Goal: Task Accomplishment & Management: Manage account settings

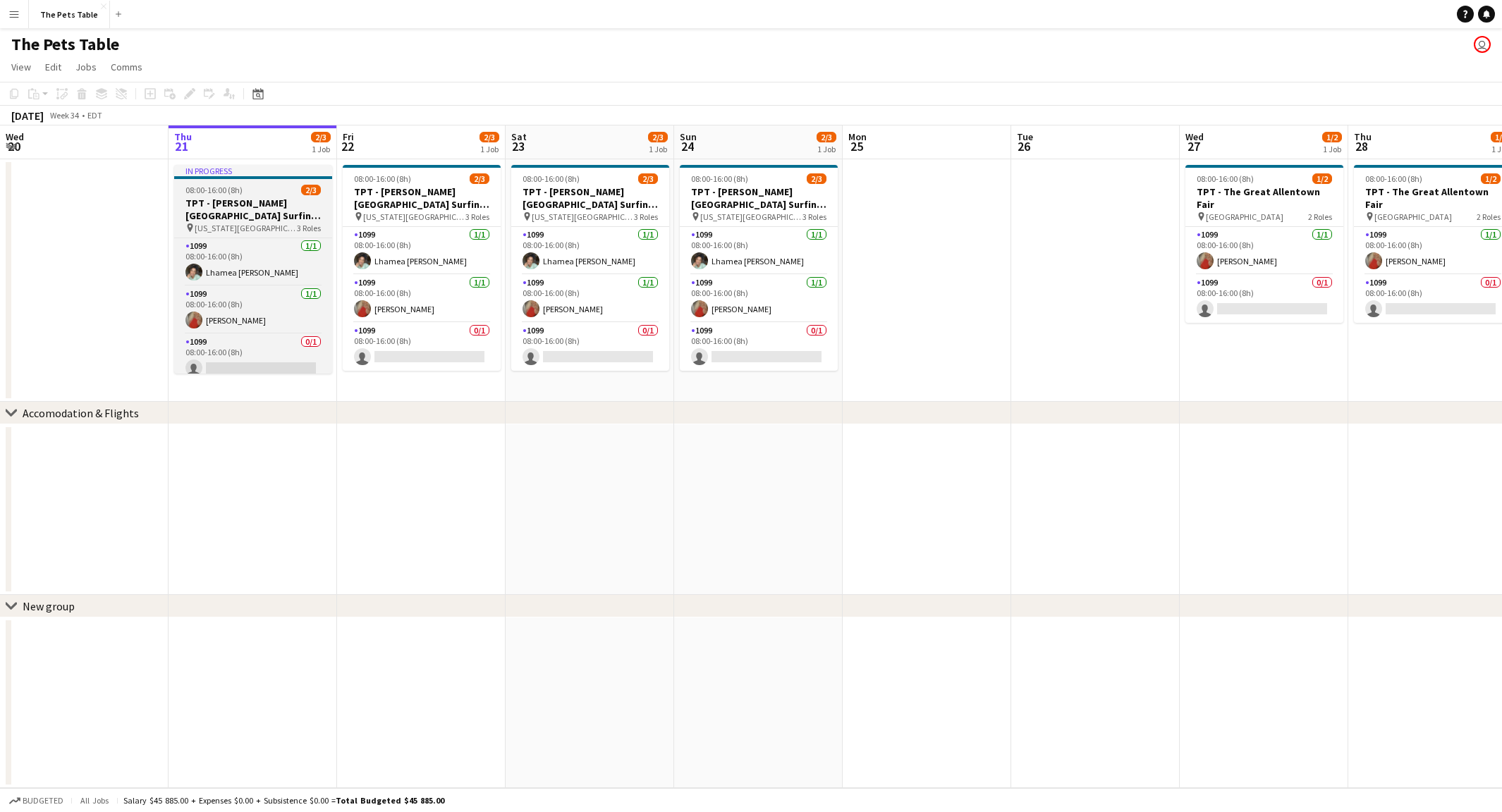
click at [242, 201] on h3 "TPT - [PERSON_NAME][GEOGRAPHIC_DATA] Surfing Championships" at bounding box center [252, 209] width 158 height 25
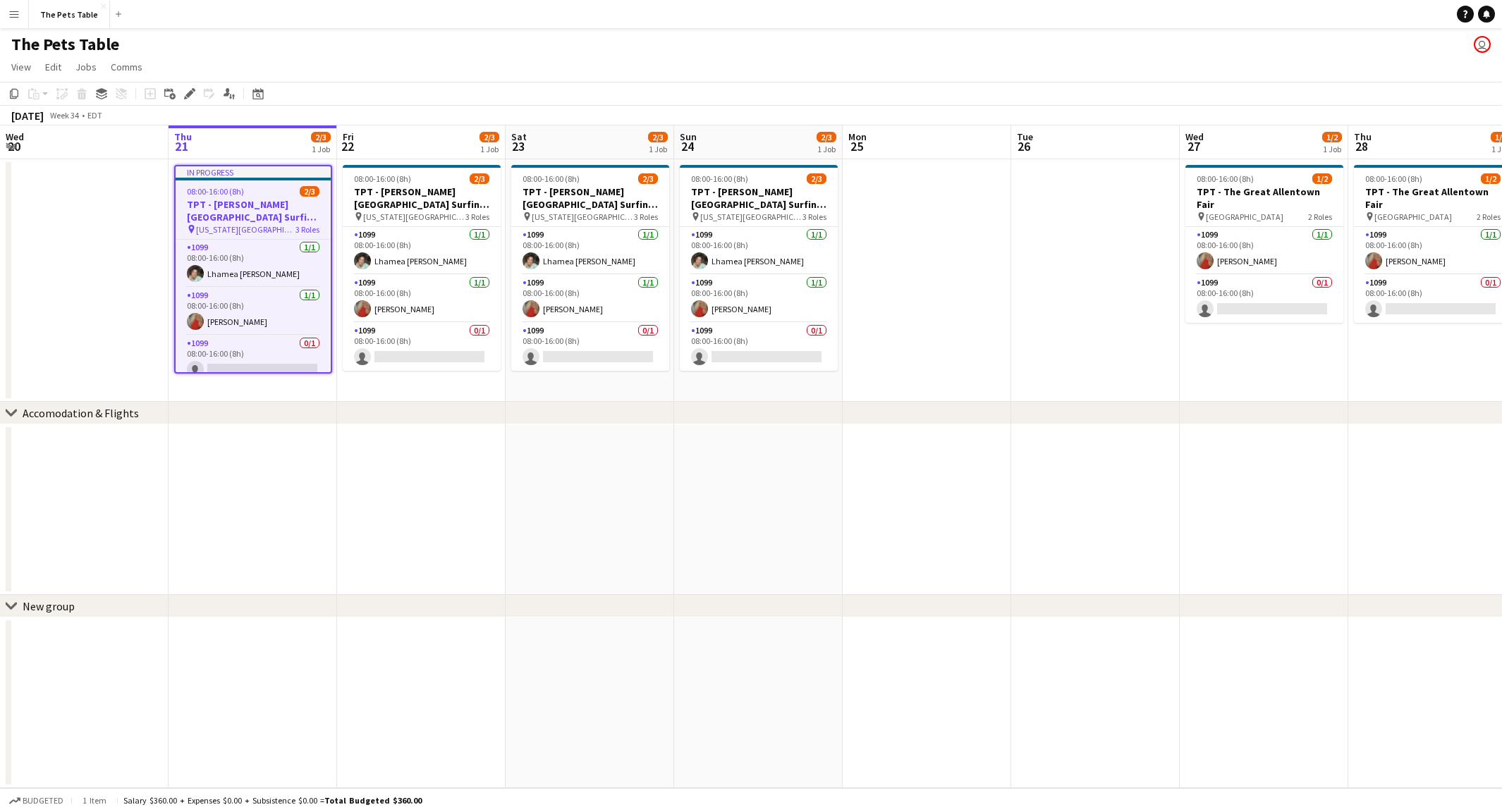
click at [226, 185] on app-job-card "In progress 08:00-16:00 (8h) 2/3 TPT - [PERSON_NAME][GEOGRAPHIC_DATA] Surfing C…" at bounding box center [252, 269] width 158 height 208
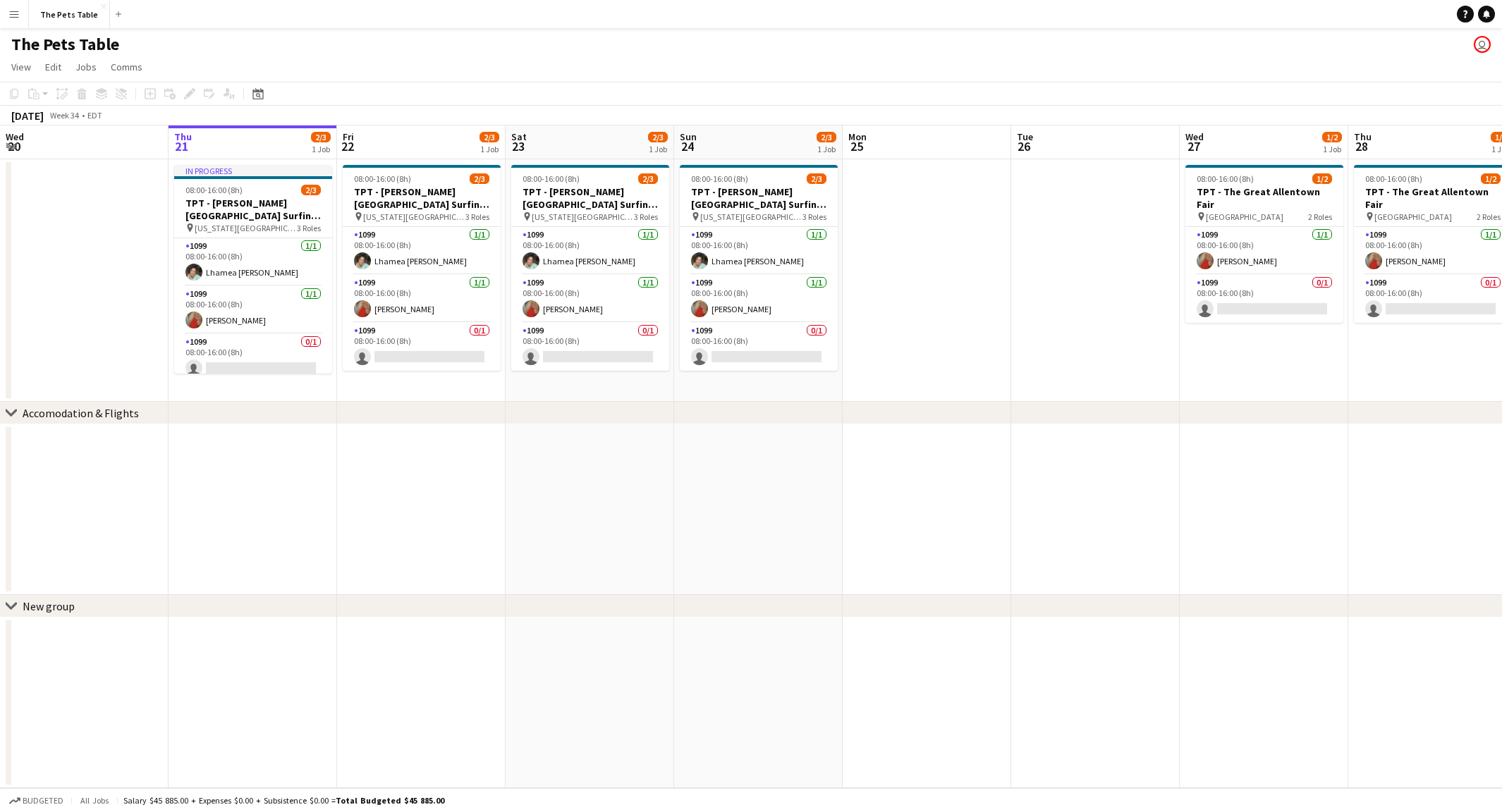
drag, startPoint x: 247, startPoint y: 209, endPoint x: 187, endPoint y: 152, distance: 82.8
click at [244, 207] on h3 "TPT - [PERSON_NAME][GEOGRAPHIC_DATA] Surfing Championships" at bounding box center [252, 209] width 158 height 25
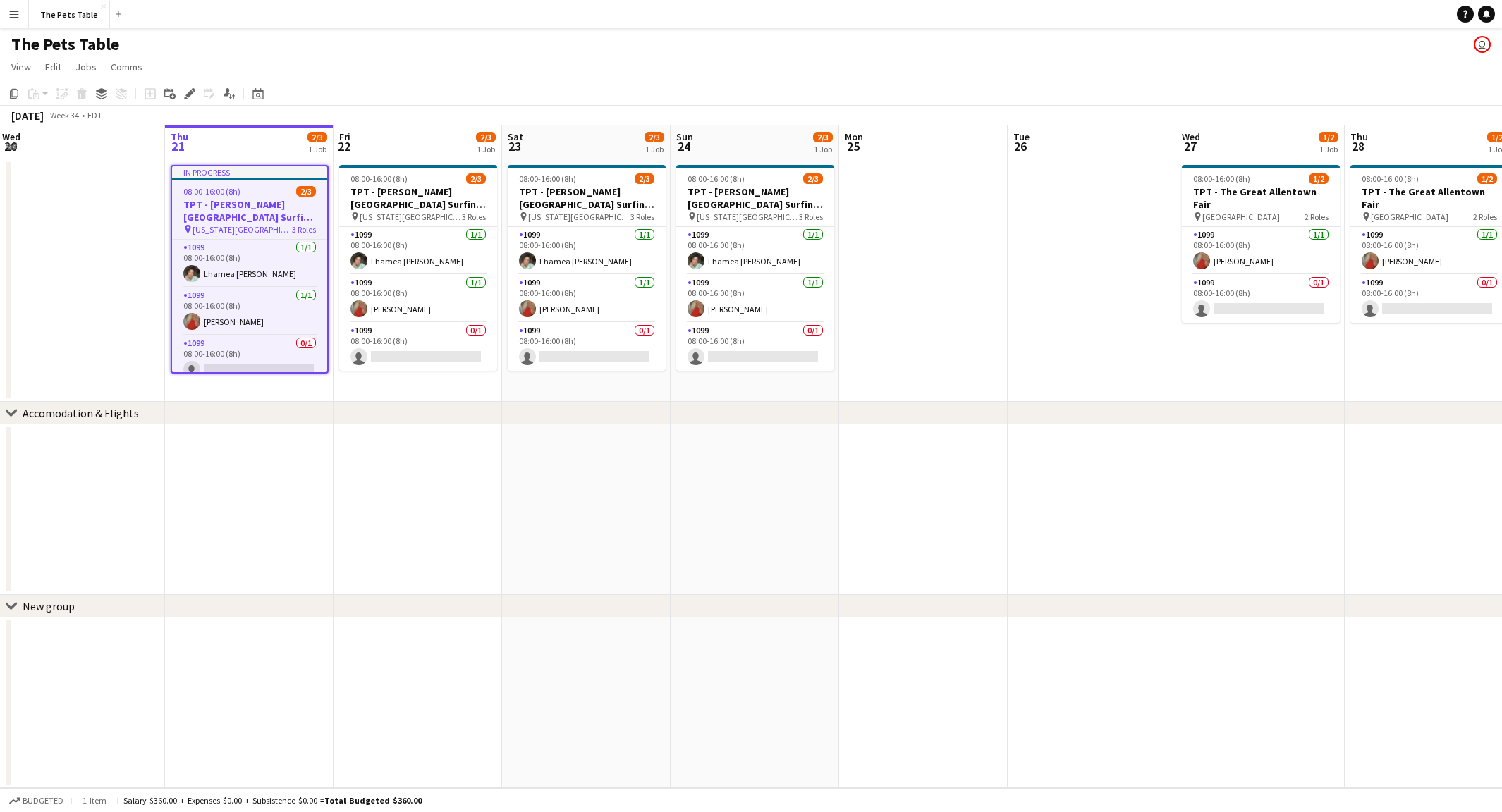
click at [231, 208] on h3 "TPT - [PERSON_NAME][GEOGRAPHIC_DATA] Surfing Championships" at bounding box center [250, 211] width 156 height 25
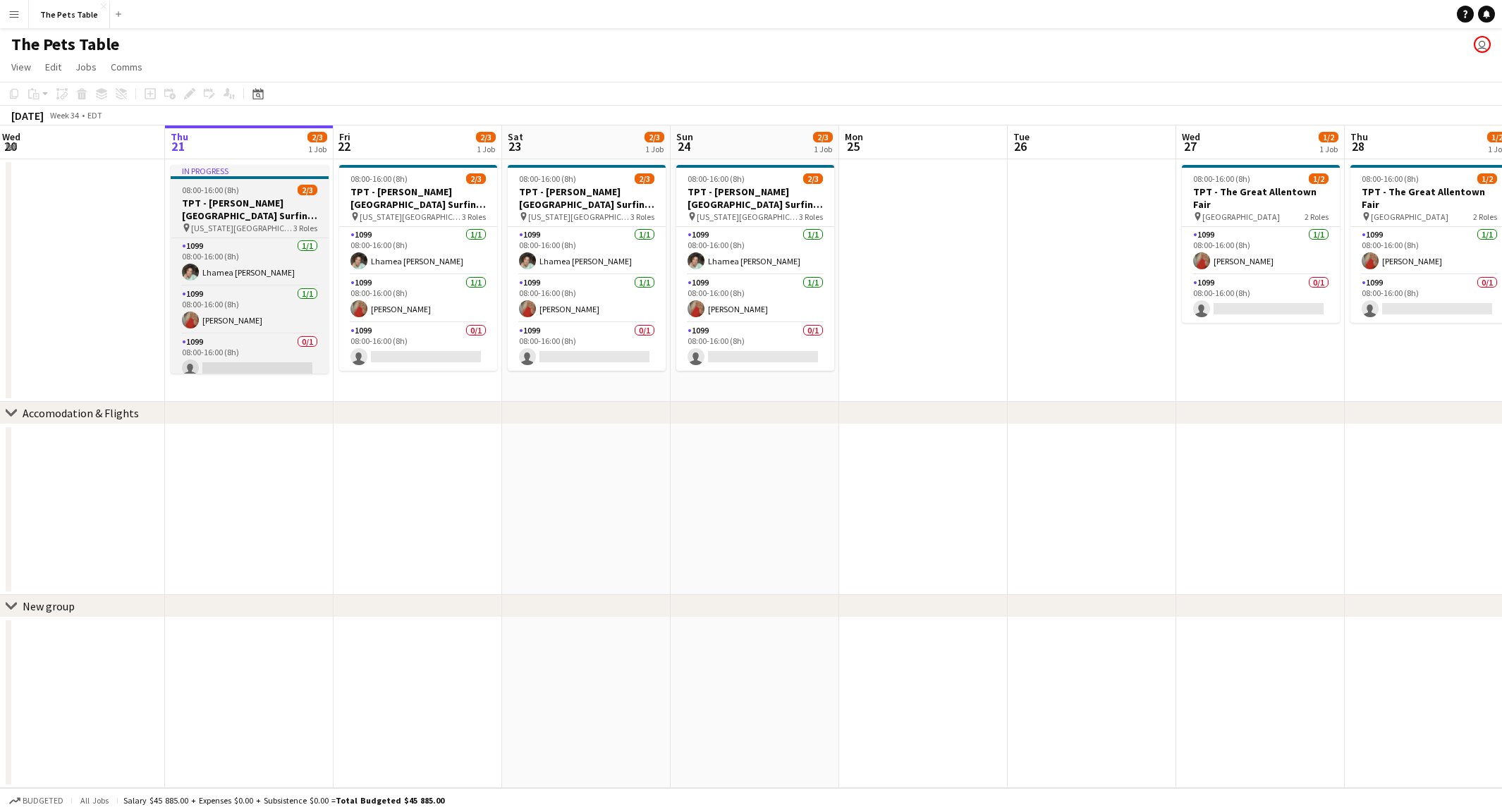
click at [249, 203] on h3 "TPT - [PERSON_NAME][GEOGRAPHIC_DATA] Surfing Championships" at bounding box center [249, 209] width 158 height 25
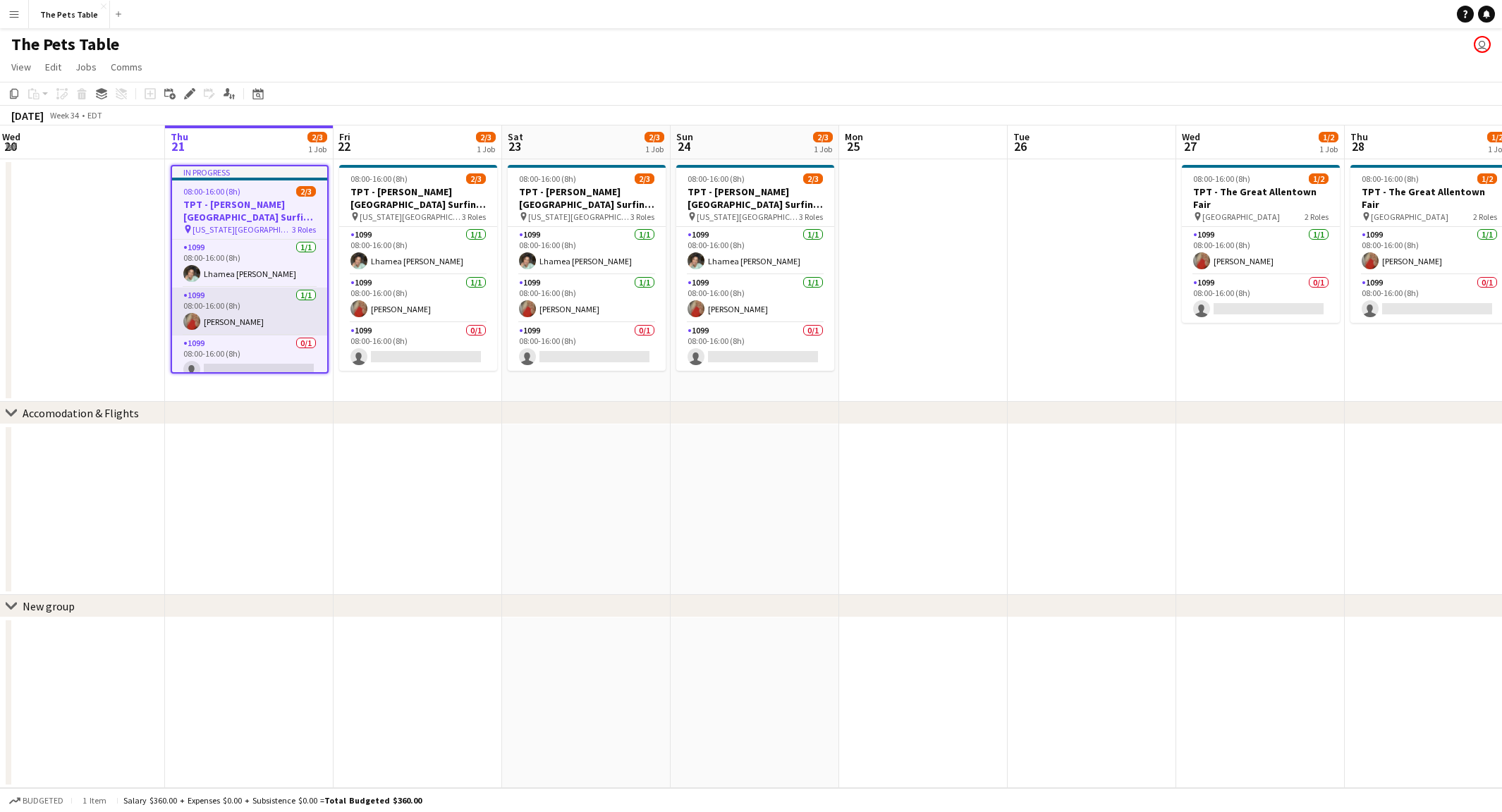
drag, startPoint x: 216, startPoint y: 294, endPoint x: 234, endPoint y: 311, distance: 24.8
click at [216, 294] on app-card-role "1099 [DATE] 08:00-16:00 (8h) [PERSON_NAME]" at bounding box center [250, 311] width 156 height 48
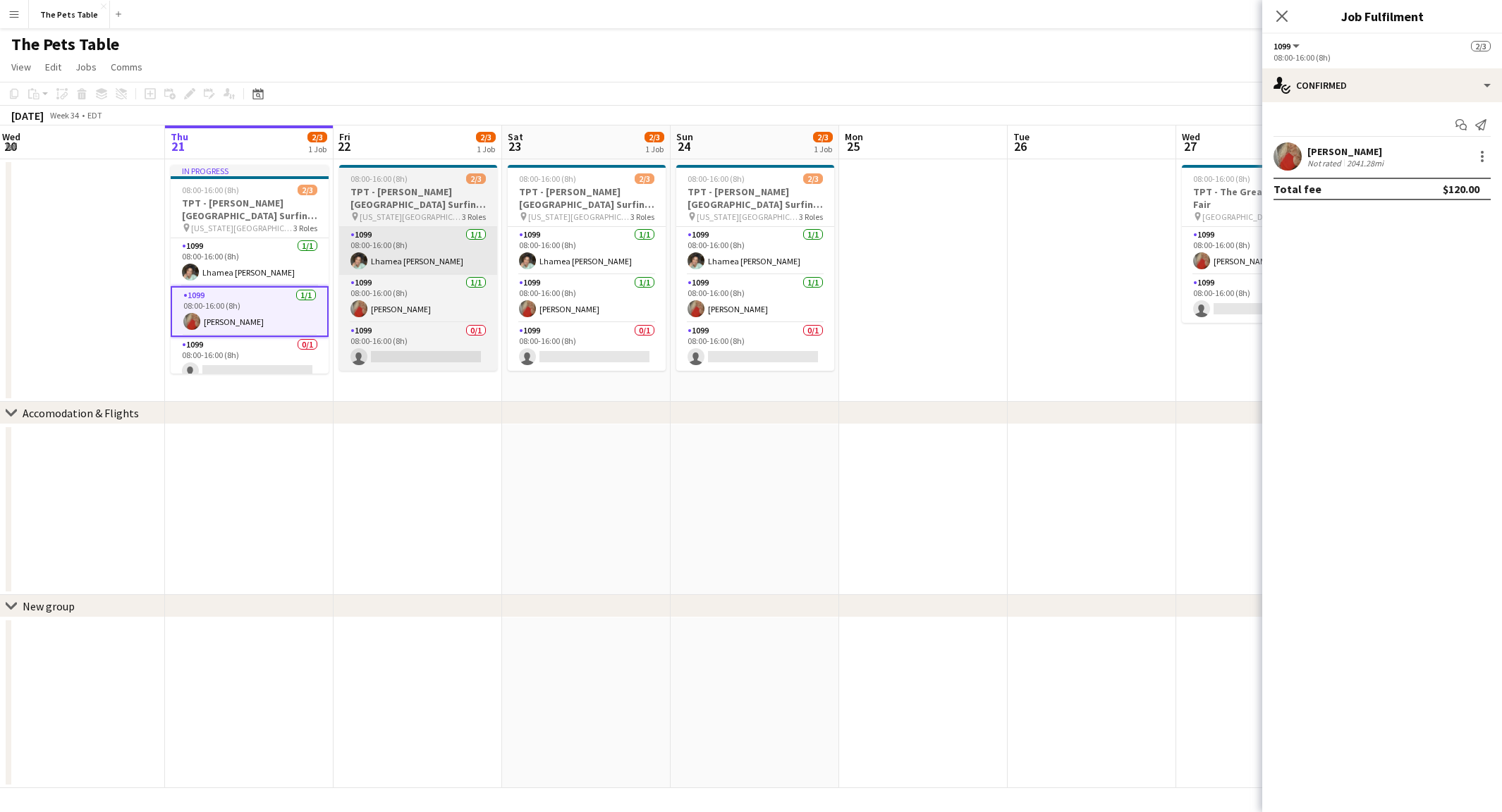
drag, startPoint x: 239, startPoint y: 266, endPoint x: 407, endPoint y: 273, distance: 168.1
click at [239, 266] on app-card-role "1099 [DATE] 08:00-16:00 (8h) Lhamea [PERSON_NAME]" at bounding box center [249, 262] width 158 height 48
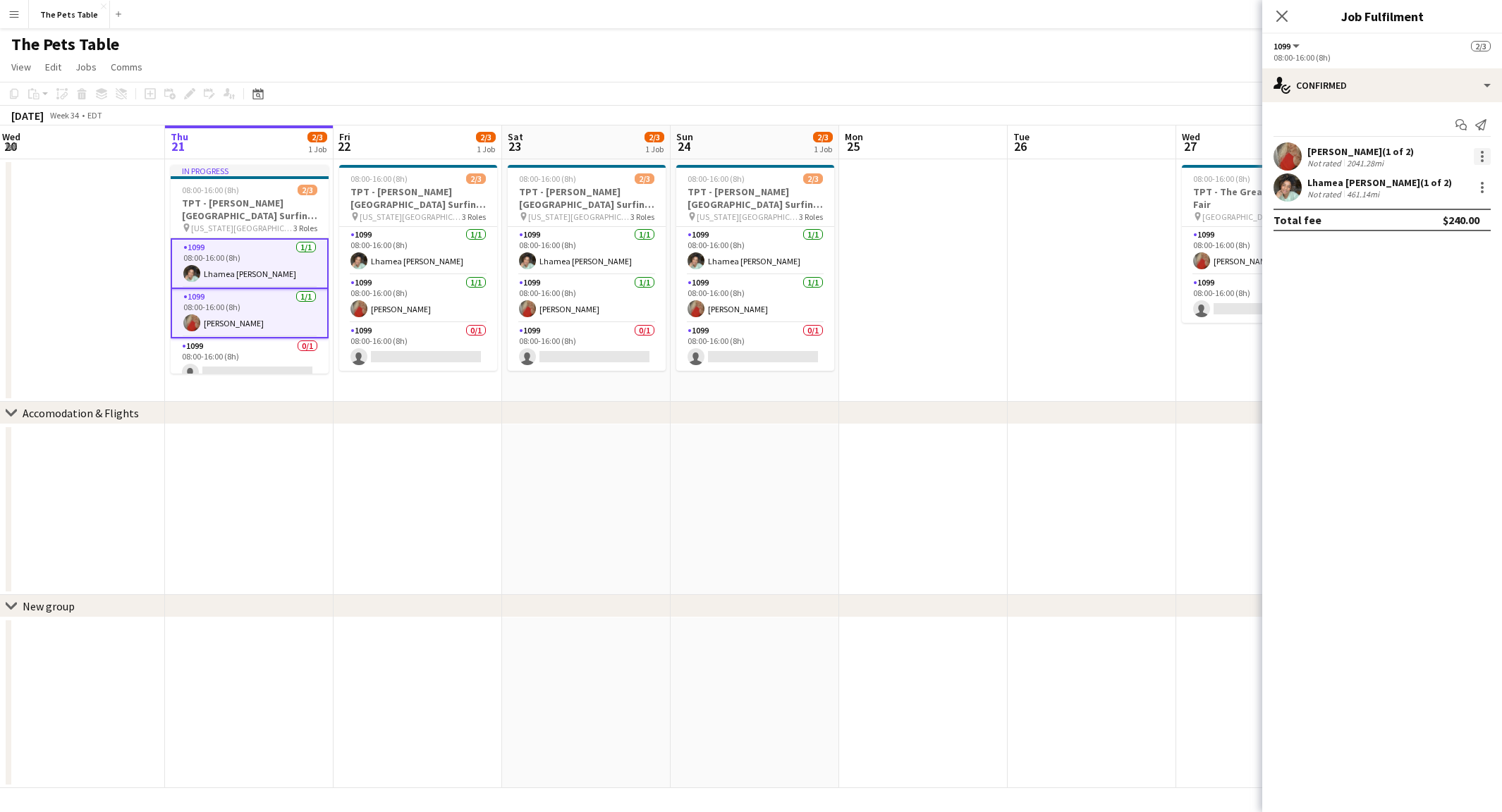
drag, startPoint x: 1484, startPoint y: 145, endPoint x: 1484, endPoint y: 156, distance: 11.0
click at [1485, 147] on div "[PERSON_NAME] (1 of 2) Not rated 2041.28mi" at bounding box center [1382, 157] width 240 height 28
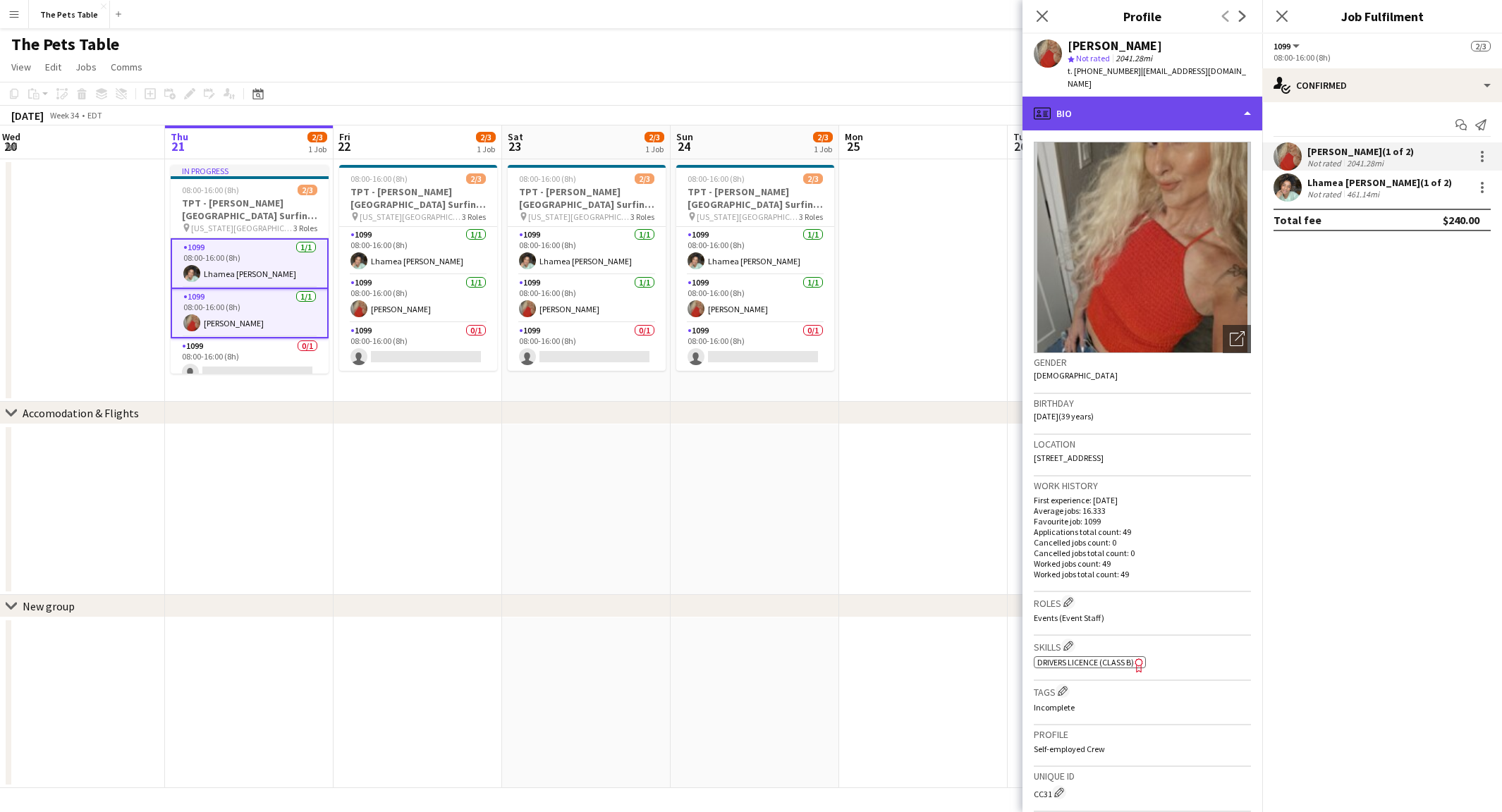
click at [1249, 97] on div "profile Bio" at bounding box center [1142, 113] width 240 height 34
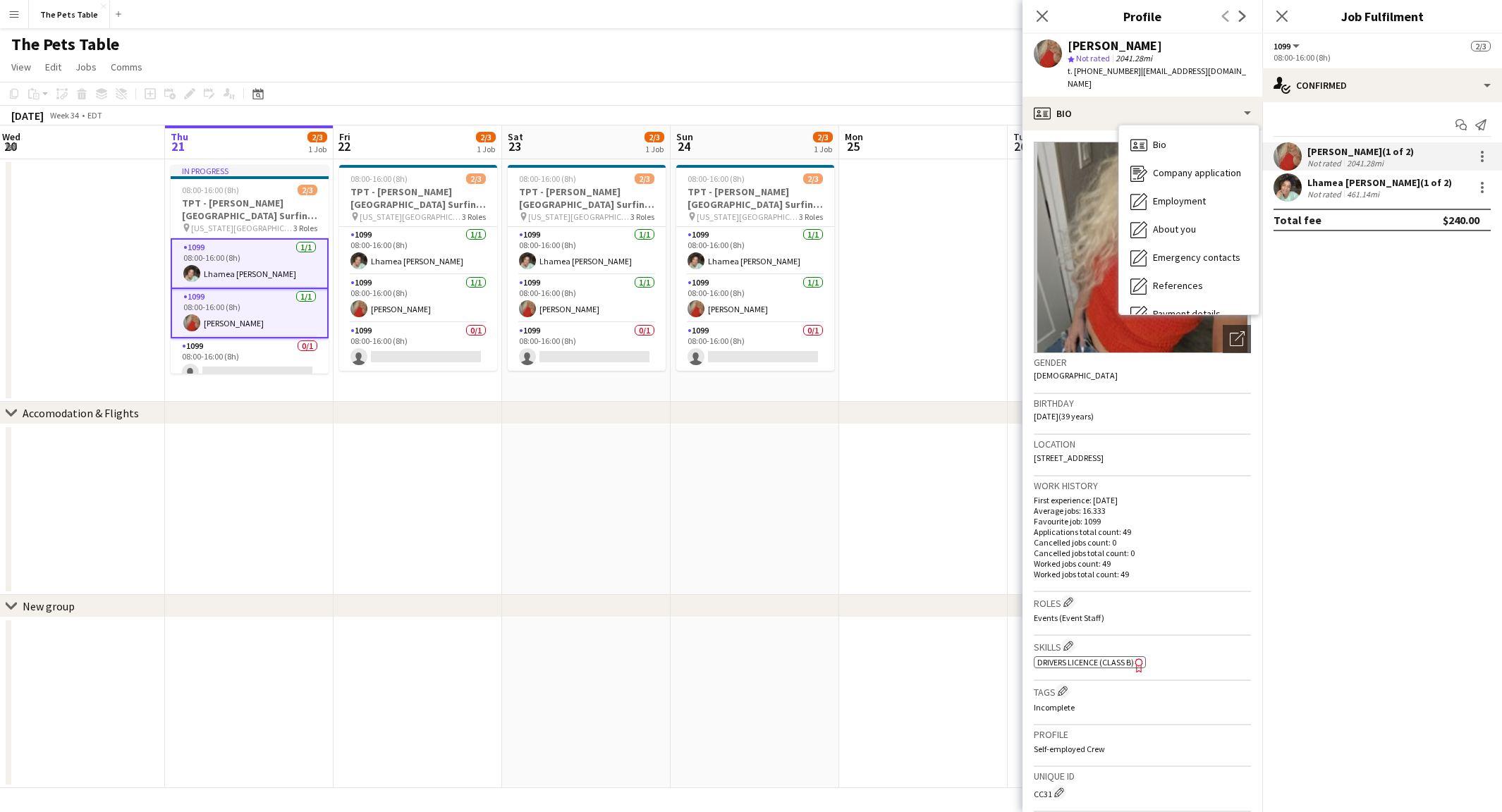
click at [1181, 276] on div "Bio Bio Company application Company application Employment Employment About you…" at bounding box center [1189, 219] width 140 height 189
click at [1393, 150] on div "[PERSON_NAME] (1 of 2)" at bounding box center [1360, 151] width 107 height 13
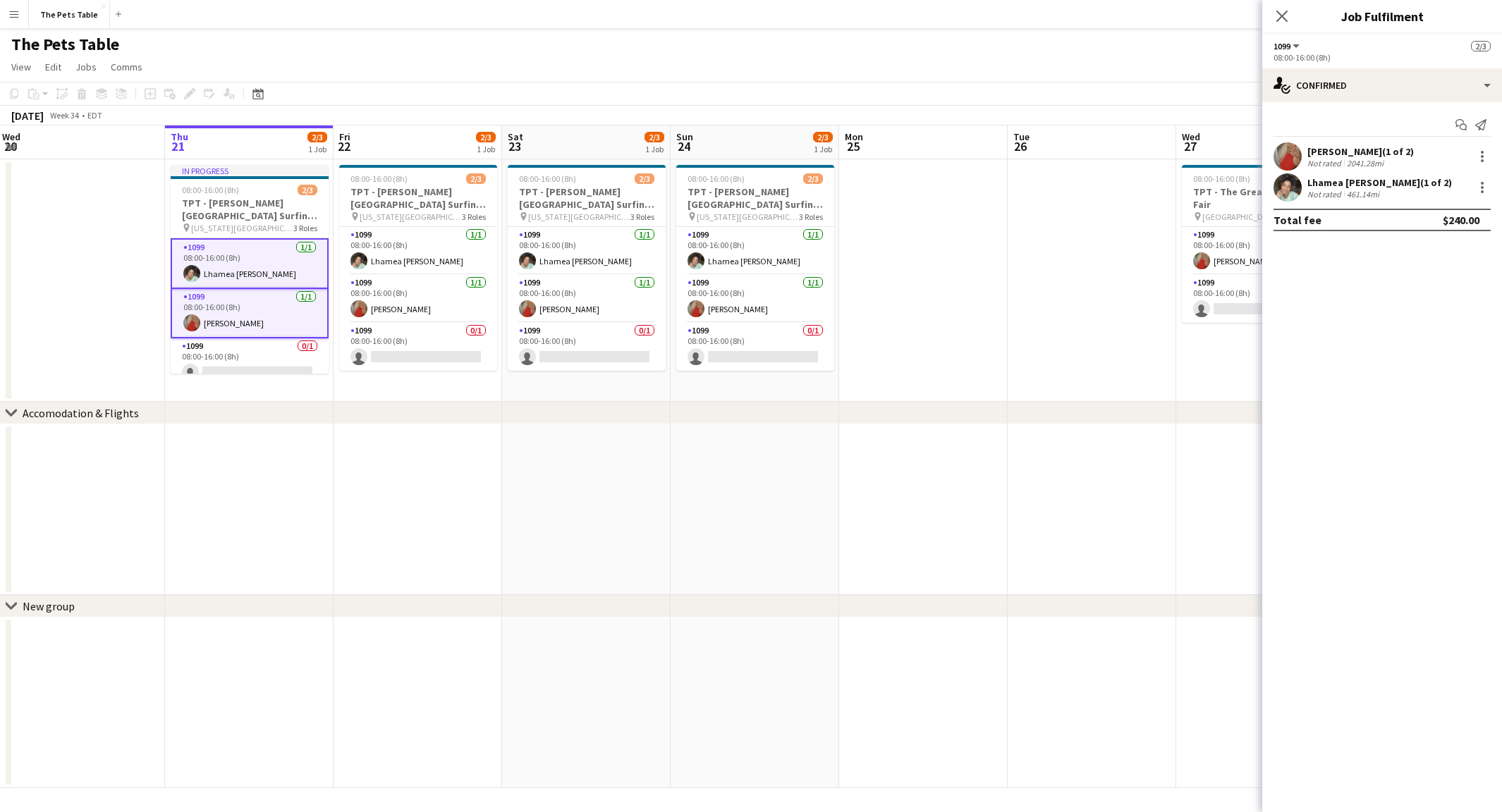
click at [1328, 158] on div "Not rated" at bounding box center [1325, 162] width 36 height 11
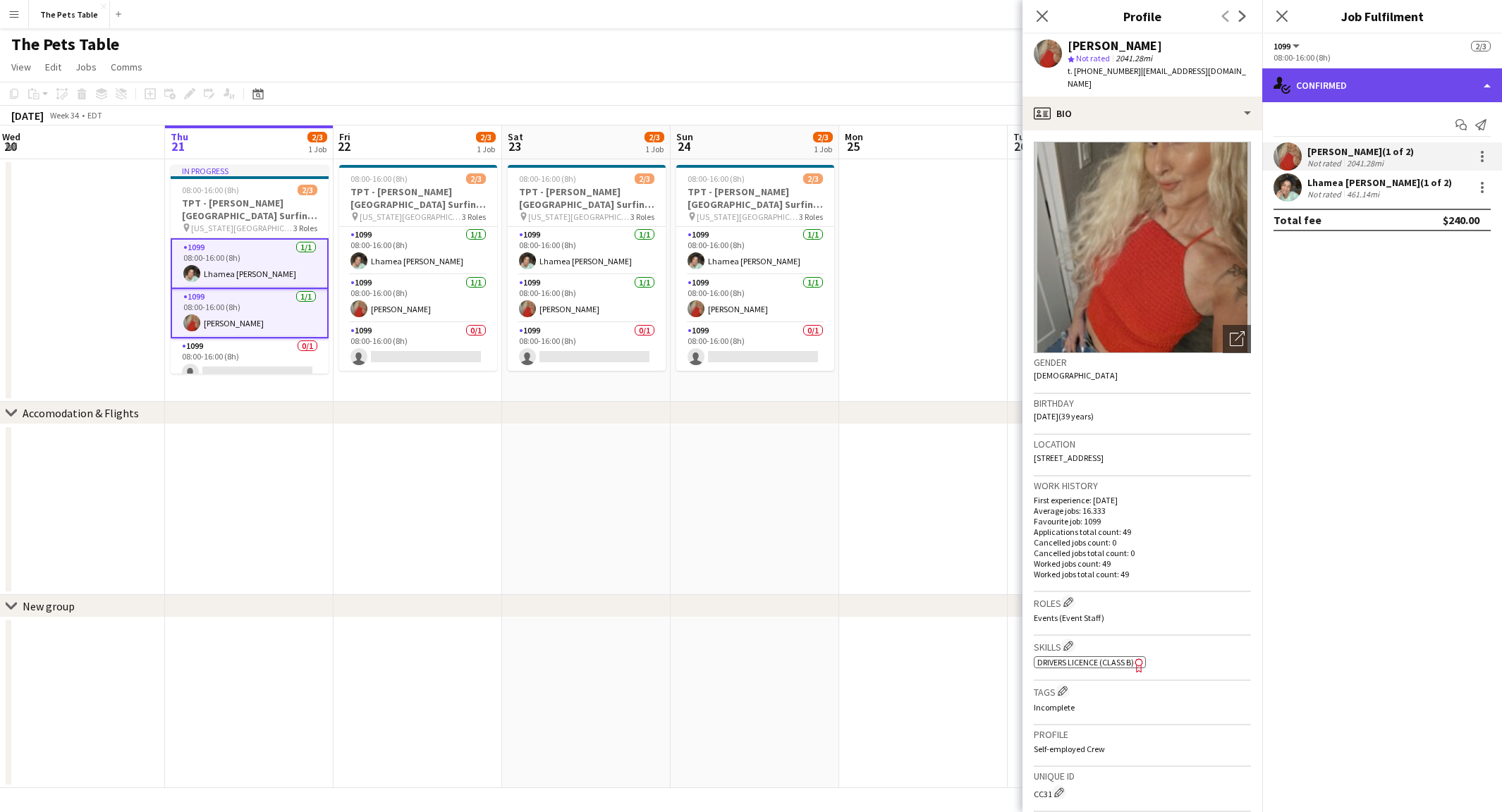
click at [1457, 95] on div "single-neutral-actions-check-2 Confirmed" at bounding box center [1382, 85] width 240 height 34
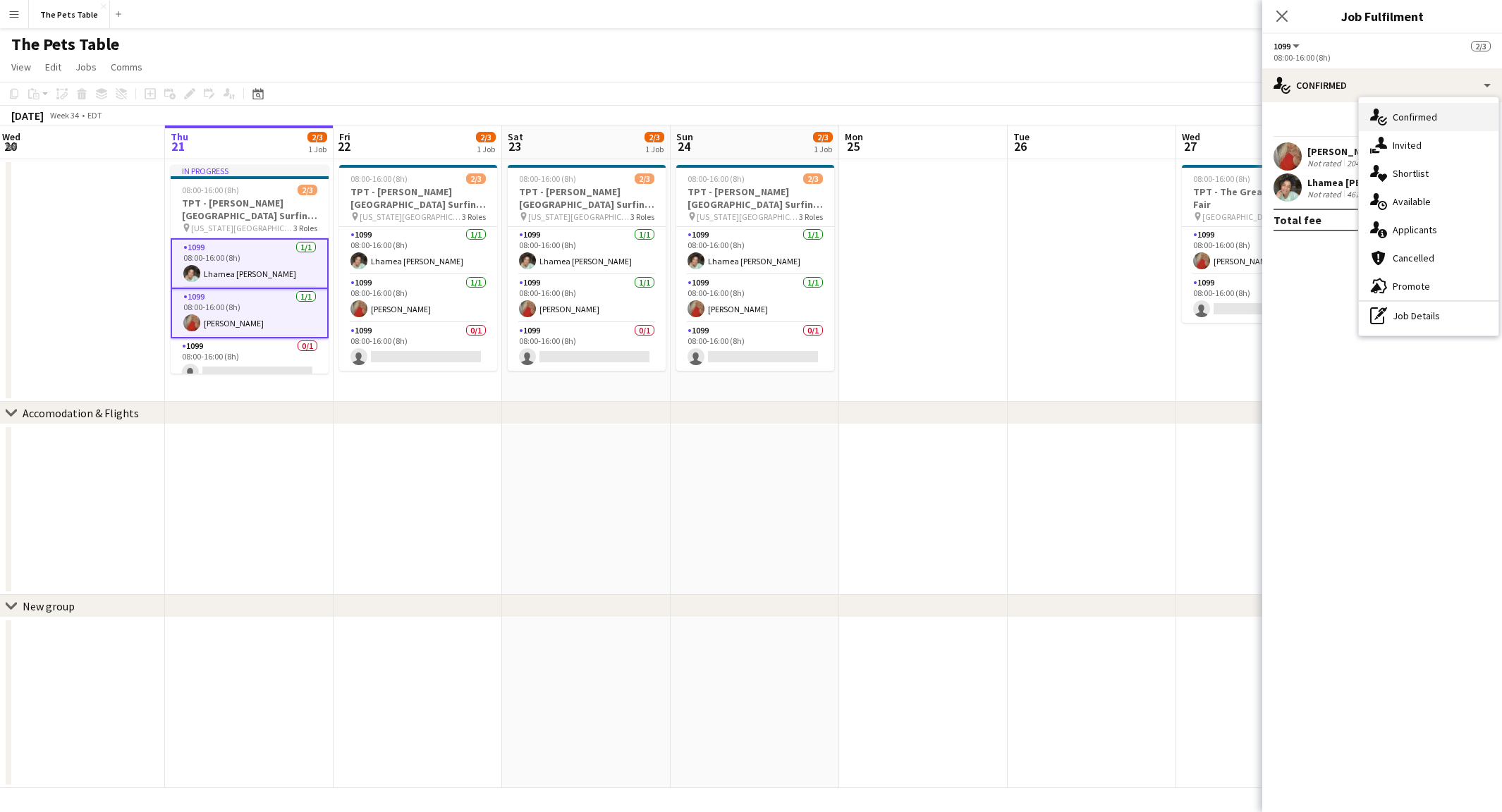
click at [1425, 122] on div "single-neutral-actions-check-2 Confirmed" at bounding box center [1429, 116] width 140 height 28
click at [1488, 155] on div at bounding box center [1482, 156] width 17 height 17
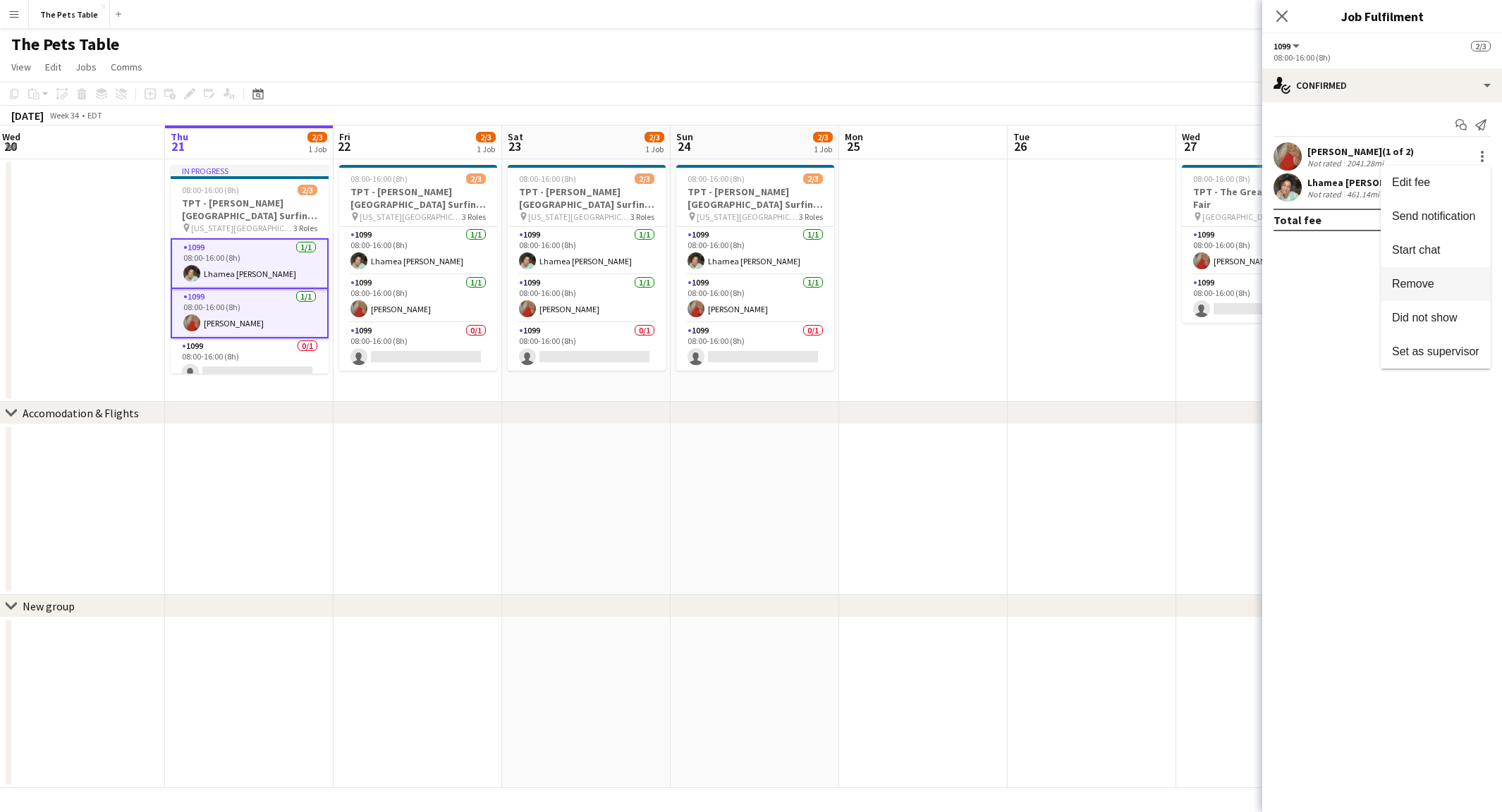
click at [1439, 293] on button "Remove" at bounding box center [1435, 284] width 110 height 34
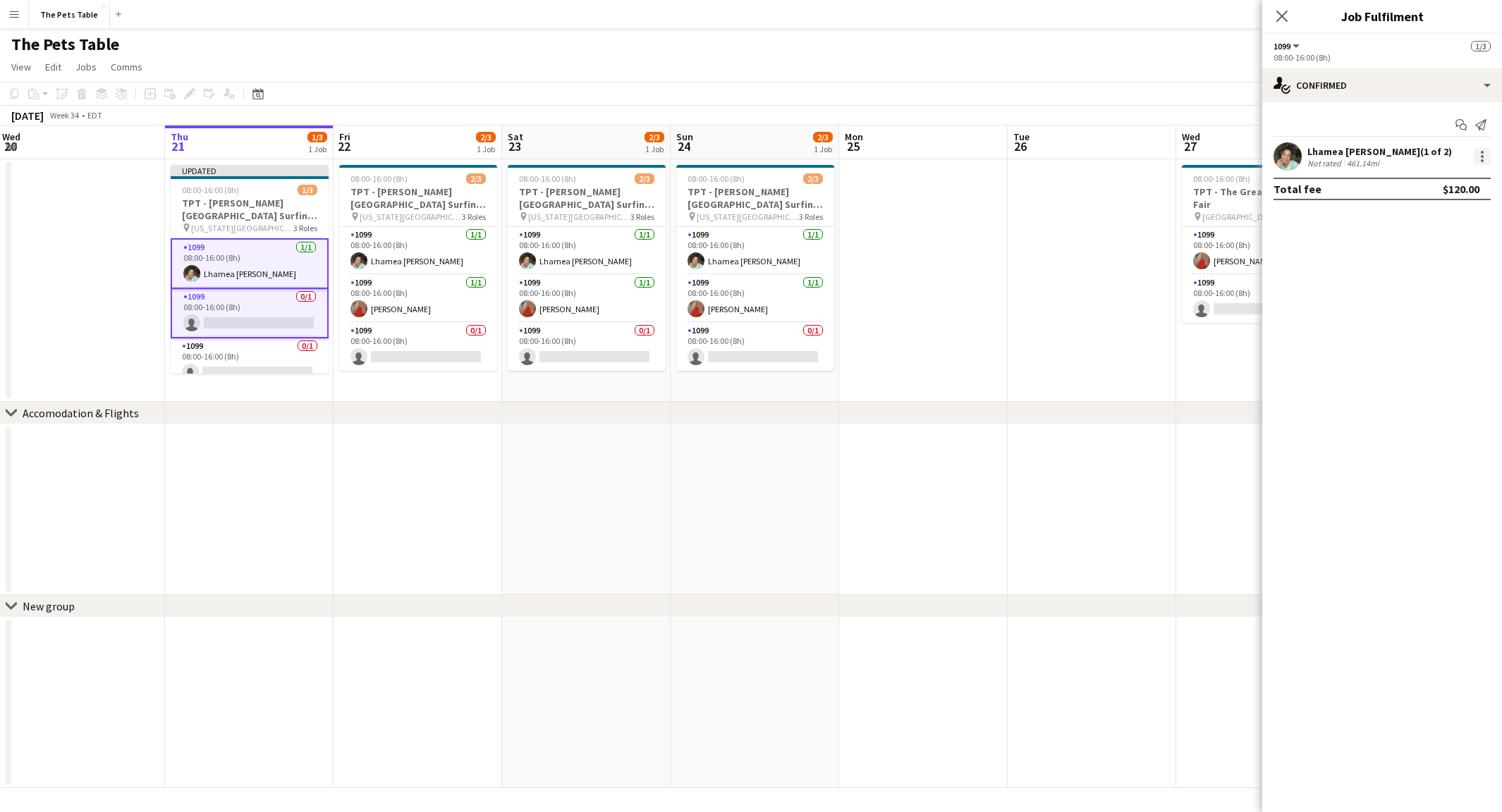
click at [1481, 157] on div at bounding box center [1482, 156] width 17 height 17
click at [1438, 274] on button "Remove" at bounding box center [1435, 284] width 110 height 34
drag, startPoint x: 1283, startPoint y: 19, endPoint x: 1353, endPoint y: 85, distance: 96.2
click at [1283, 19] on icon "Close pop-in" at bounding box center [1283, 17] width 12 height 12
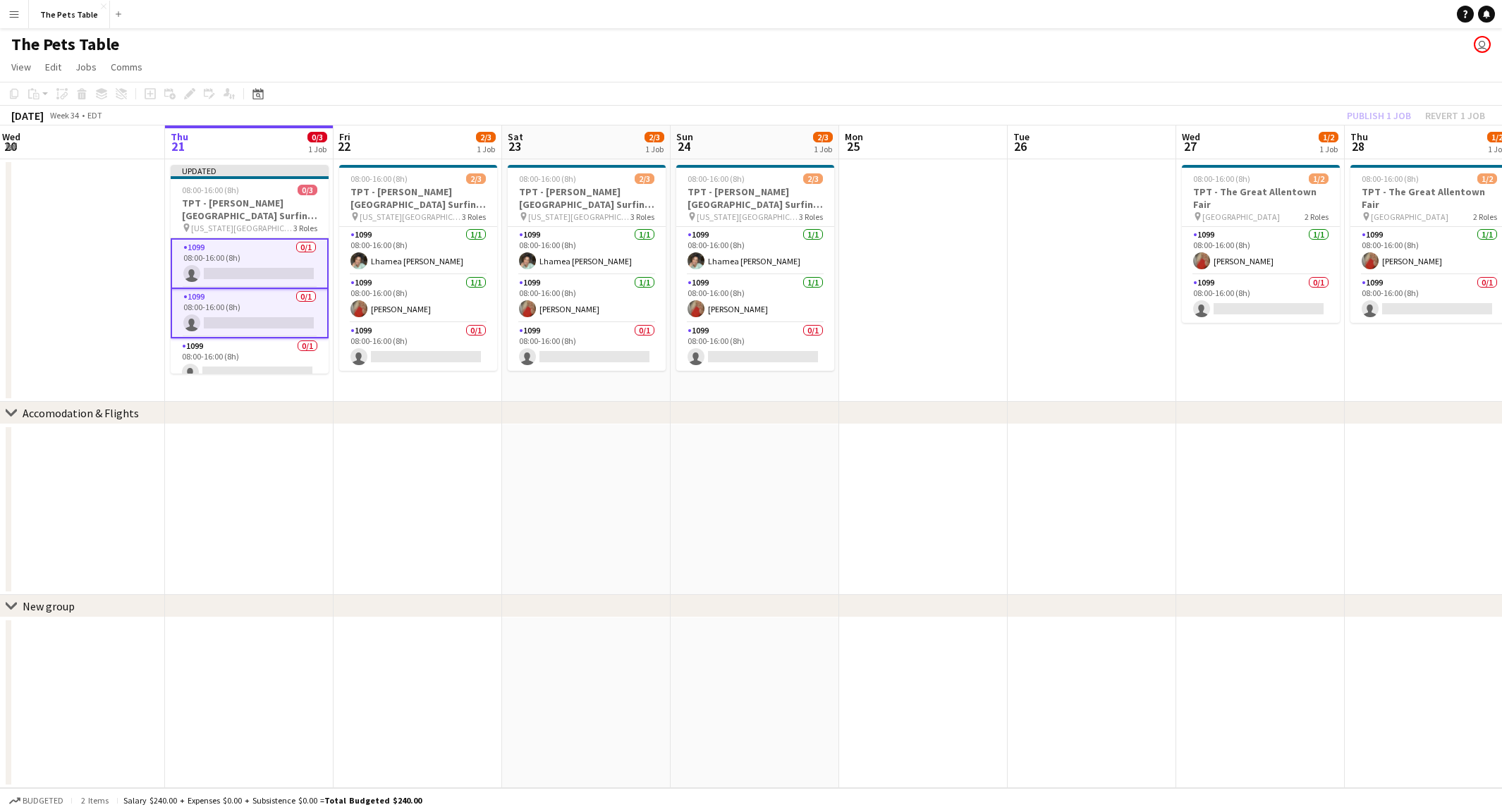
click at [1371, 119] on div "Publish 1 job Revert 1 job" at bounding box center [1417, 115] width 172 height 19
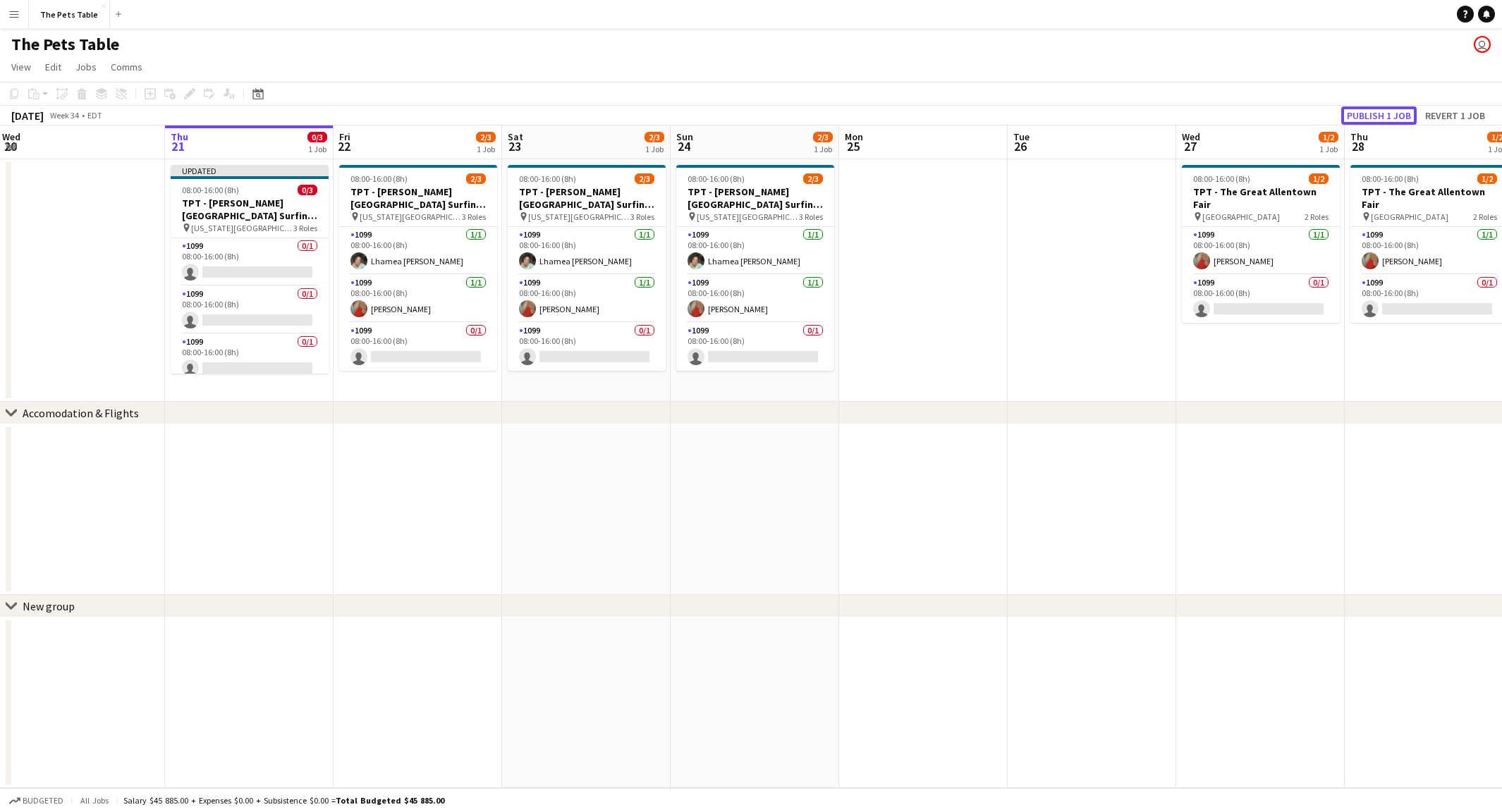
click at [1371, 119] on button "Publish 1 job" at bounding box center [1379, 115] width 75 height 19
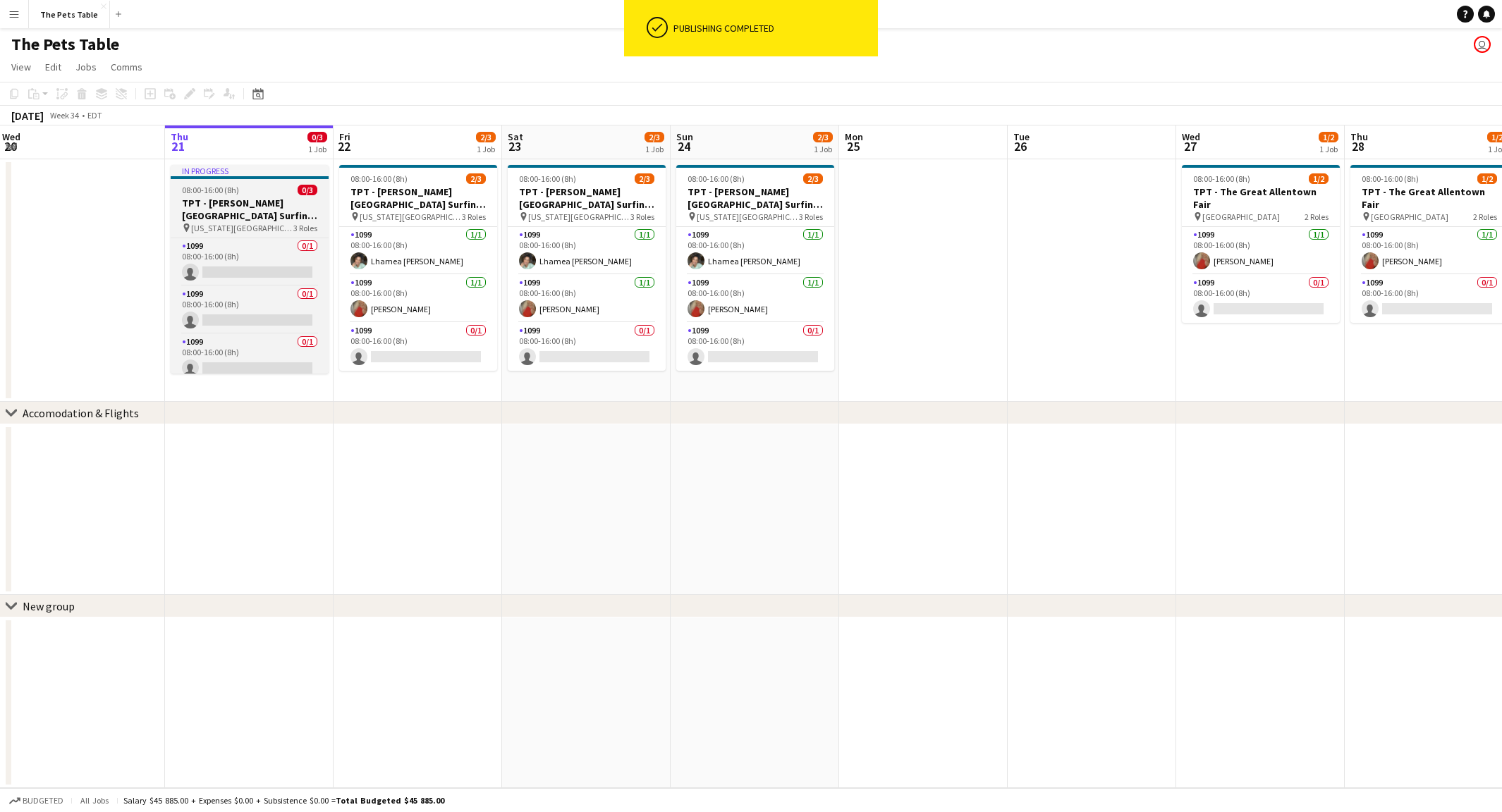
click at [238, 194] on div "08:00-16:00 (8h) 0/3" at bounding box center [249, 190] width 158 height 11
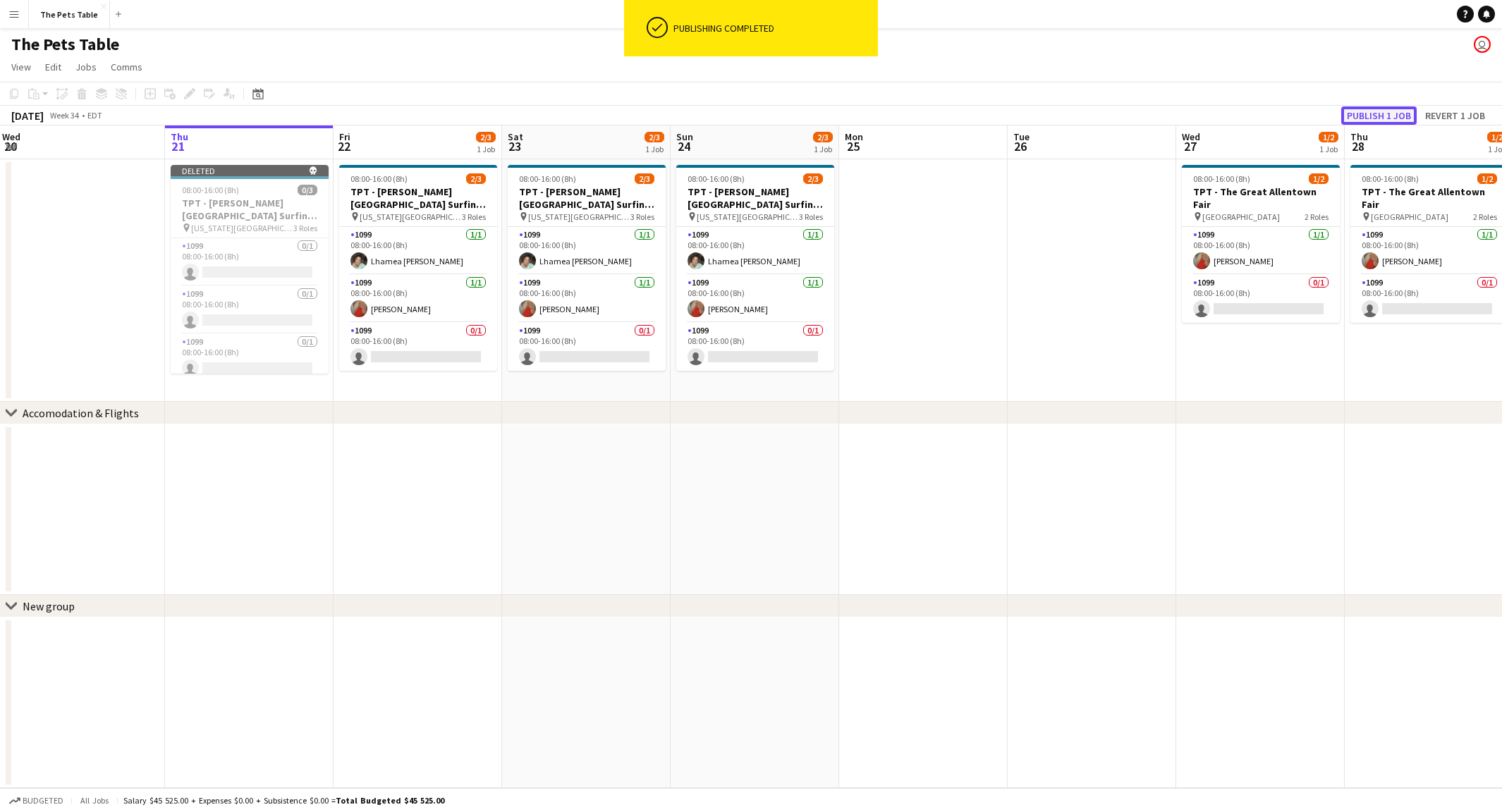
click at [1387, 112] on button "Publish 1 job" at bounding box center [1379, 115] width 75 height 19
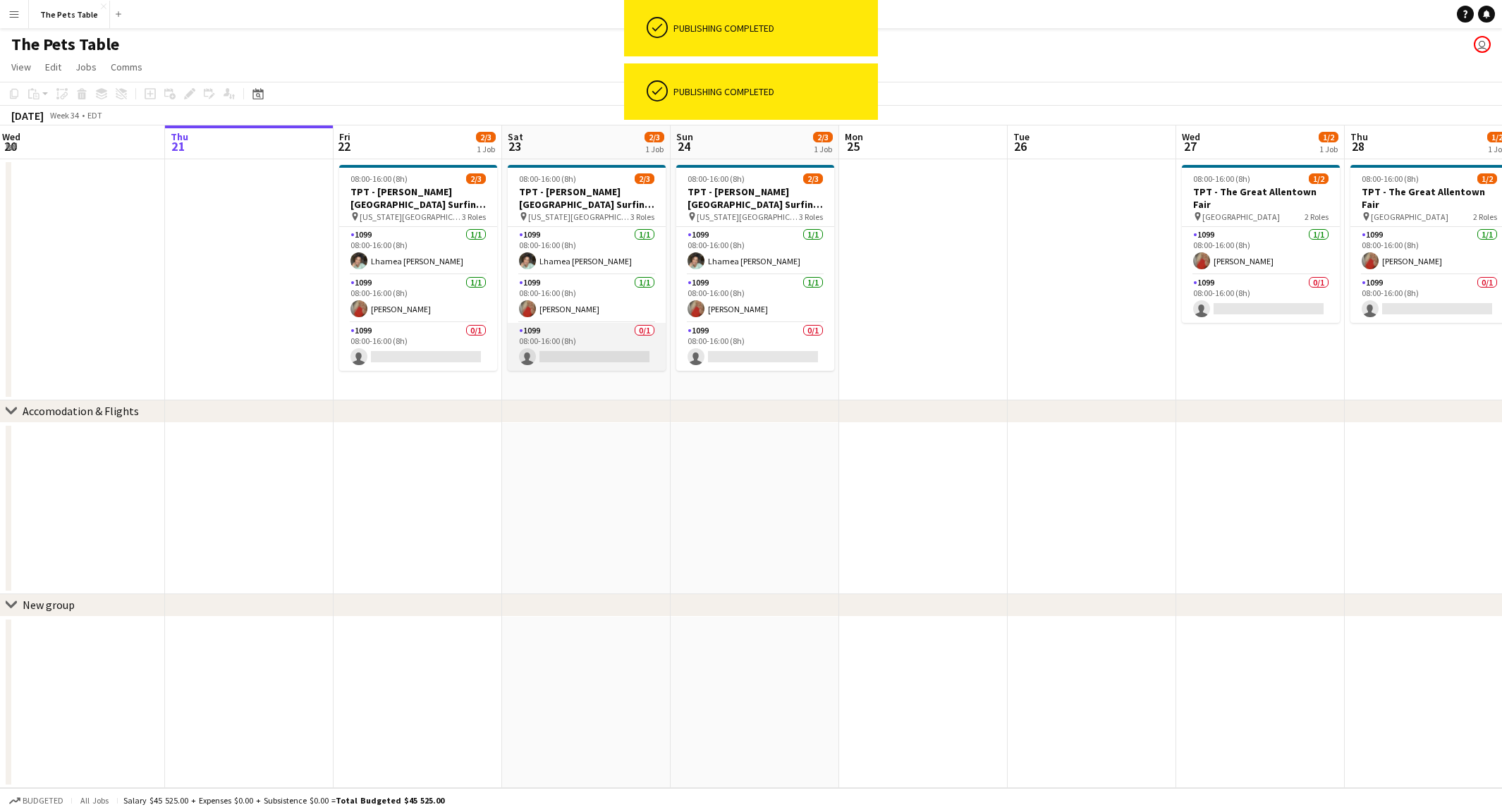
click at [609, 337] on app-card-role "1099 0/1 08:00-16:00 (8h) single-neutral-actions" at bounding box center [586, 346] width 158 height 48
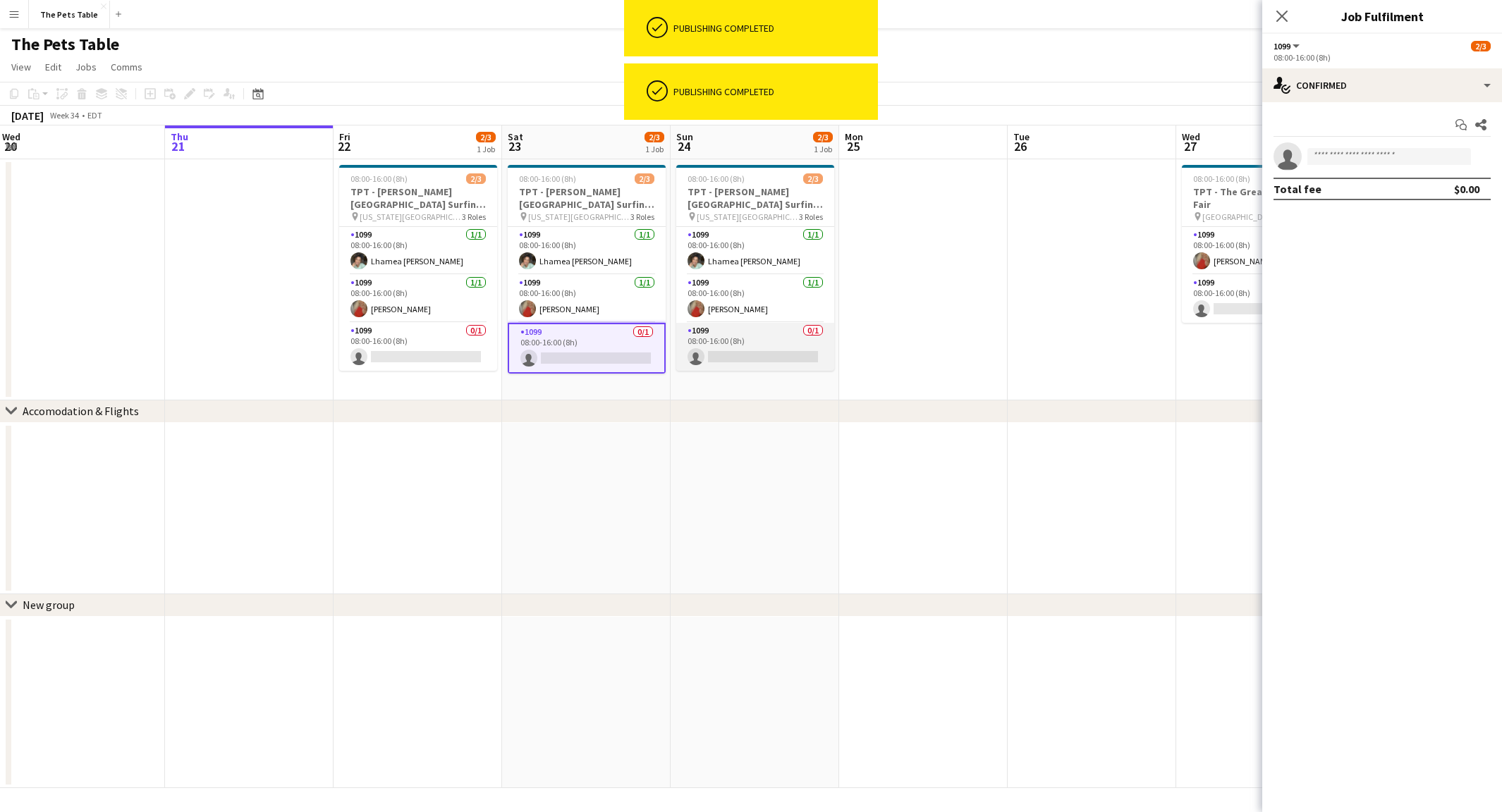
drag, startPoint x: 741, startPoint y: 352, endPoint x: 730, endPoint y: 355, distance: 11.4
click at [741, 352] on app-card-role "1099 0/1 08:00-16:00 (8h) single-neutral-actions" at bounding box center [754, 346] width 158 height 48
click at [1329, 152] on input at bounding box center [1388, 156] width 163 height 17
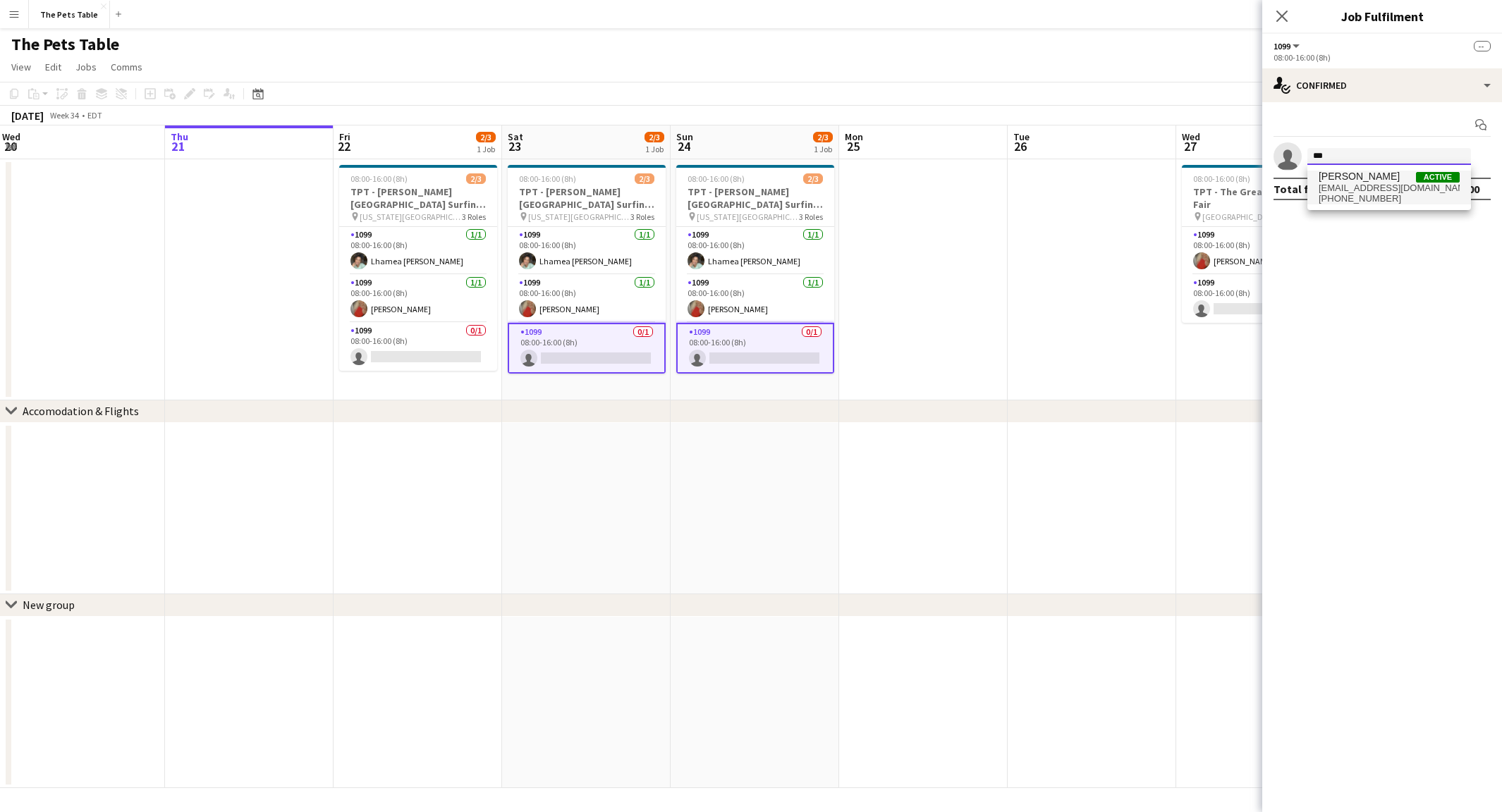
type input "***"
click at [1384, 194] on span "[PHONE_NUMBER]" at bounding box center [1389, 200] width 141 height 12
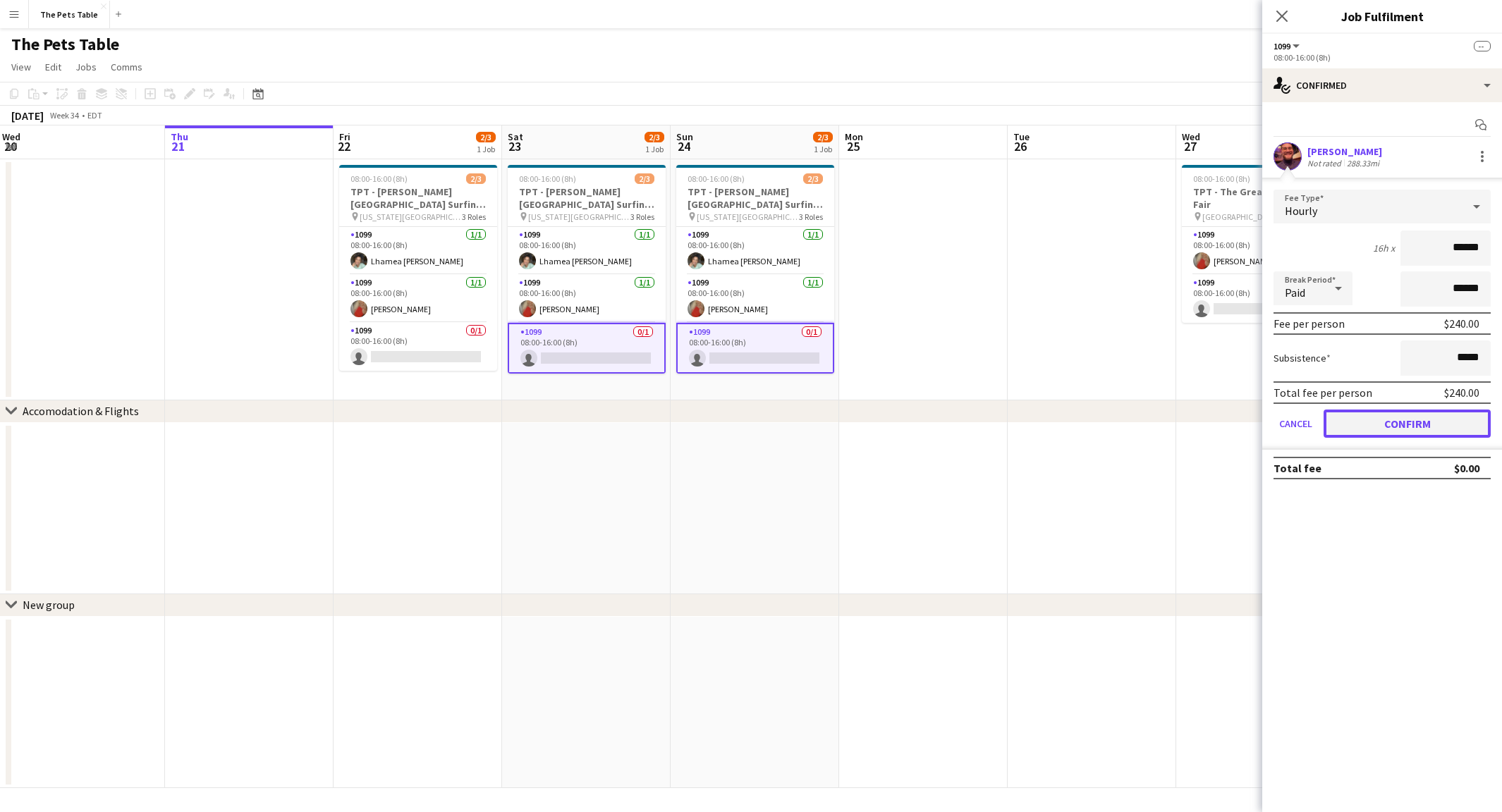
click at [1419, 421] on button "Confirm" at bounding box center [1407, 424] width 167 height 28
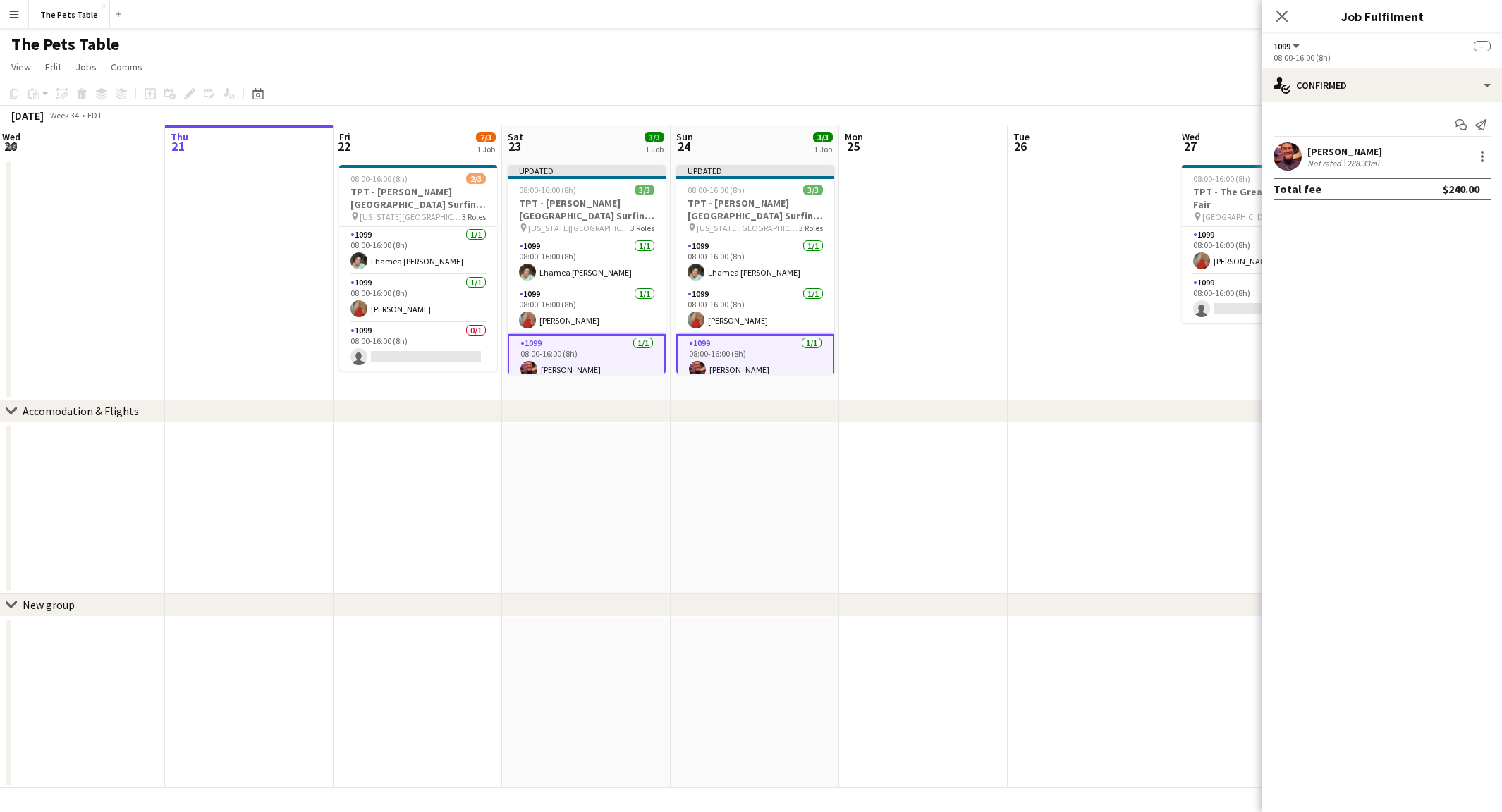
click at [1282, 17] on icon at bounding box center [1283, 17] width 12 height 12
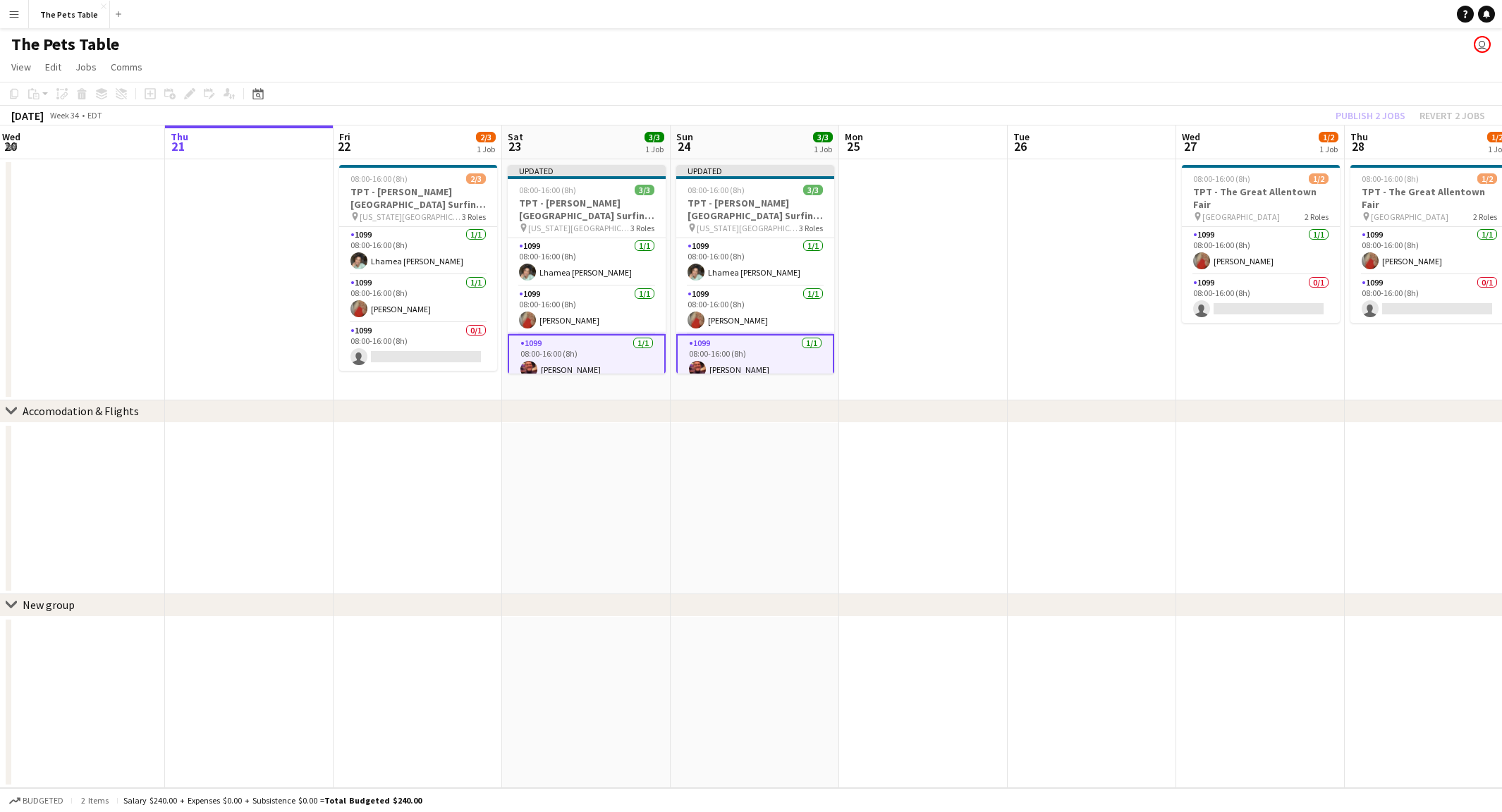
click at [1373, 114] on div "Publish 2 jobs Revert 2 jobs" at bounding box center [1410, 115] width 183 height 19
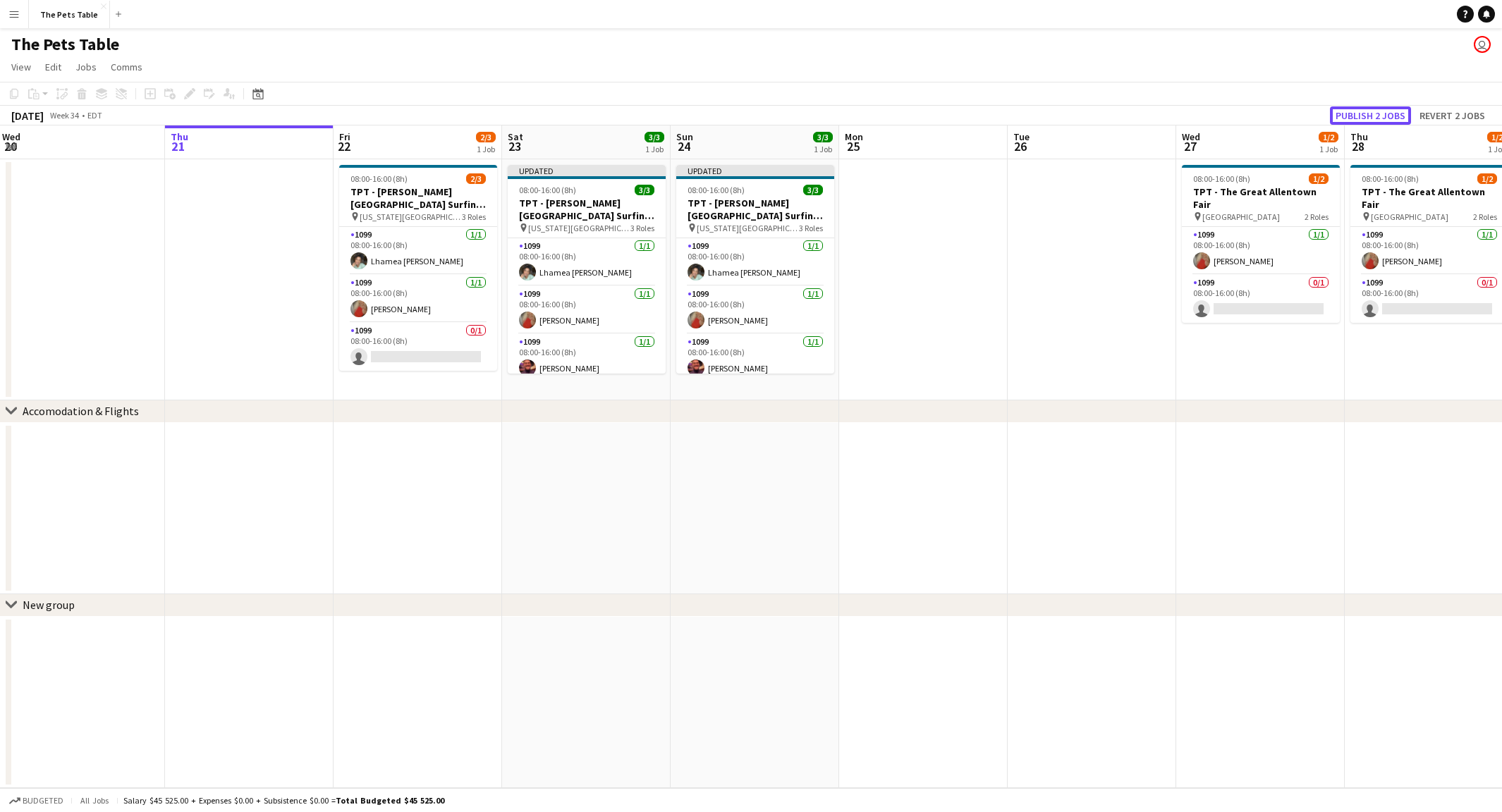
click at [1373, 114] on button "Publish 2 jobs" at bounding box center [1371, 115] width 81 height 19
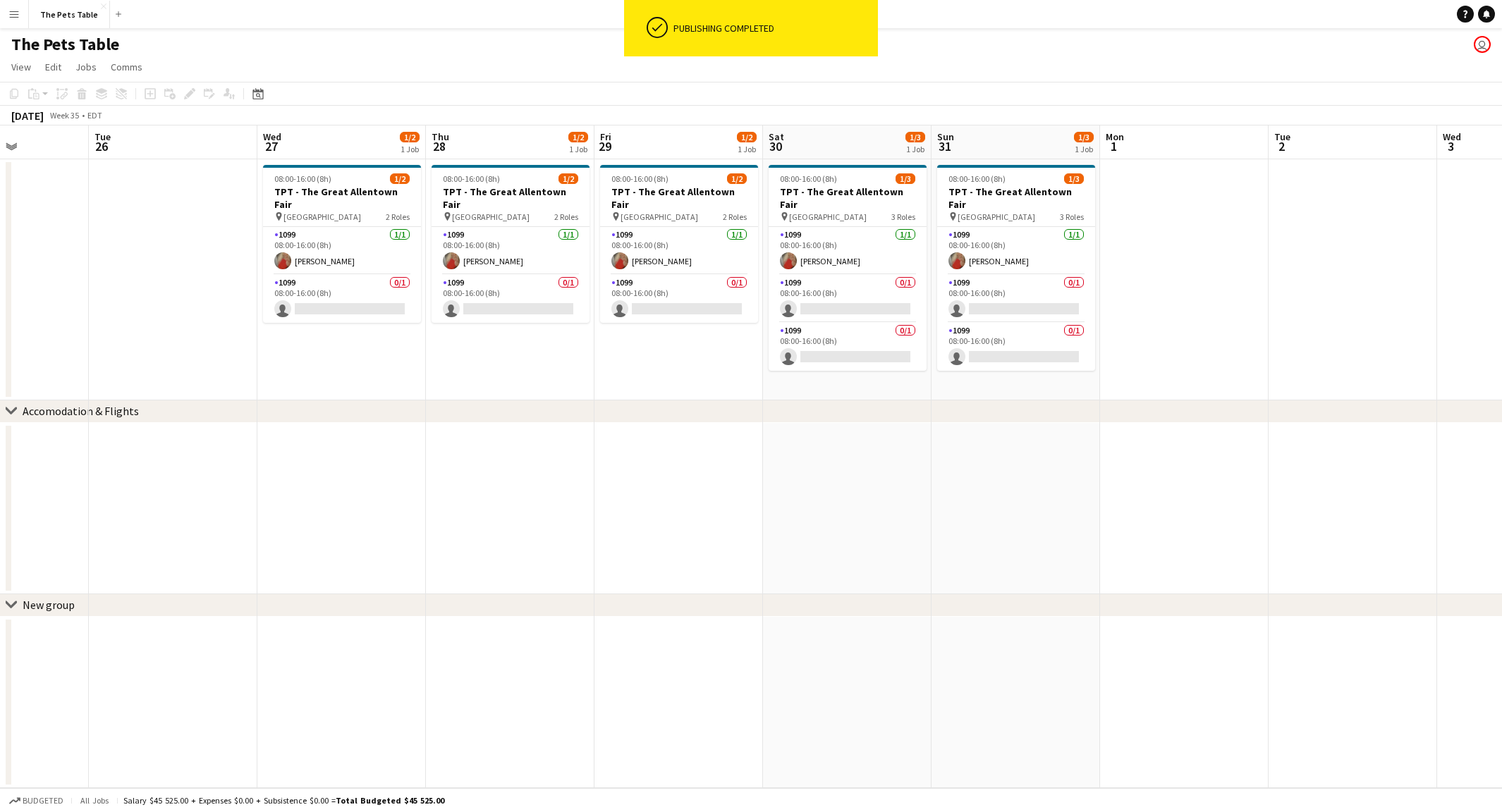
scroll to position [0, 431]
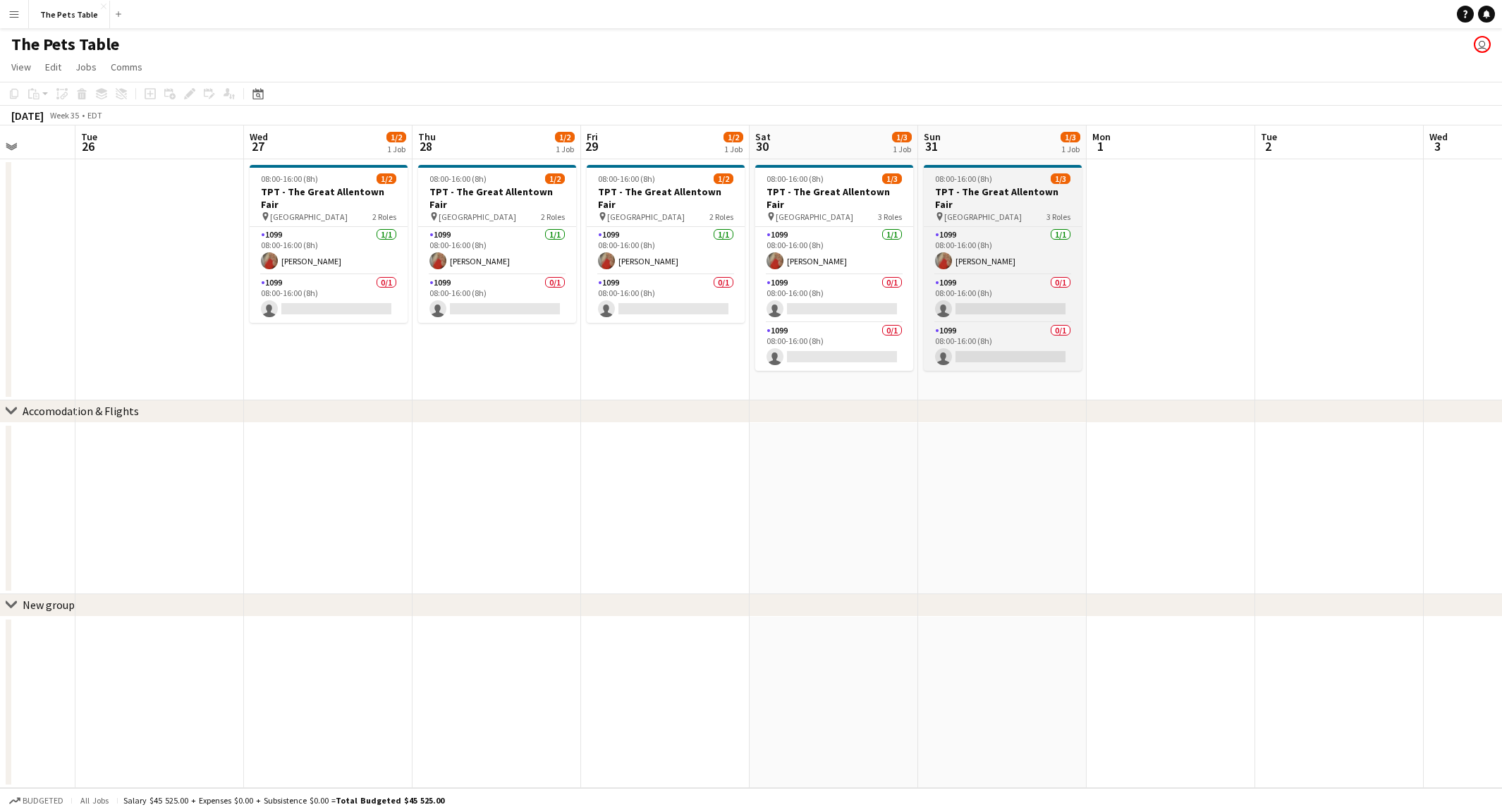
click at [994, 196] on h3 "TPT - The Great Allentown Fair" at bounding box center [1002, 199] width 158 height 25
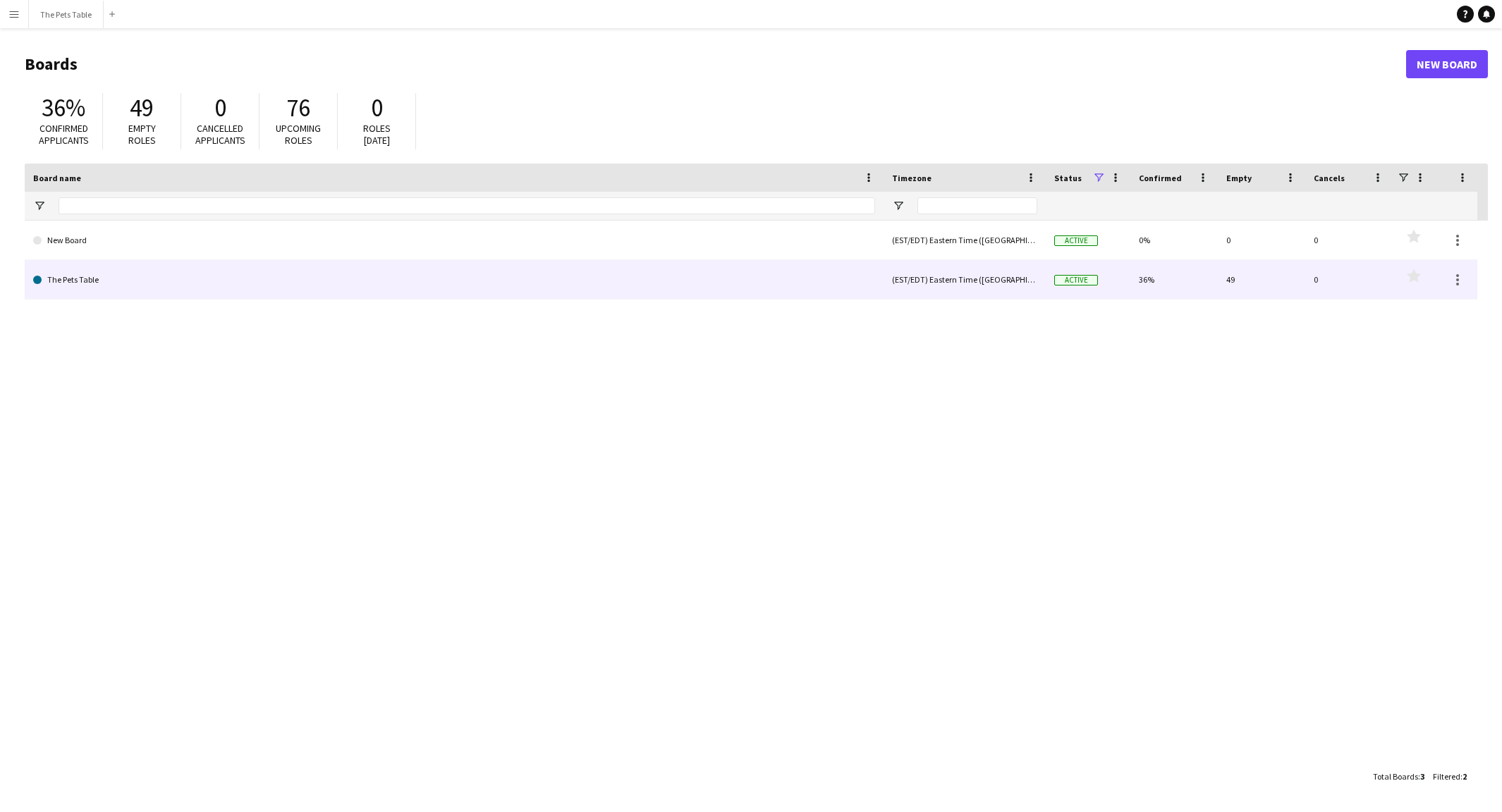
click at [147, 287] on link "The Pets Table" at bounding box center [454, 280] width 842 height 39
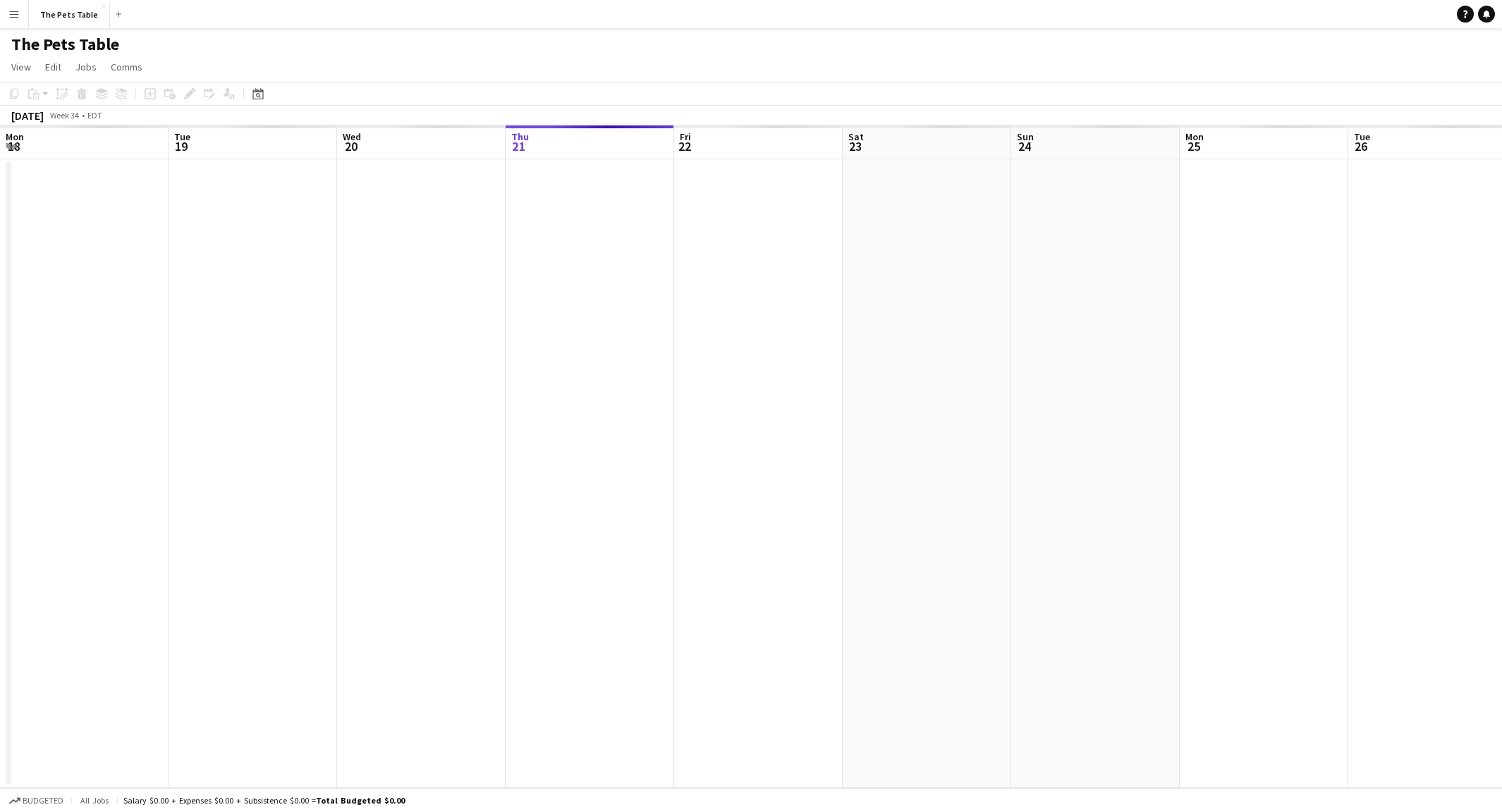
scroll to position [0, 338]
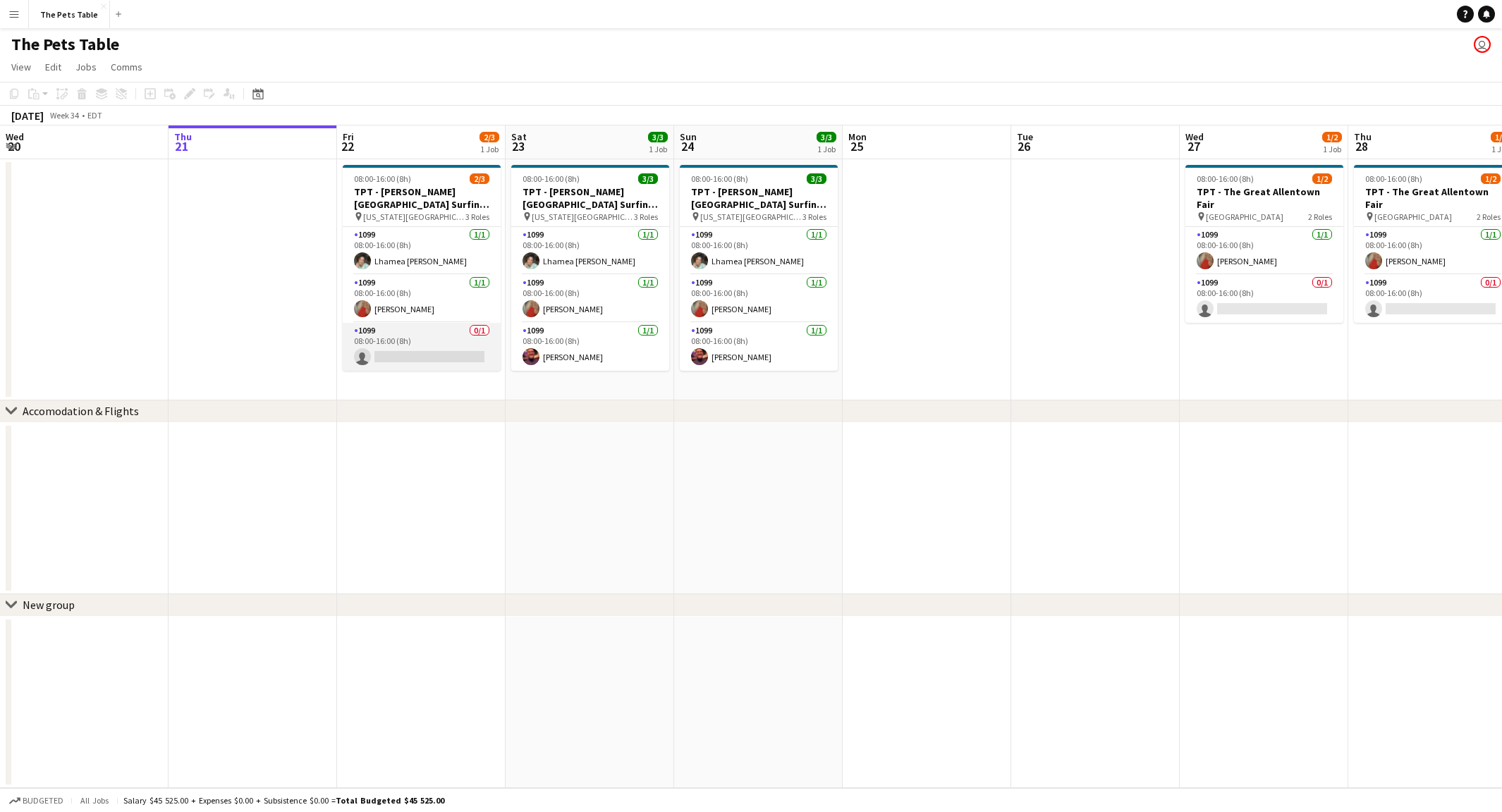
click at [406, 339] on app-card-role "1099 0/1 08:00-16:00 (8h) single-neutral-actions" at bounding box center [421, 346] width 158 height 48
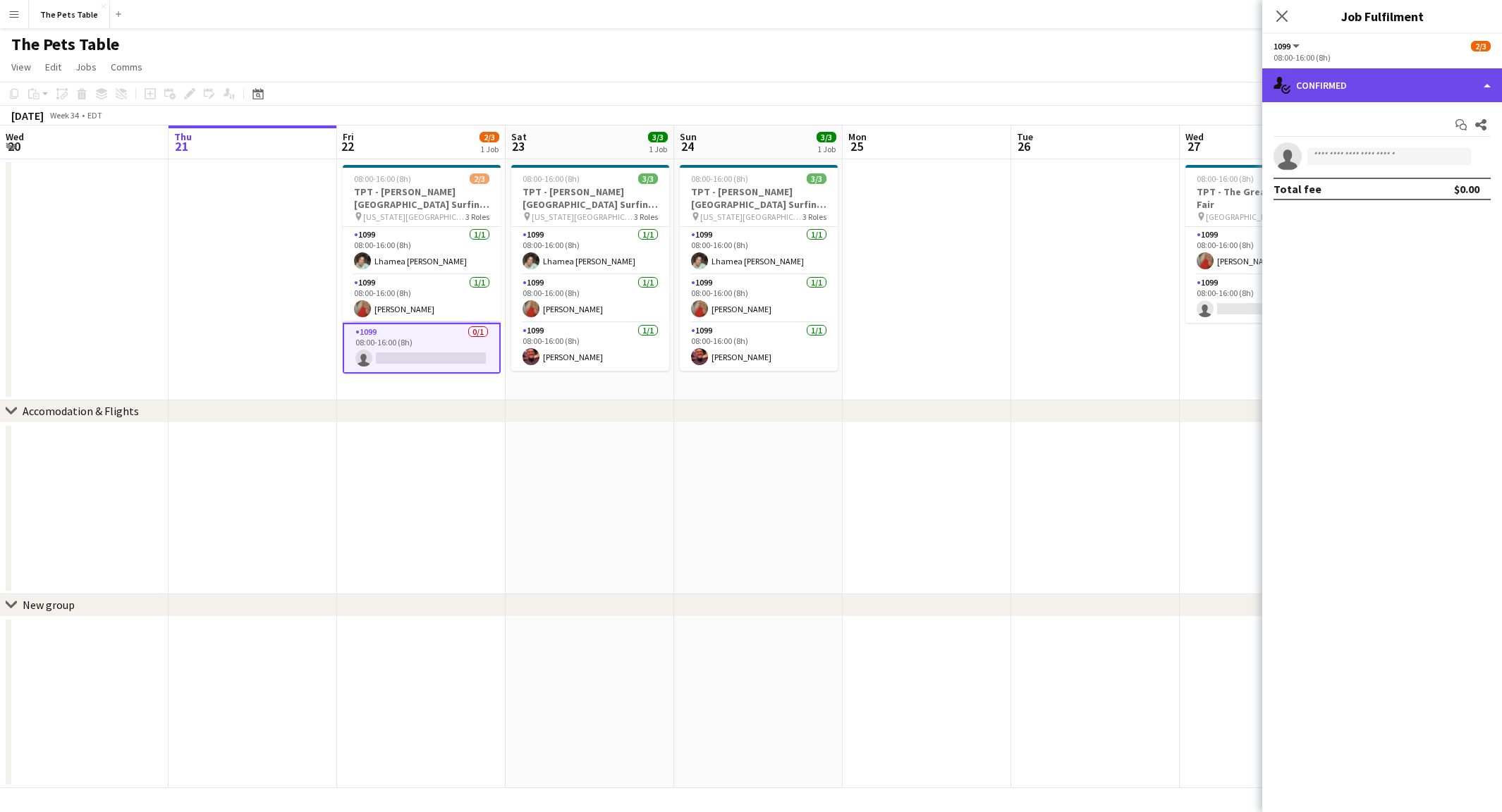
click at [1462, 87] on div "single-neutral-actions-check-2 Confirmed" at bounding box center [1382, 85] width 240 height 34
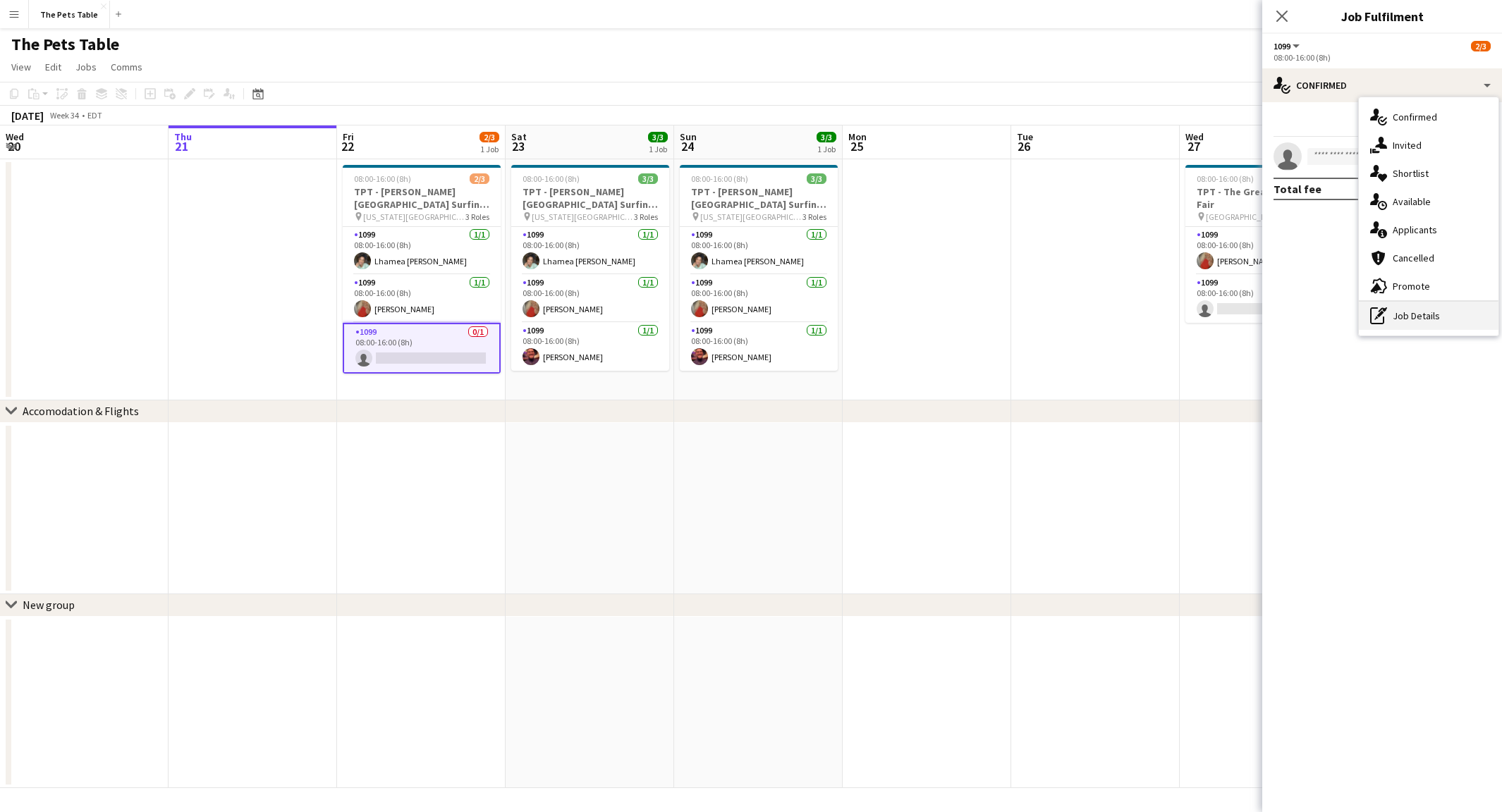
click at [1413, 317] on div "pen-write Job Details" at bounding box center [1429, 316] width 140 height 28
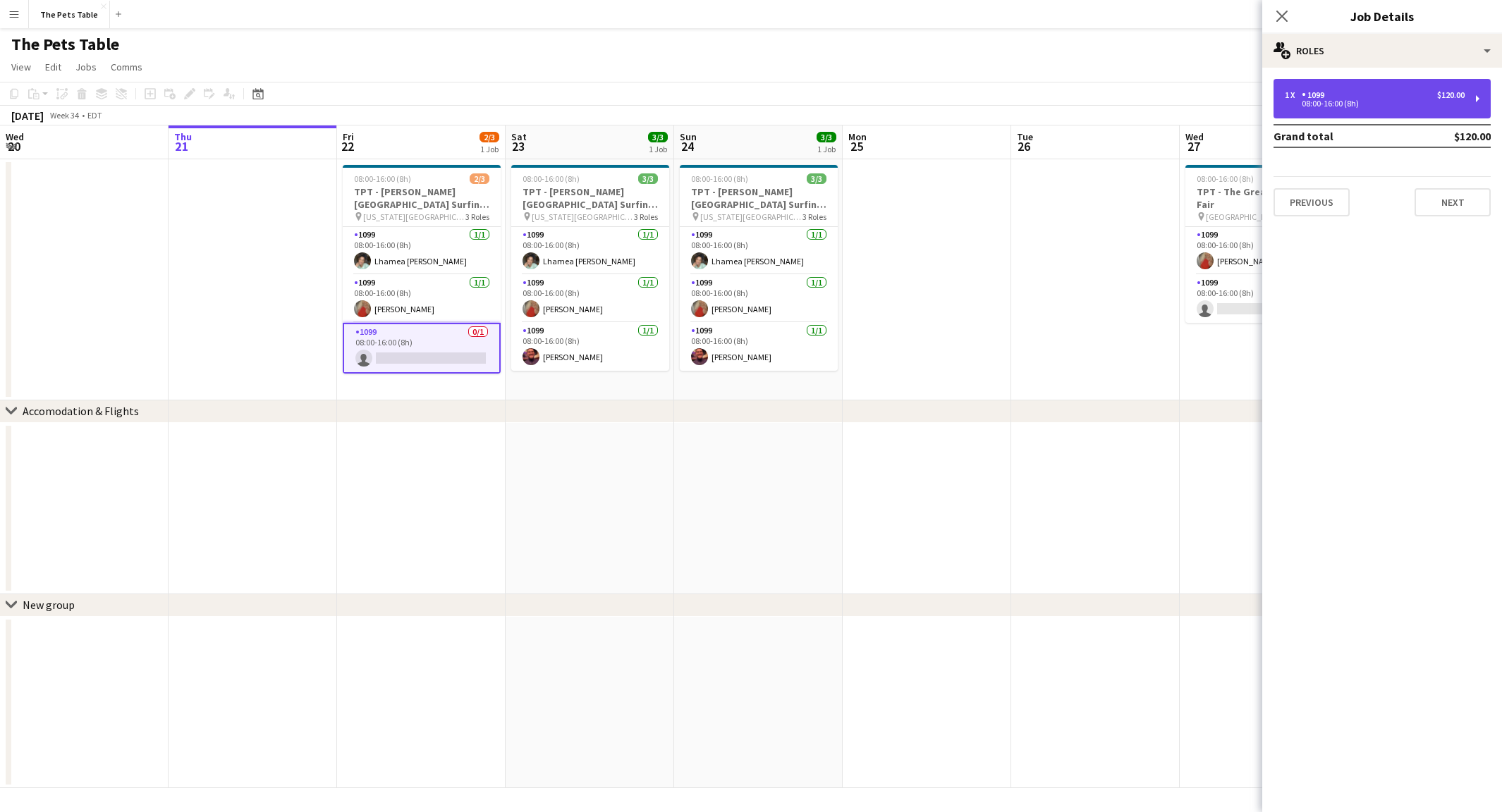
click at [1386, 89] on div "1 x 1099 $120.00 08:00-16:00 (8h)" at bounding box center [1383, 99] width 217 height 39
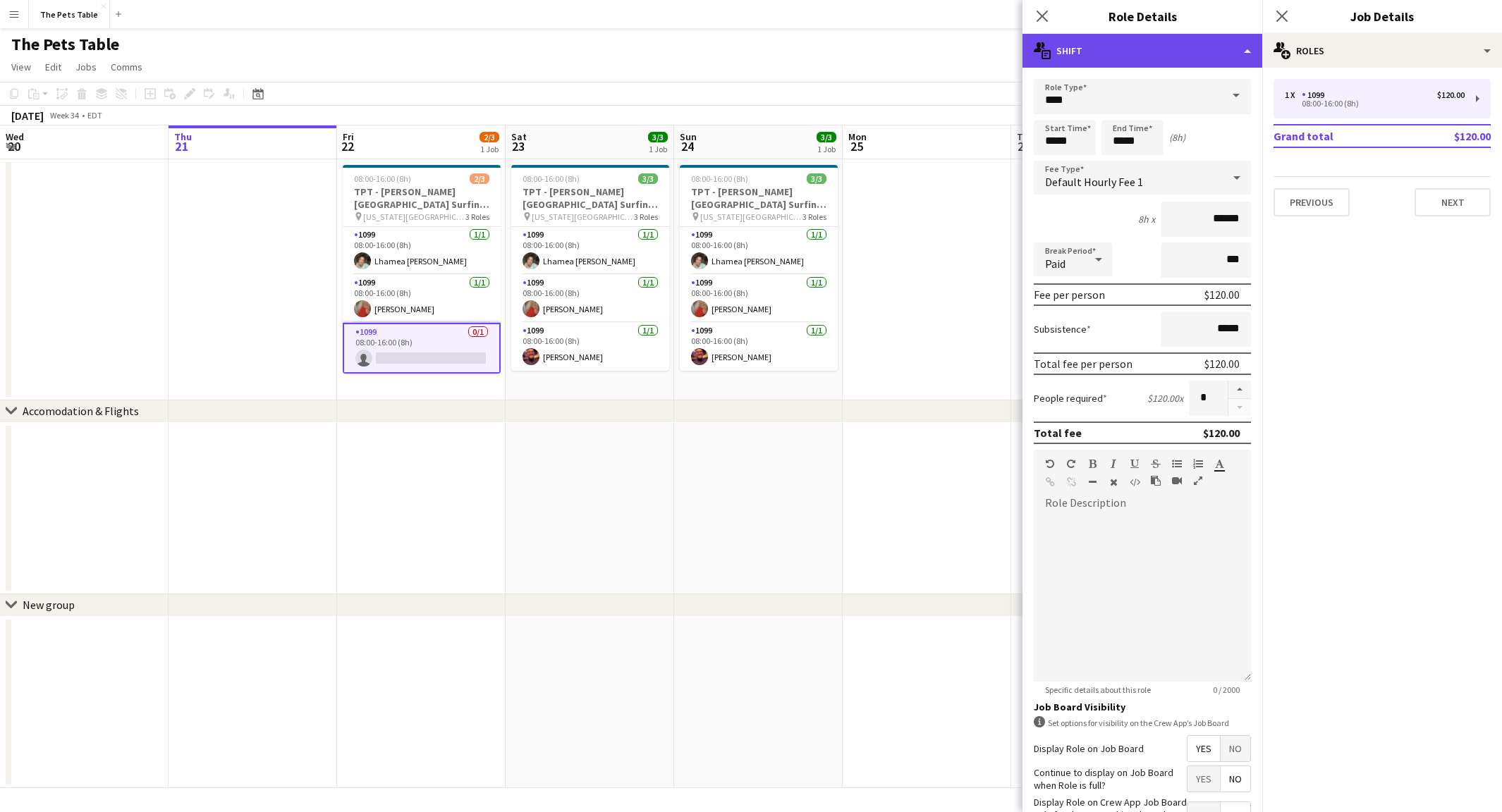
click at [1229, 53] on div "multiple-actions-text Shift" at bounding box center [1142, 51] width 240 height 34
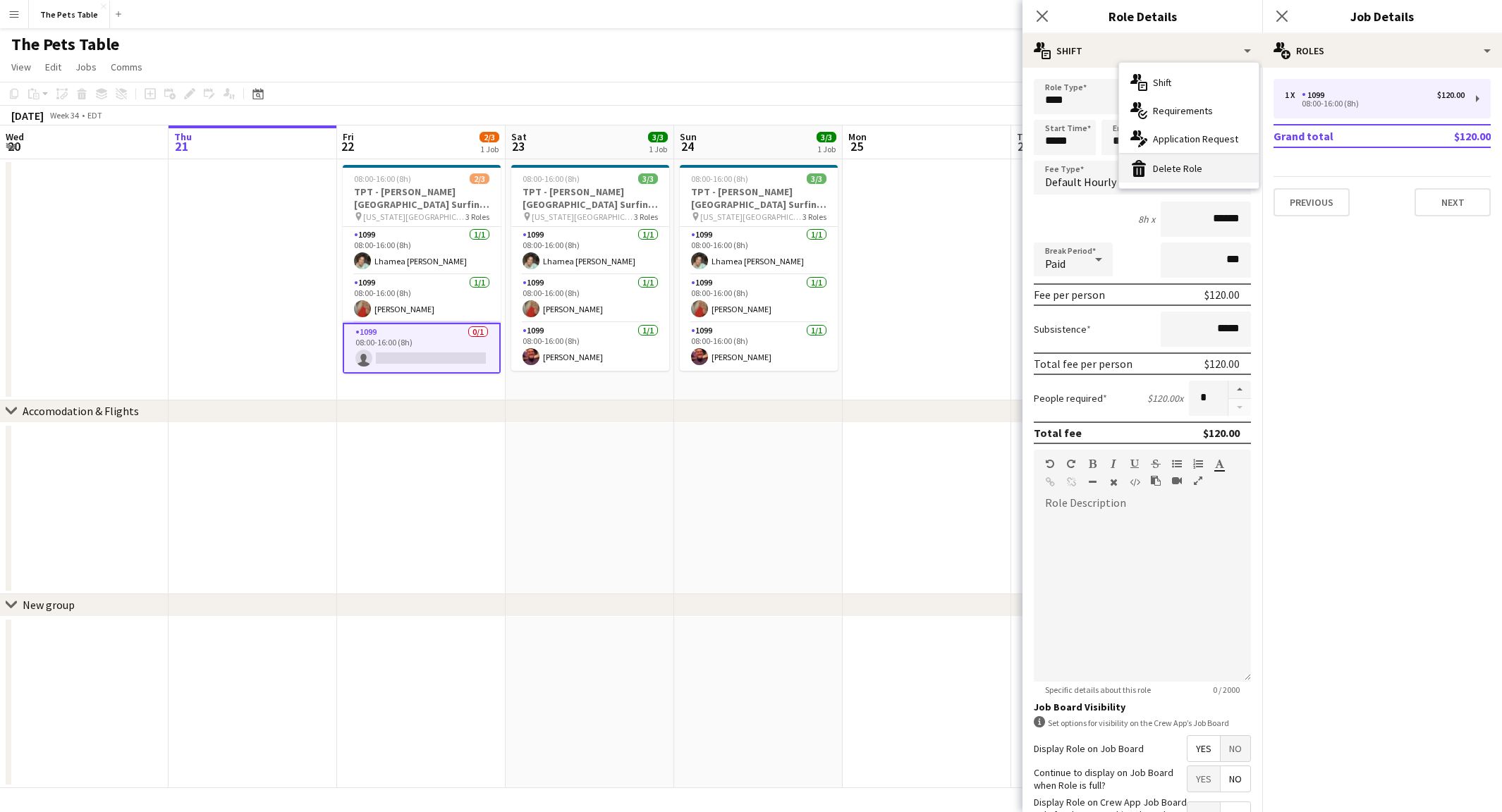
click at [1213, 167] on div "bin-2 Delete Role" at bounding box center [1189, 168] width 140 height 28
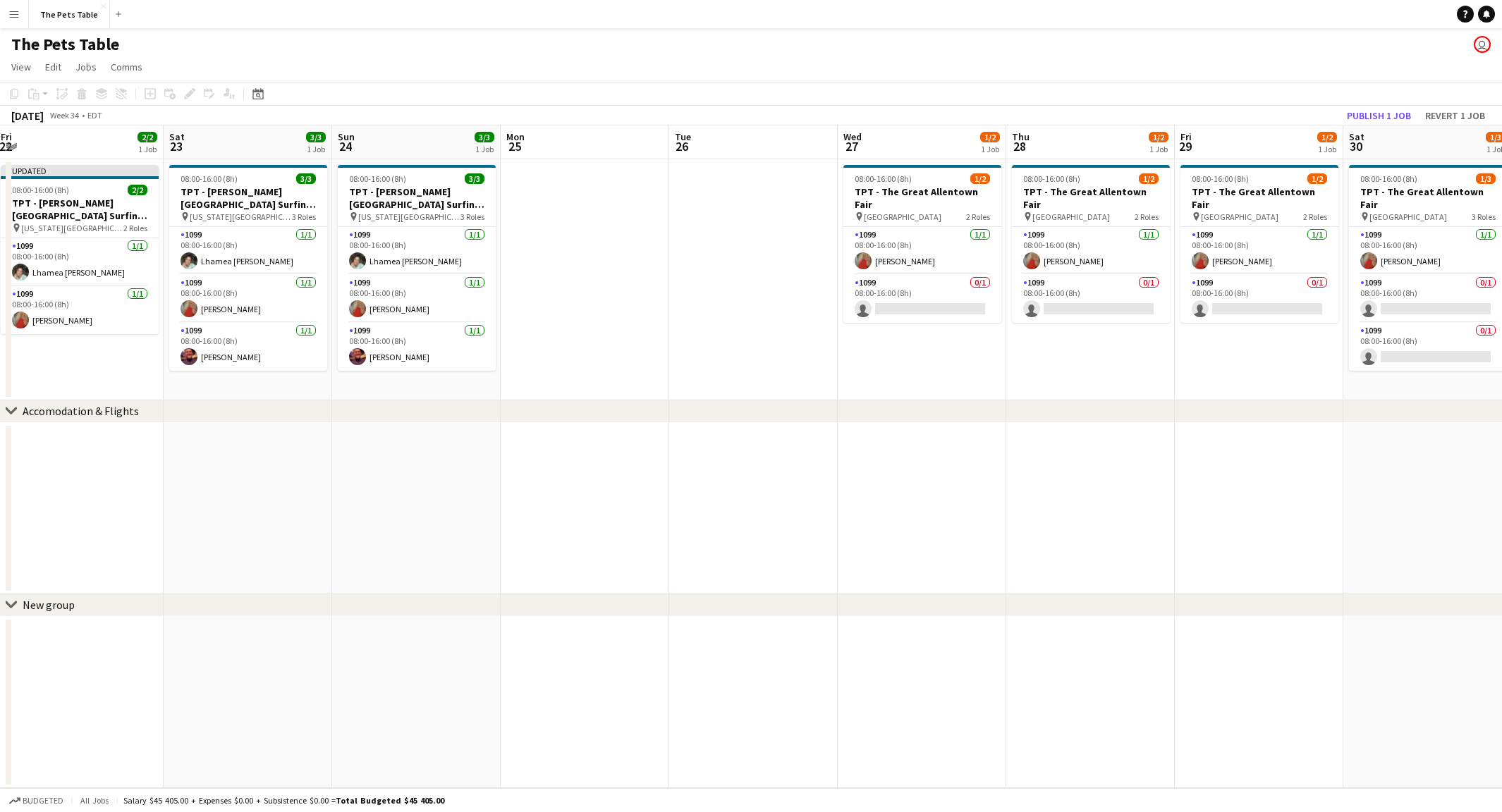
scroll to position [0, 421]
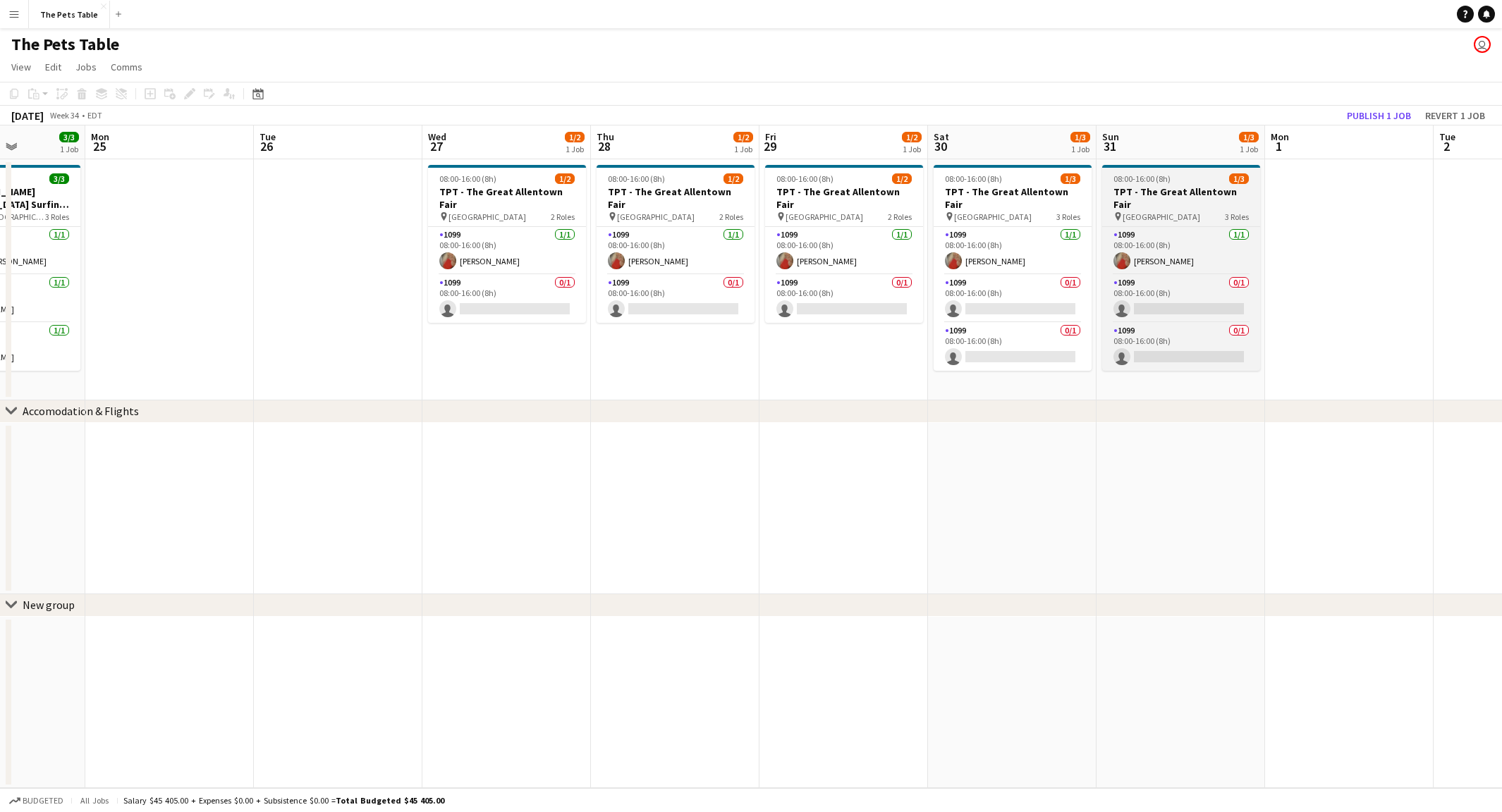
click at [1168, 185] on app-job-card "08:00-16:00 (8h) 1/3 TPT - The Great Allentown Fair pin Allentown 3 Roles 1099 …" at bounding box center [1181, 268] width 158 height 205
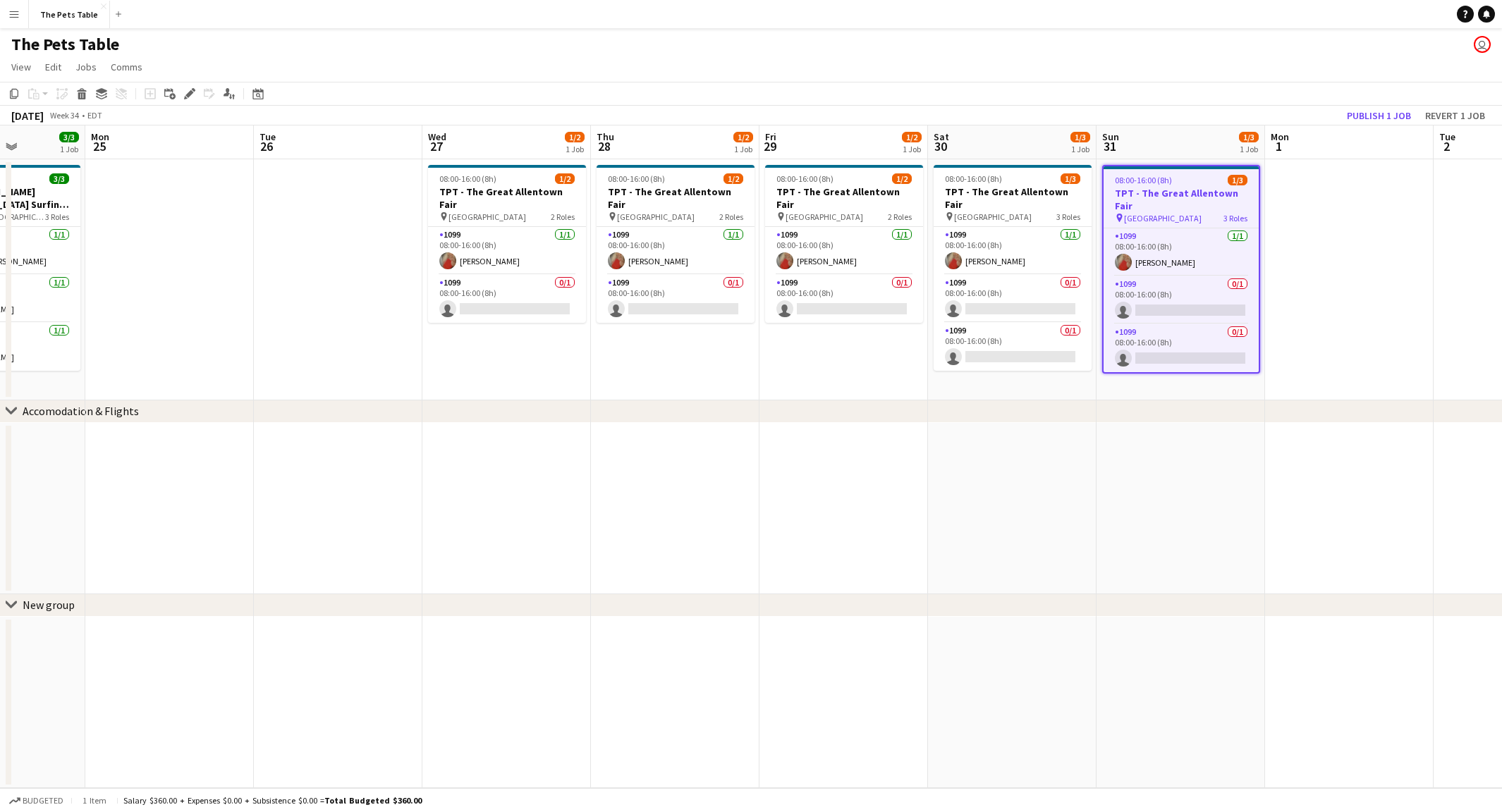
scroll to position [0, 420]
click at [14, 96] on icon "Copy" at bounding box center [15, 94] width 12 height 12
click at [1335, 274] on app-date-cell at bounding box center [1350, 280] width 168 height 242
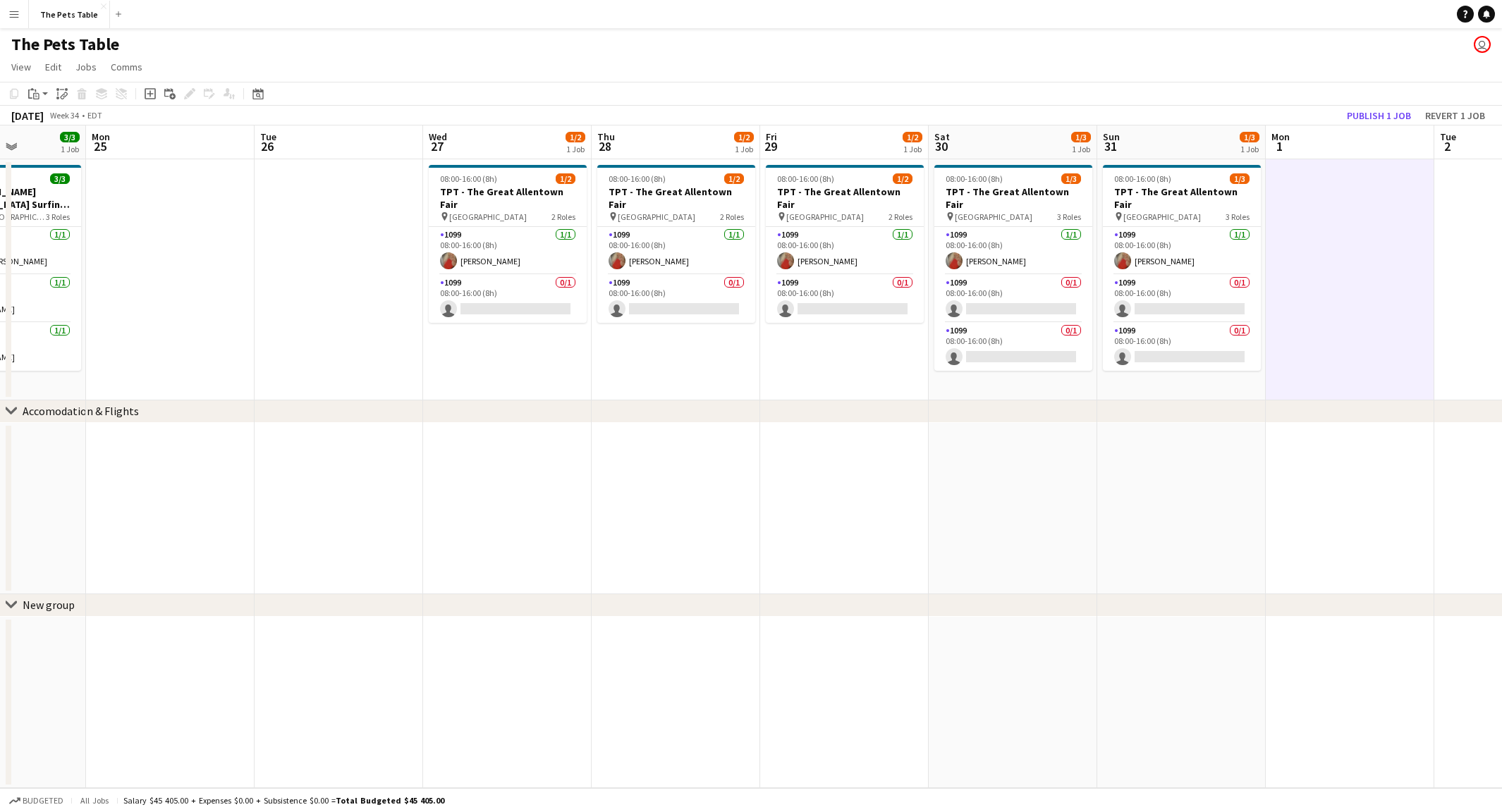
drag, startPoint x: 36, startPoint y: 94, endPoint x: 60, endPoint y: 118, distance: 33.9
click at [36, 94] on icon "Paste" at bounding box center [34, 94] width 12 height 12
click at [58, 121] on link "Paste Command V" at bounding box center [93, 120] width 112 height 13
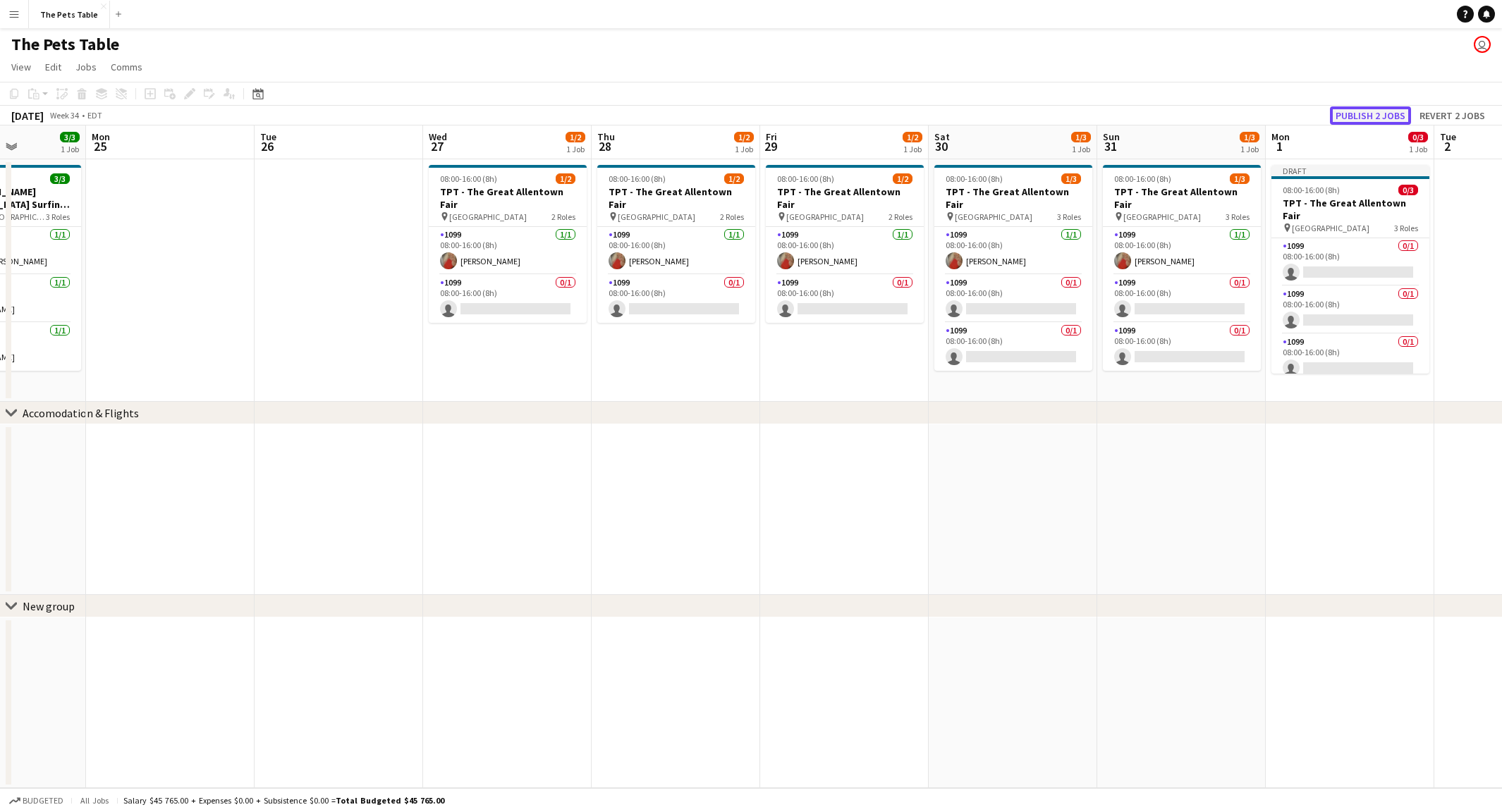
click at [1377, 113] on button "Publish 2 jobs" at bounding box center [1371, 115] width 81 height 19
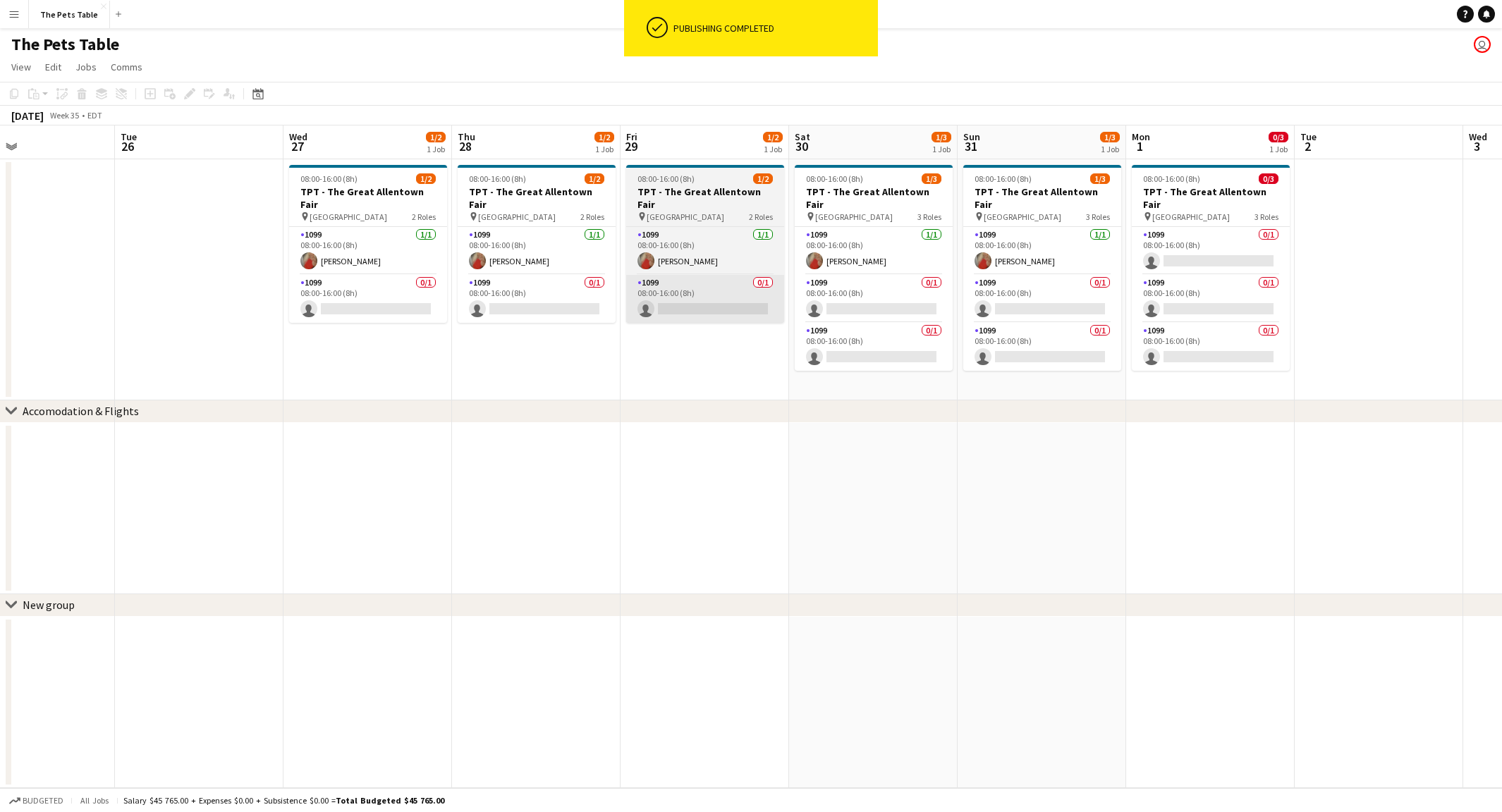
scroll to position [0, 569]
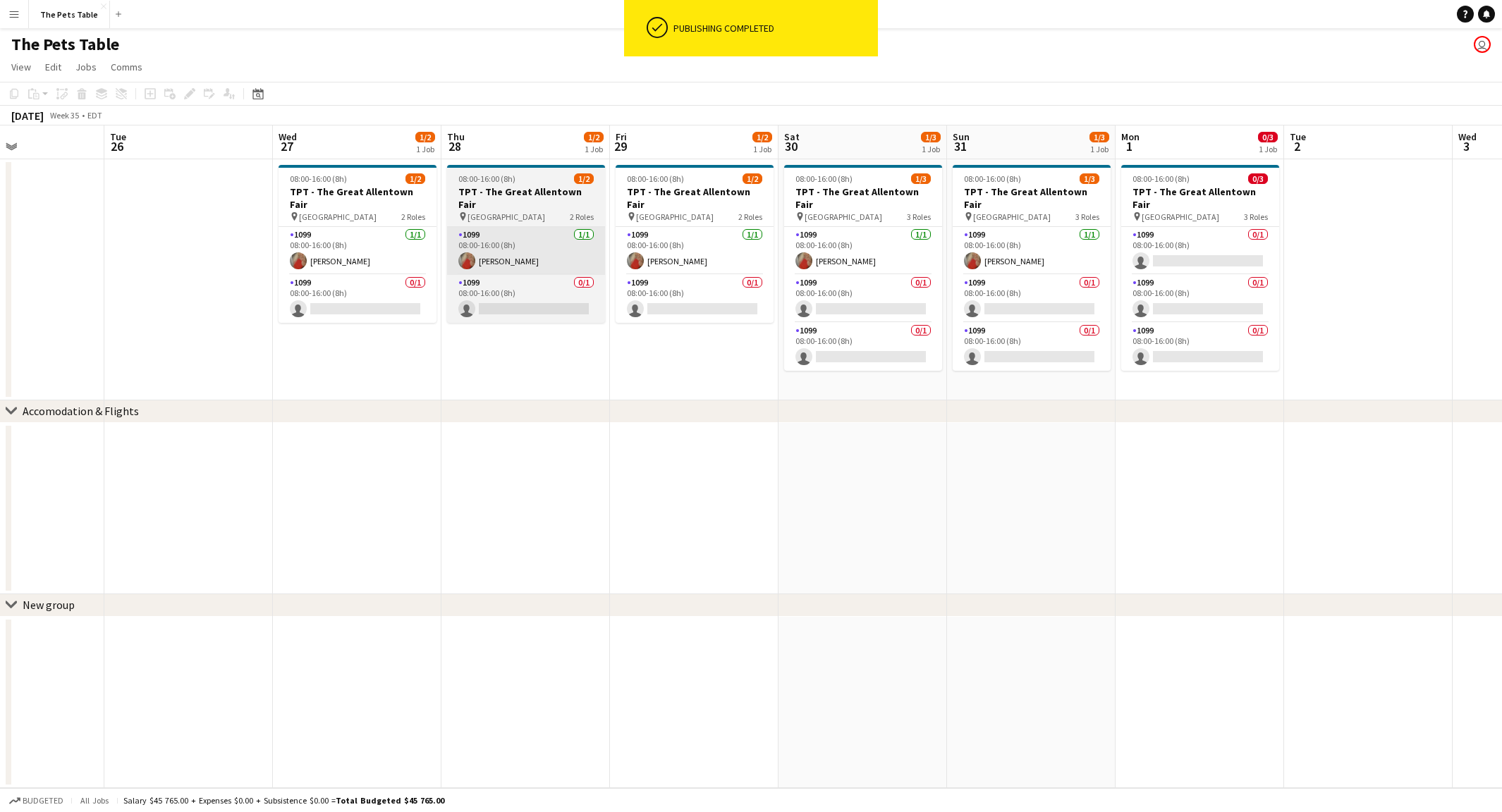
drag, startPoint x: 367, startPoint y: 250, endPoint x: 451, endPoint y: 248, distance: 84.0
click at [368, 250] on app-card-role "1099 [DATE] 08:00-16:00 (8h) [PERSON_NAME]" at bounding box center [357, 250] width 158 height 48
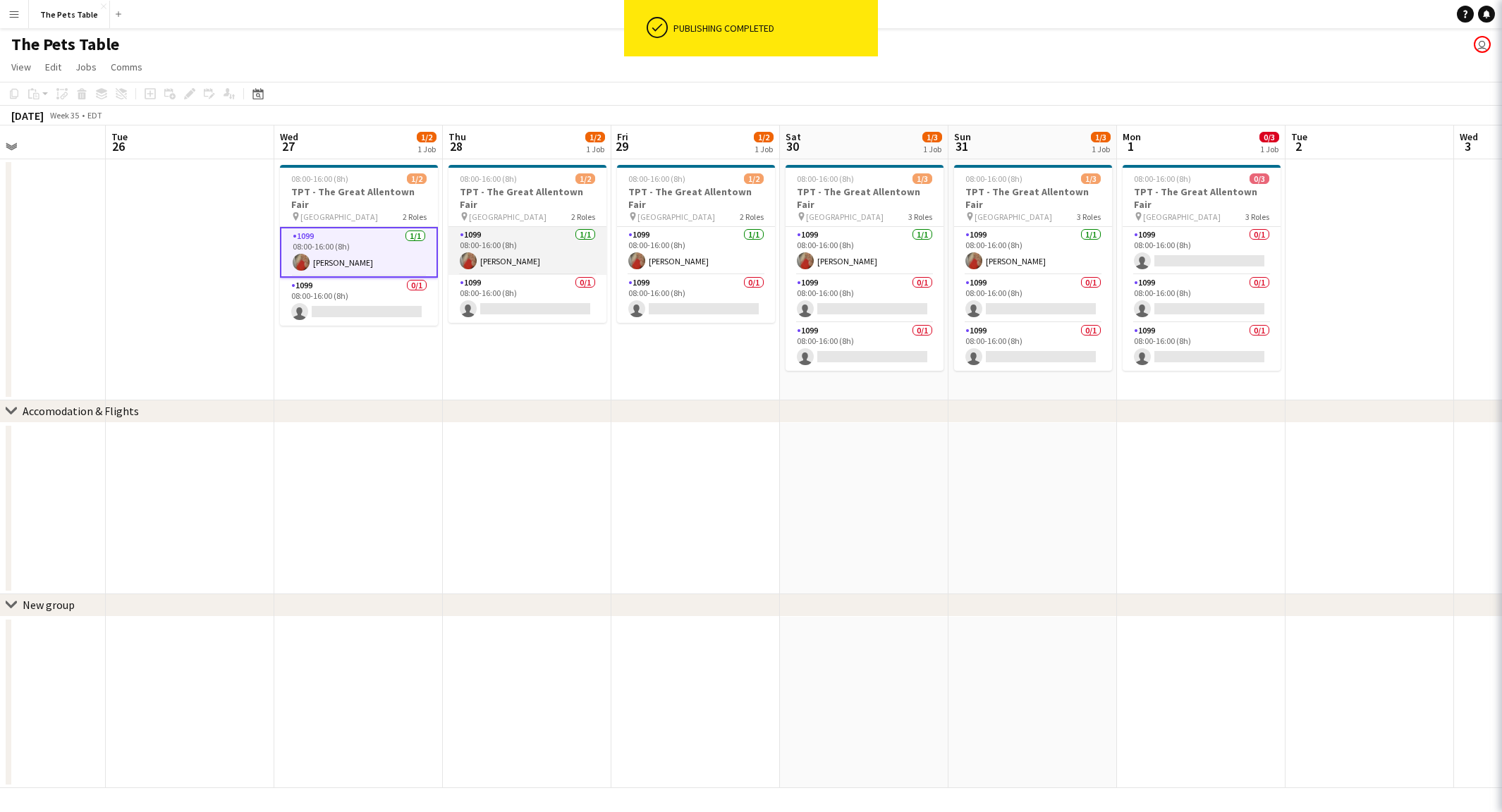
click at [539, 244] on app-card-role "1099 [DATE] 08:00-16:00 (8h) [PERSON_NAME]" at bounding box center [526, 250] width 158 height 48
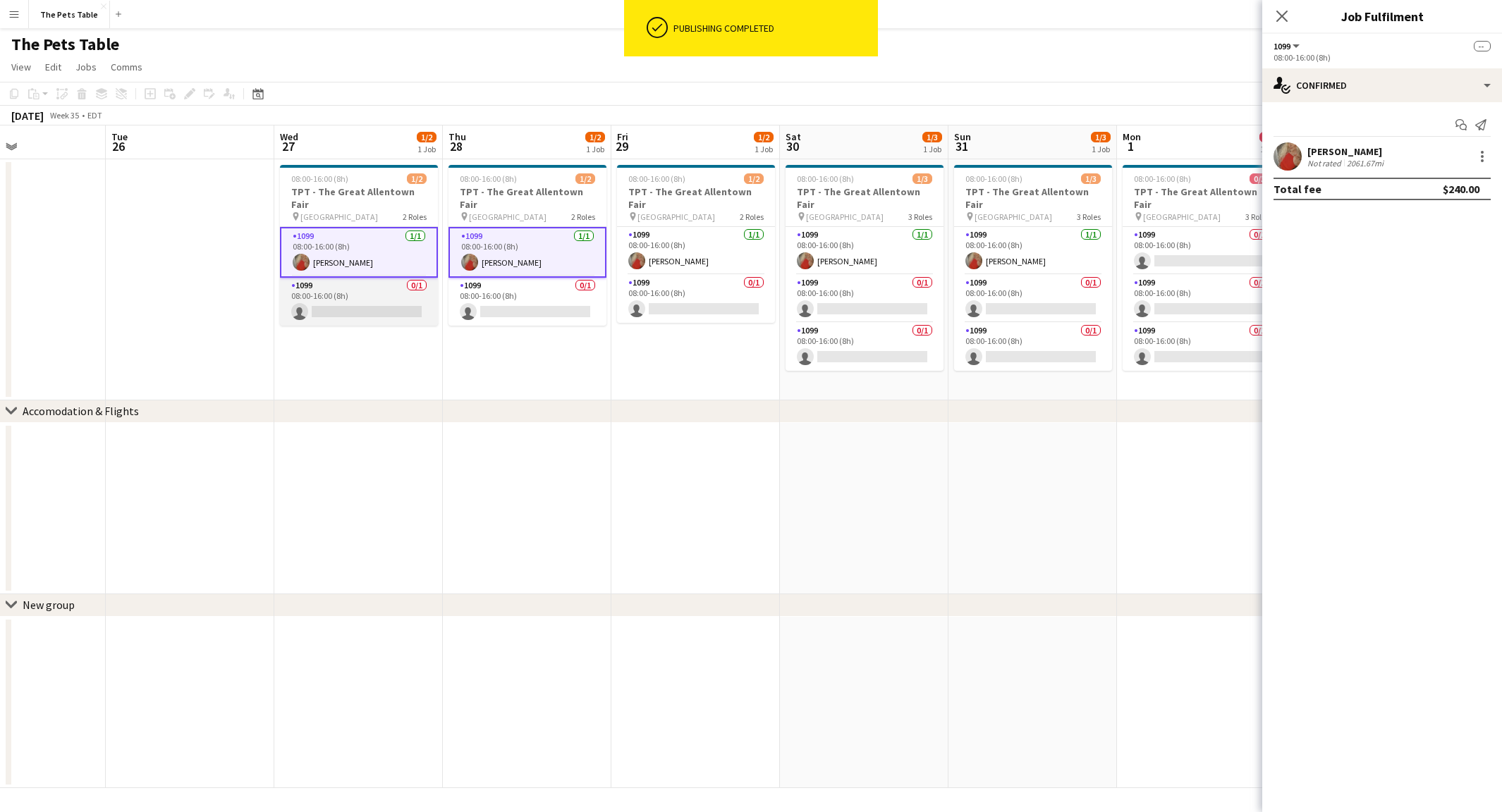
drag, startPoint x: 349, startPoint y: 289, endPoint x: 445, endPoint y: 290, distance: 96.0
click at [367, 290] on app-calendar-viewport "Fri 22 2/2 1 Job Sat 23 3/3 1 Job Sun 24 3/3 1 Job Mon 25 Tue 26 Wed 27 1/2 1 J…" at bounding box center [751, 457] width 1502 height 663
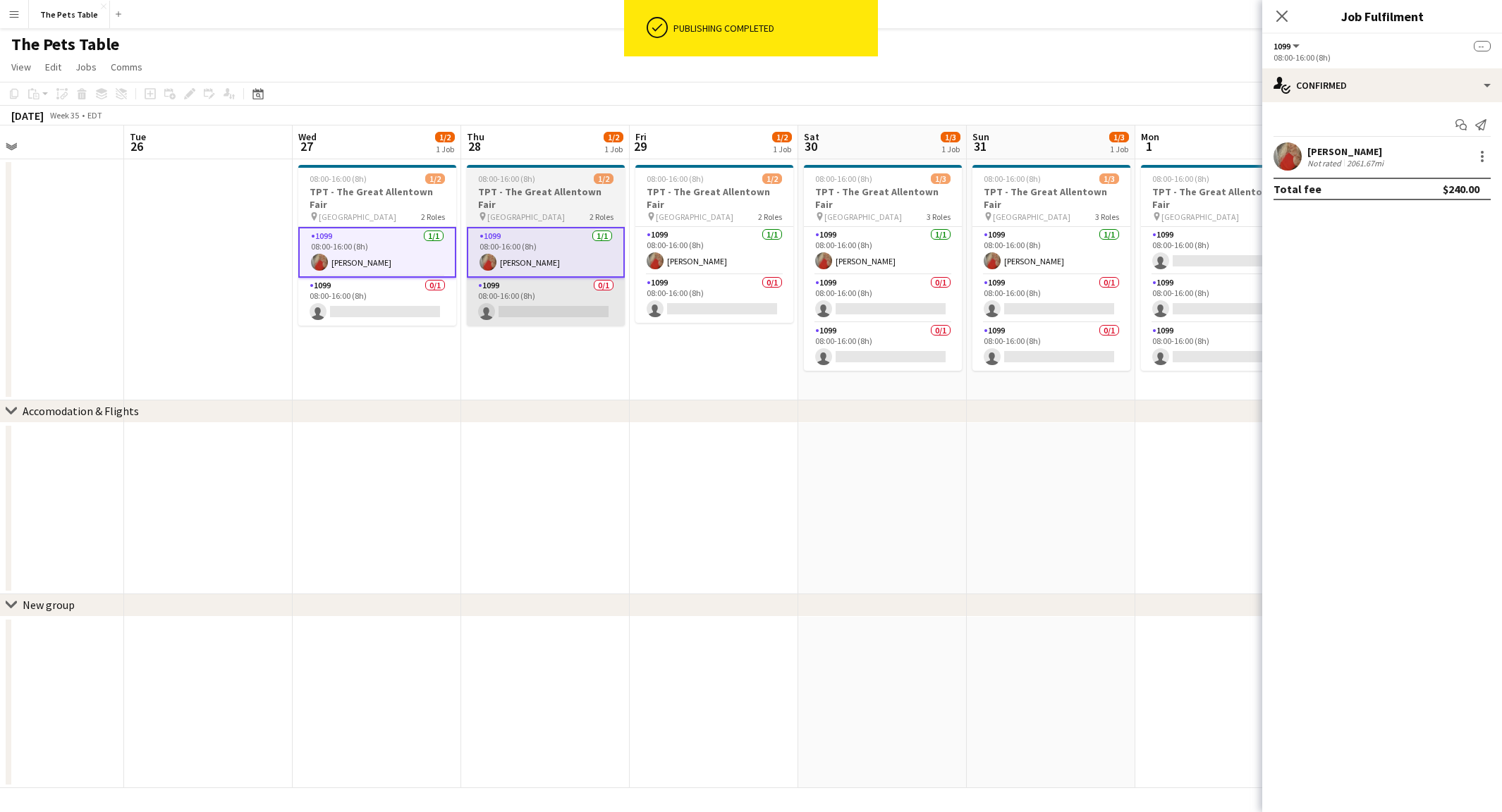
click at [501, 289] on app-card-role "1099 0/1 08:00-16:00 (8h) single-neutral-actions" at bounding box center [545, 301] width 158 height 48
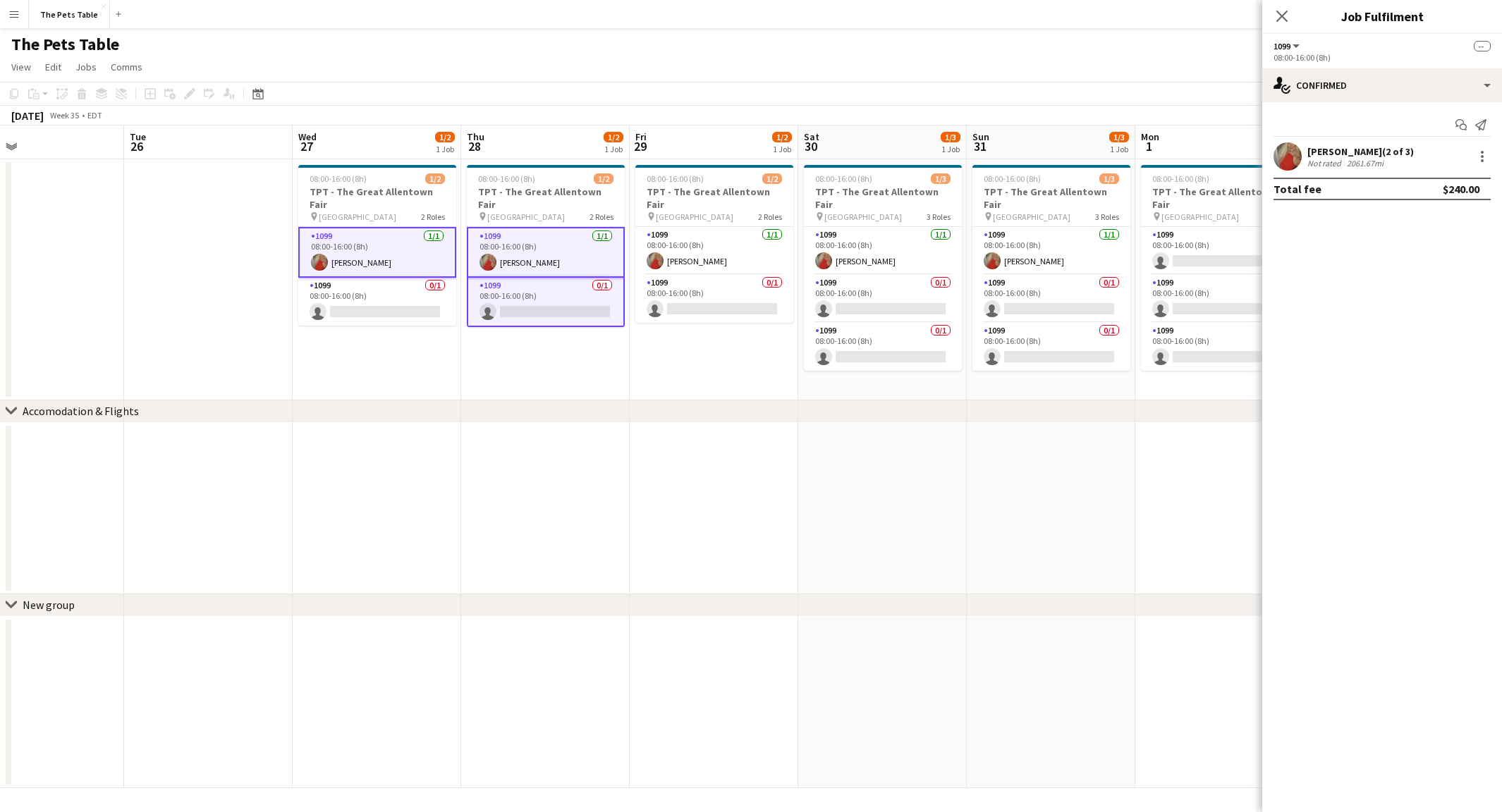
click at [555, 242] on app-card-role "1099 [DATE] 08:00-16:00 (8h) [PERSON_NAME]" at bounding box center [545, 252] width 158 height 51
click at [547, 289] on app-card-role "1099 0/1 08:00-16:00 (8h) single-neutral-actions" at bounding box center [547, 300] width 158 height 51
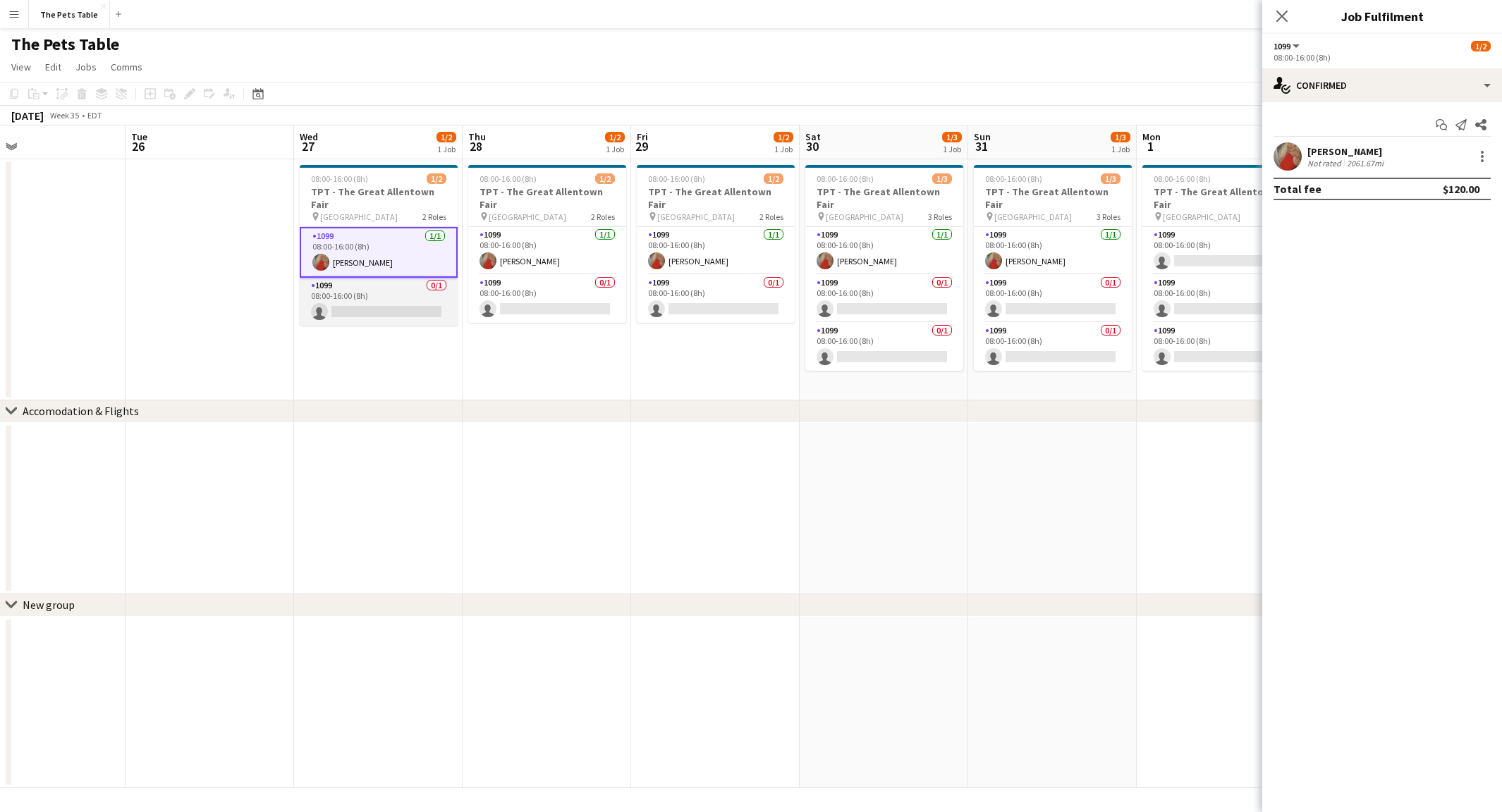
click at [388, 290] on app-card-role "1099 0/1 08:00-16:00 (8h) single-neutral-actions" at bounding box center [378, 301] width 158 height 48
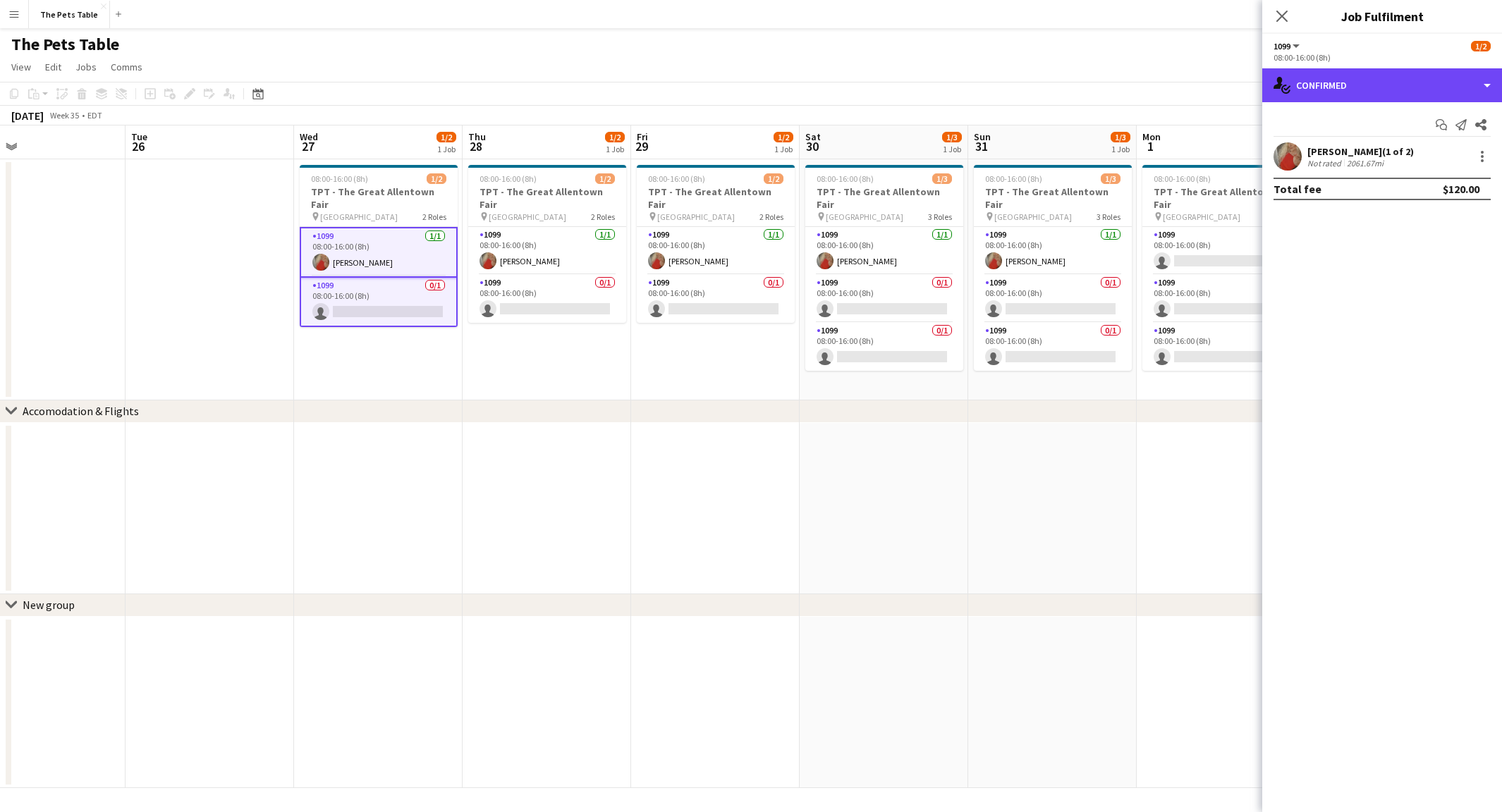
drag, startPoint x: 1439, startPoint y: 84, endPoint x: 1432, endPoint y: 103, distance: 20.2
click at [1439, 86] on div "single-neutral-actions-check-2 Confirmed" at bounding box center [1382, 85] width 240 height 34
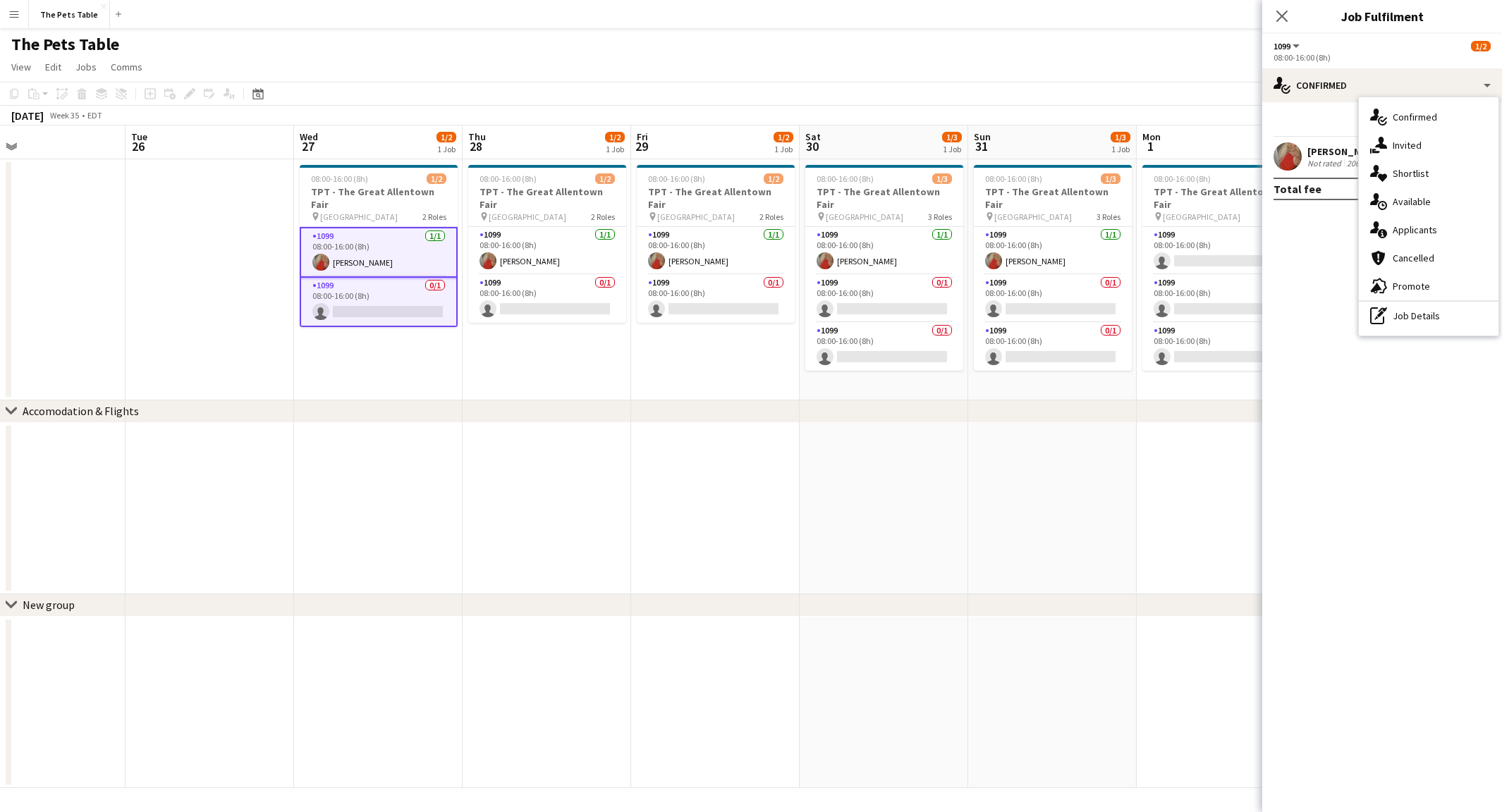
drag, startPoint x: 1432, startPoint y: 310, endPoint x: 1425, endPoint y: 266, distance: 44.6
click at [1432, 310] on div "pen-write Job Details" at bounding box center [1429, 316] width 140 height 28
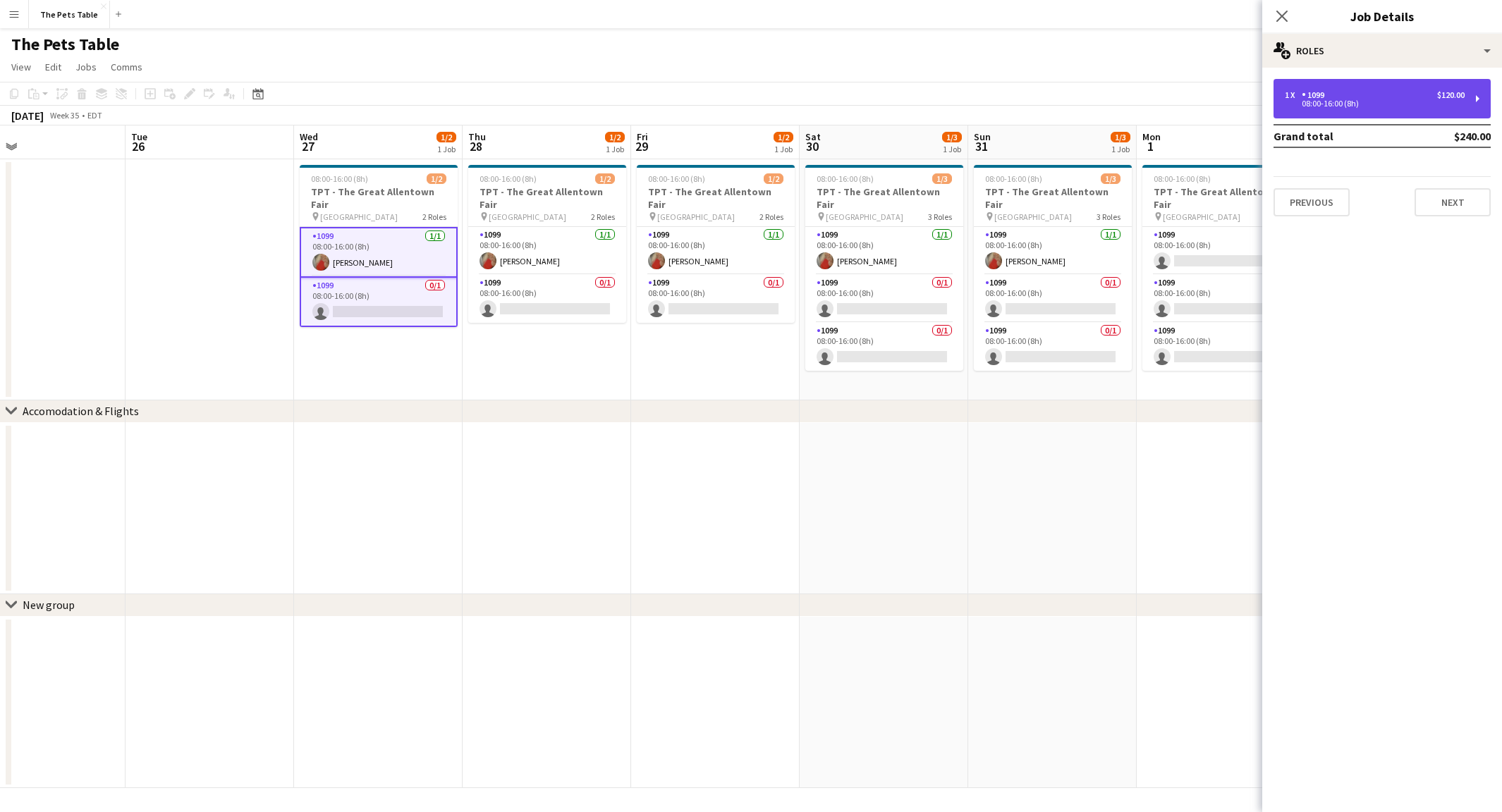
click at [1388, 98] on div "1 x 1099 $120.00" at bounding box center [1375, 95] width 180 height 10
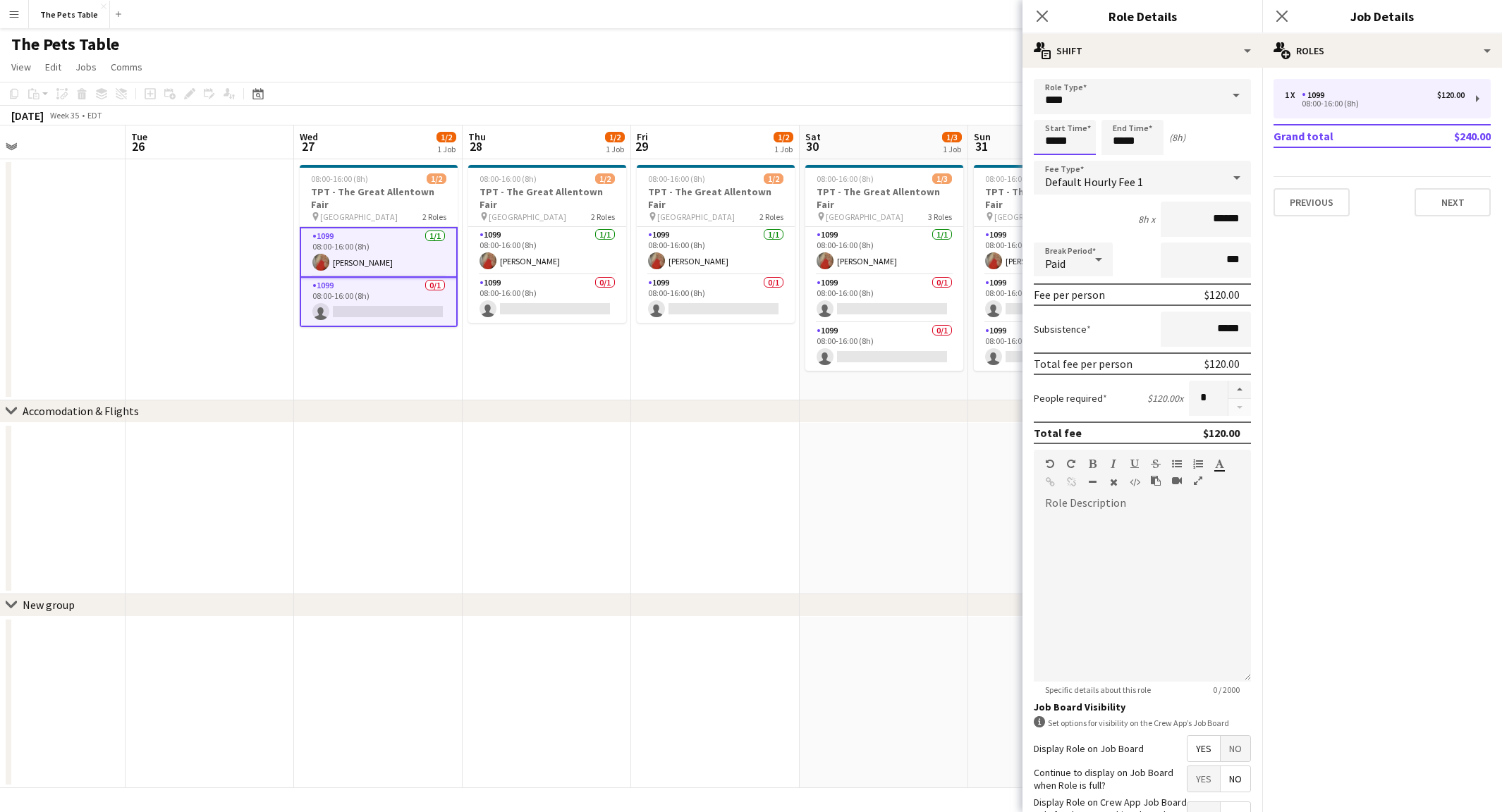
drag, startPoint x: 1063, startPoint y: 136, endPoint x: 1053, endPoint y: 120, distance: 18.9
click at [1063, 135] on input "*****" at bounding box center [1065, 138] width 62 height 35
click at [1049, 114] on div at bounding box center [1051, 113] width 28 height 14
click at [1048, 114] on div at bounding box center [1051, 113] width 28 height 14
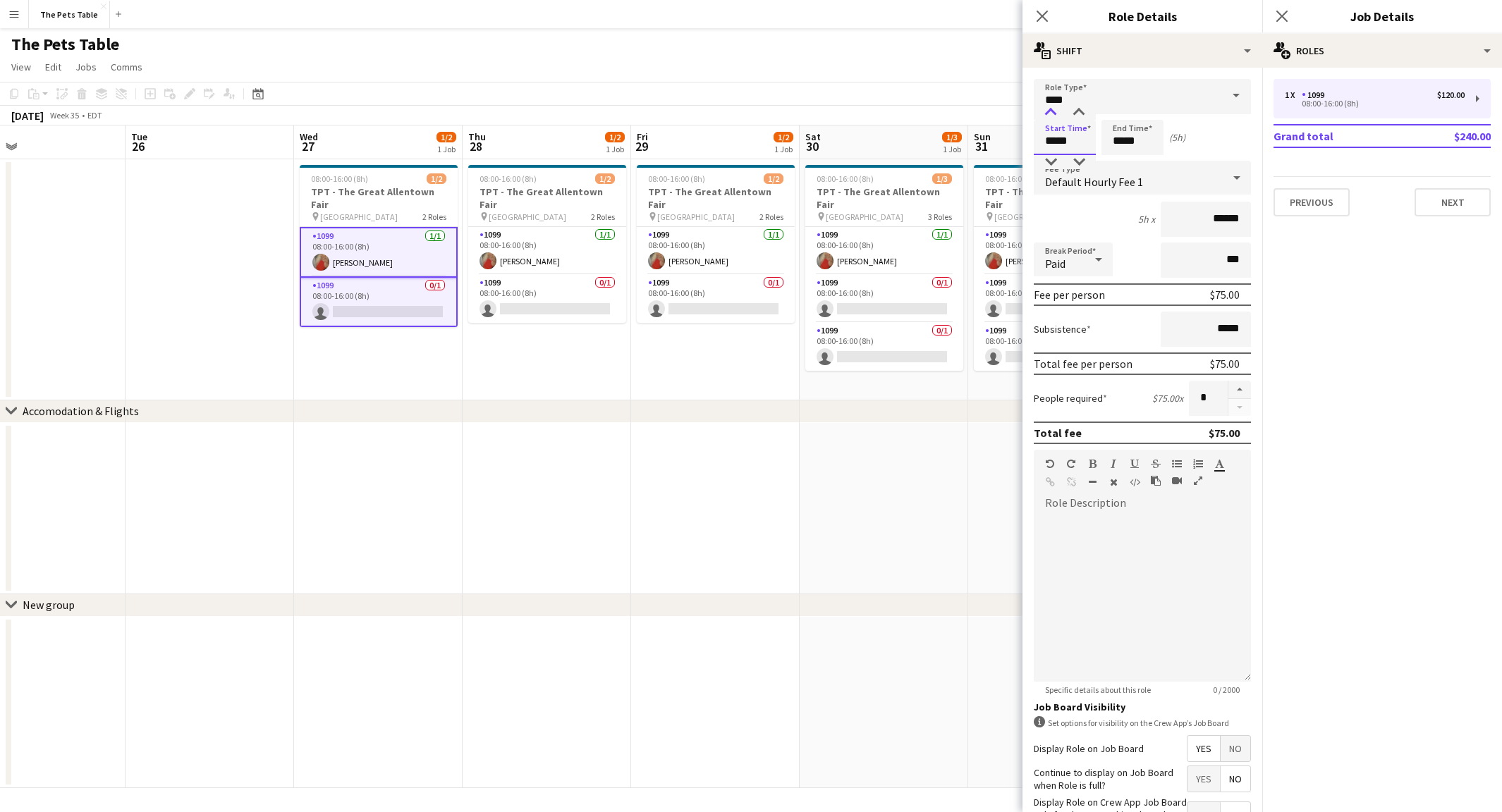
click at [1048, 114] on div at bounding box center [1051, 113] width 28 height 14
type input "*****"
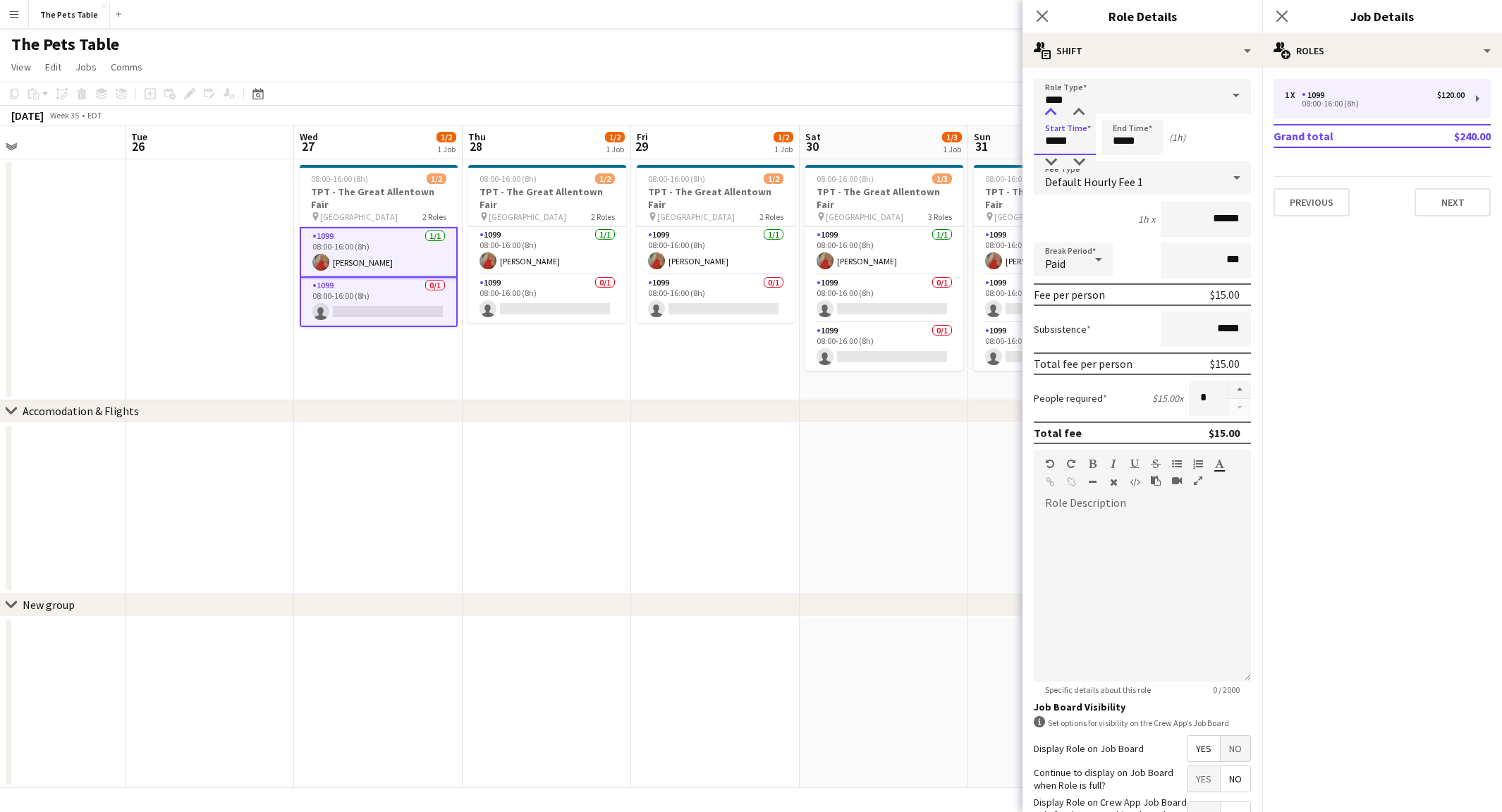
click at [1048, 114] on div at bounding box center [1051, 113] width 28 height 14
click at [1116, 136] on input "*****" at bounding box center [1132, 138] width 62 height 35
click at [1123, 113] on div at bounding box center [1118, 113] width 28 height 14
click at [1122, 113] on div at bounding box center [1118, 113] width 28 height 14
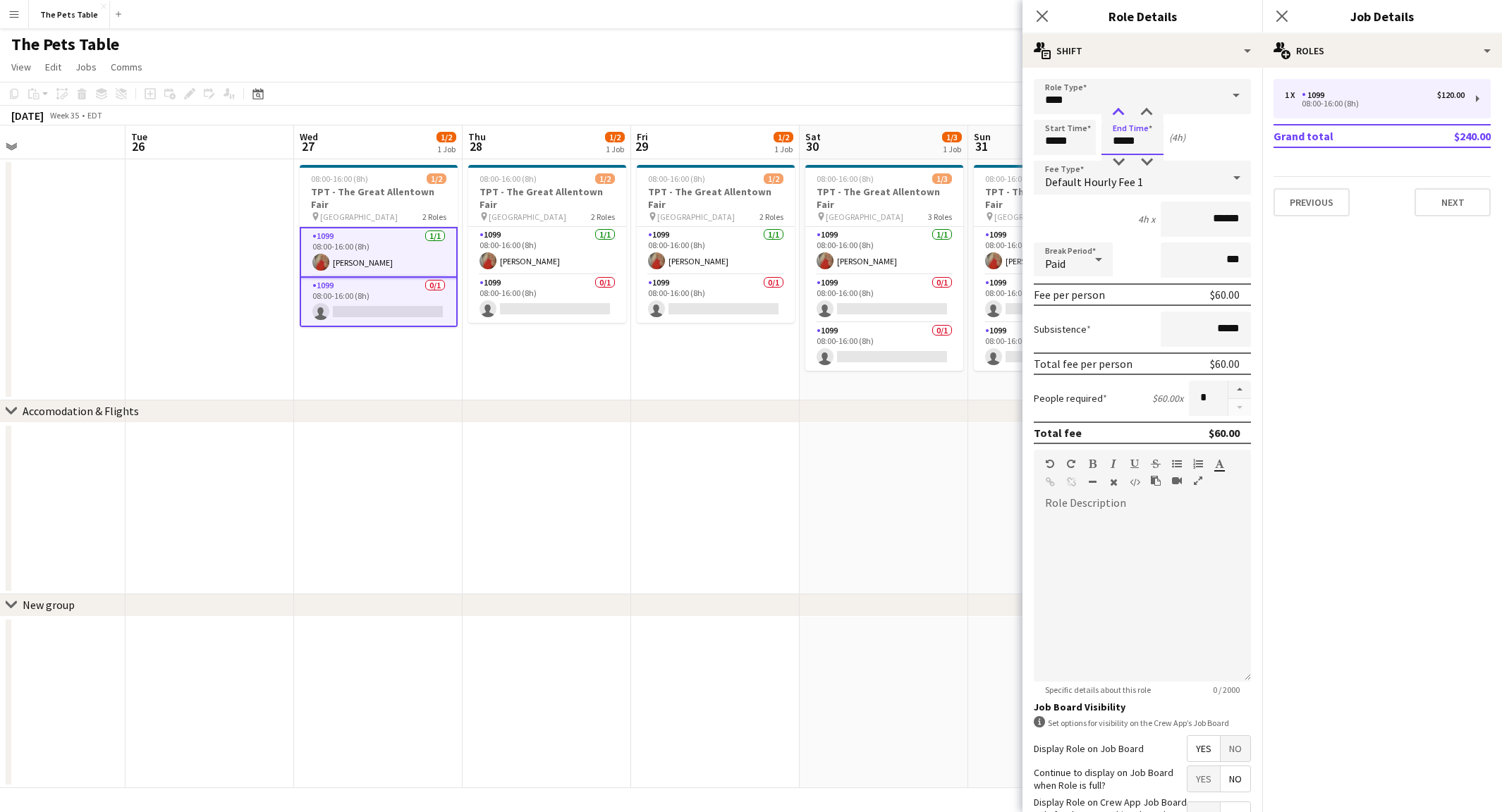
click at [1121, 113] on div at bounding box center [1118, 113] width 28 height 14
type input "*****"
click at [1121, 113] on div at bounding box center [1118, 113] width 28 height 14
click at [1288, 17] on icon "Close pop-in" at bounding box center [1282, 16] width 14 height 14
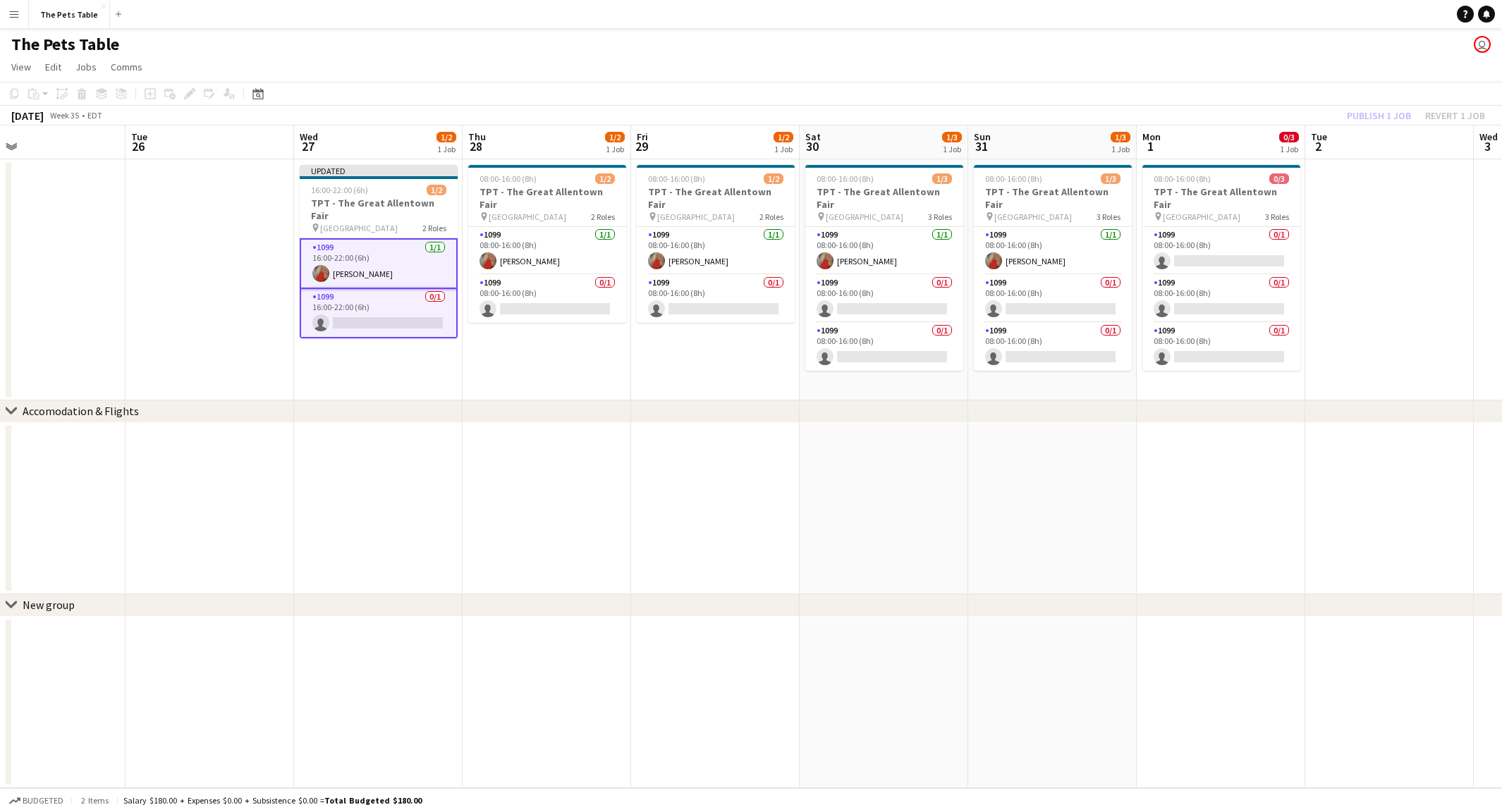
click at [1386, 110] on div "Publish 1 job Revert 1 job" at bounding box center [1417, 115] width 172 height 19
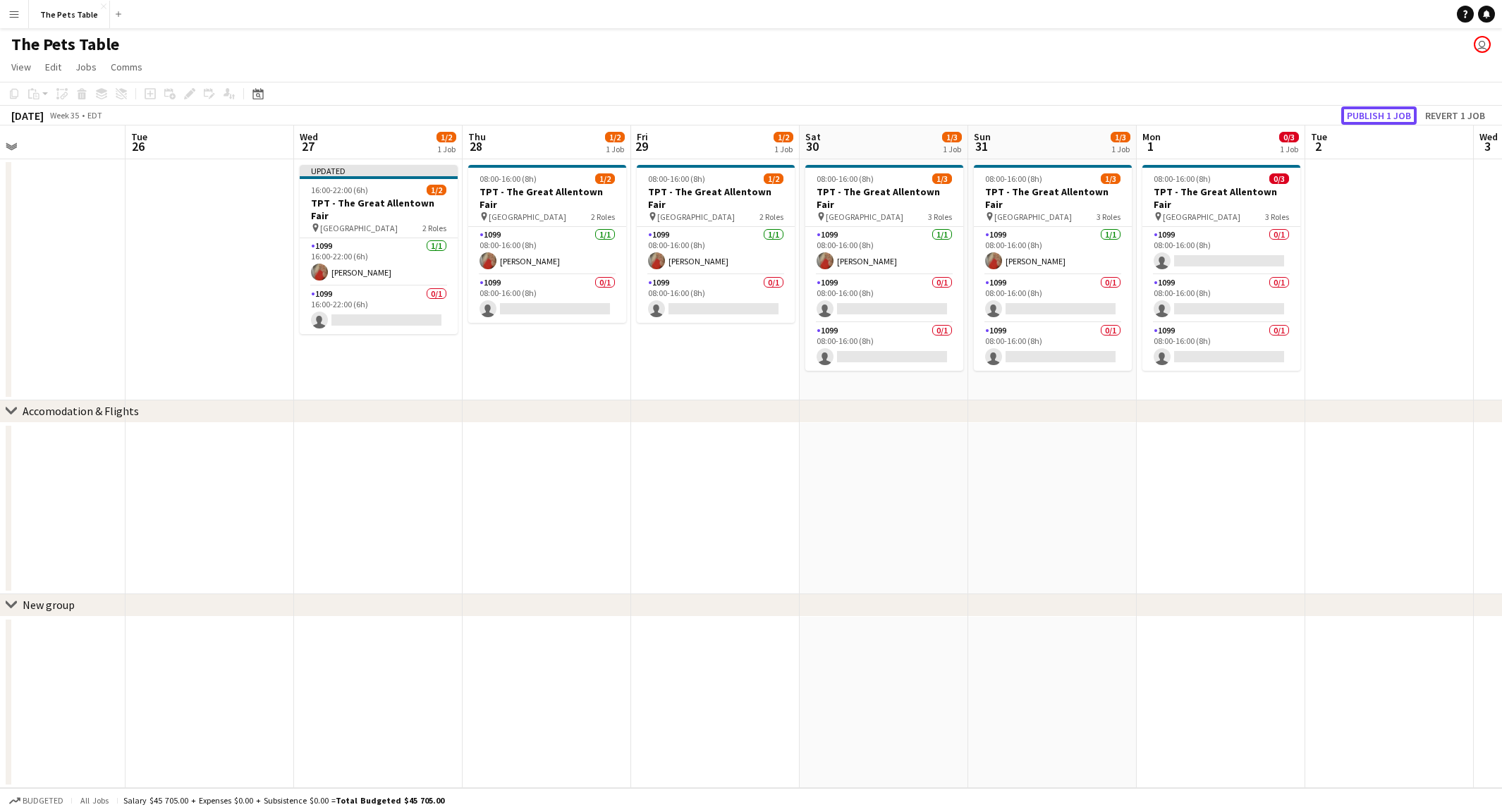
click at [1386, 110] on button "Publish 1 job" at bounding box center [1379, 115] width 75 height 19
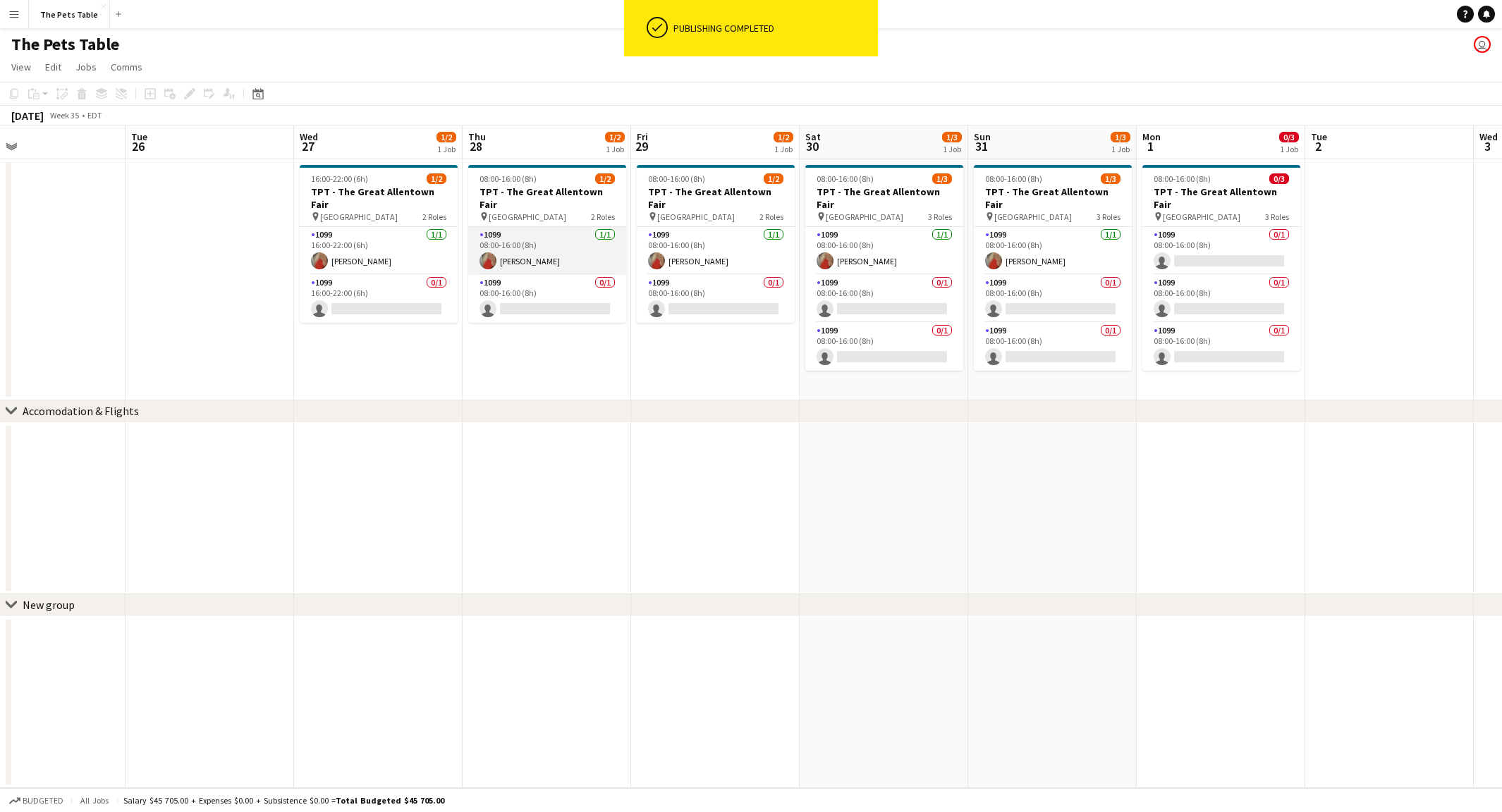
click at [542, 242] on app-card-role "1099 [DATE] 08:00-16:00 (8h) [PERSON_NAME]" at bounding box center [547, 250] width 158 height 48
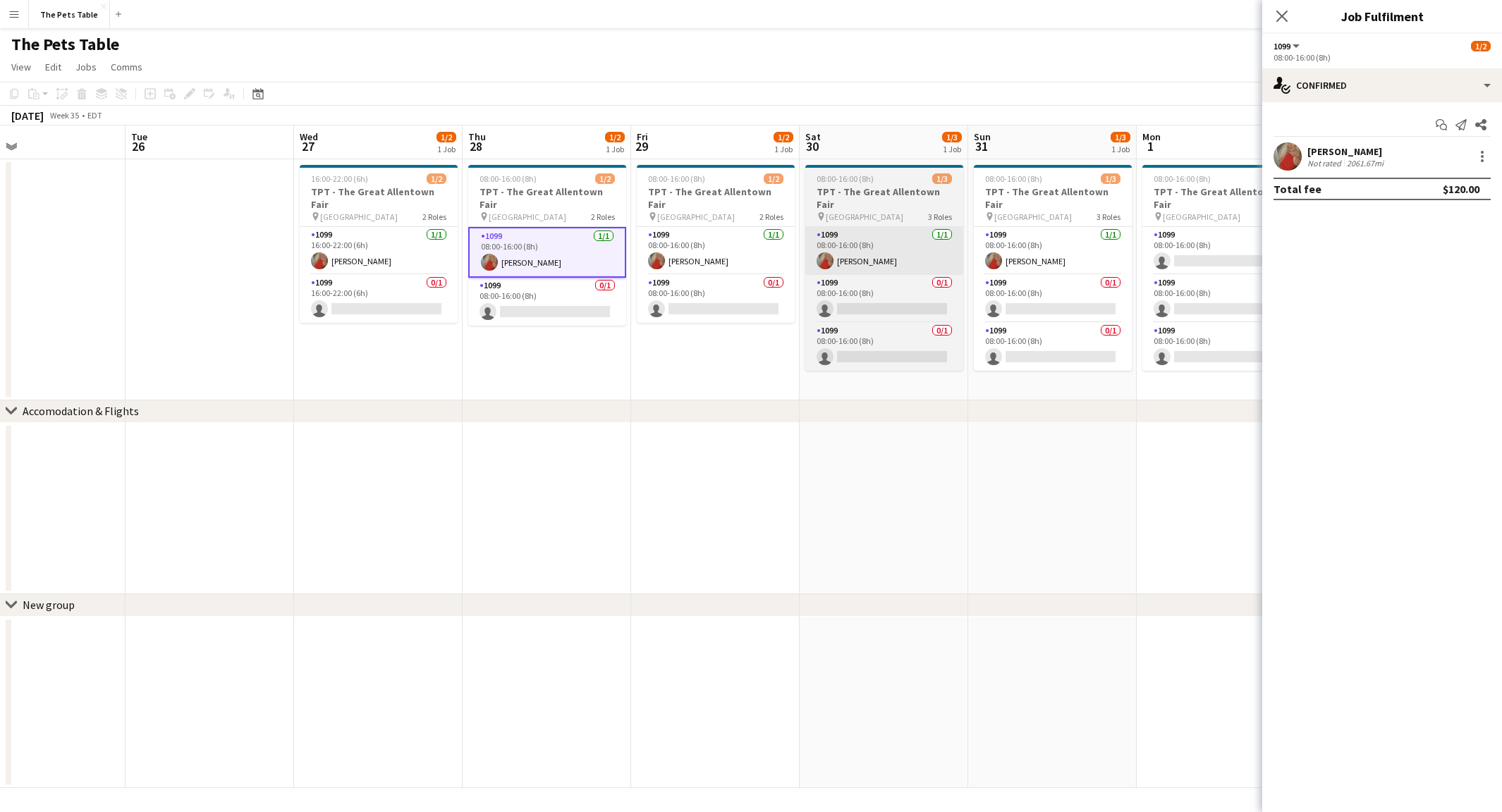
drag, startPoint x: 662, startPoint y: 242, endPoint x: 820, endPoint y: 248, distance: 158.1
click at [663, 242] on app-card-role "1099 [DATE] 08:00-16:00 (8h) [PERSON_NAME]" at bounding box center [715, 250] width 158 height 48
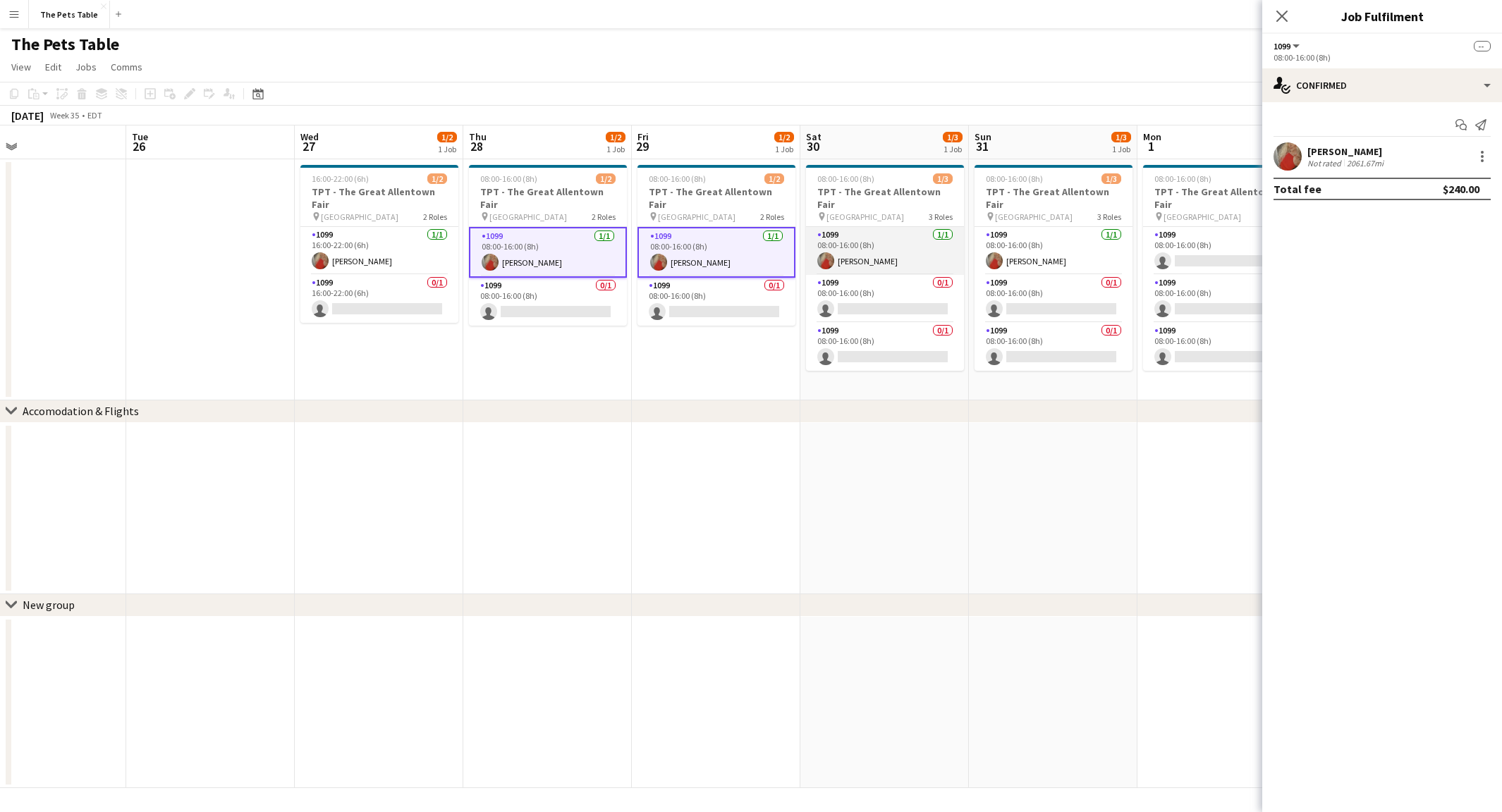
drag, startPoint x: 896, startPoint y: 247, endPoint x: 918, endPoint y: 247, distance: 22.0
click at [897, 247] on app-card-role "1099 [DATE] 08:00-16:00 (8h) [PERSON_NAME]" at bounding box center [885, 250] width 158 height 48
drag, startPoint x: 1038, startPoint y: 245, endPoint x: 1043, endPoint y: 287, distance: 42.3
click at [1040, 247] on app-card-role "1099 [DATE] 08:00-16:00 (8h) [PERSON_NAME]" at bounding box center [1054, 250] width 158 height 48
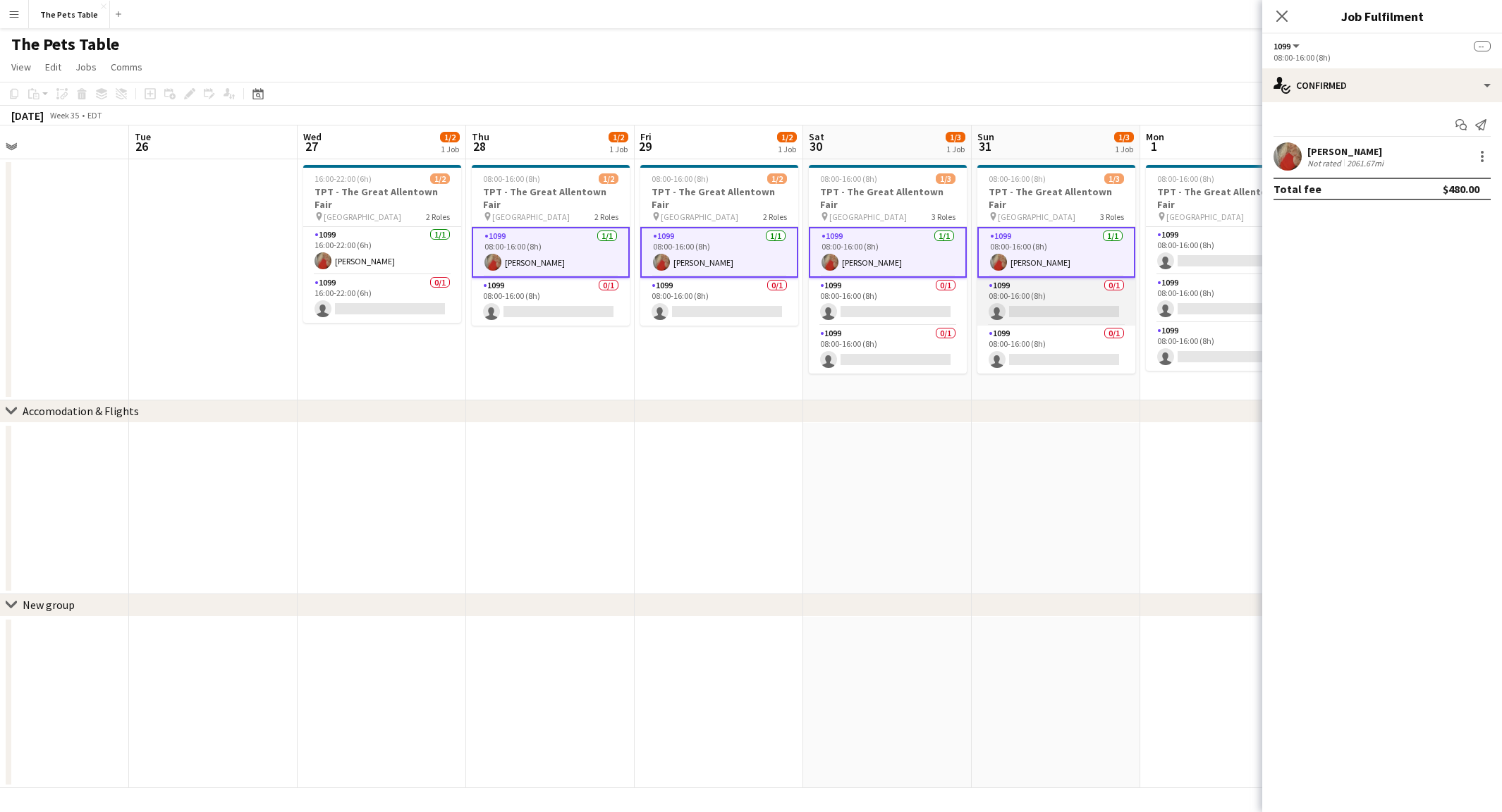
click at [1043, 287] on app-card-role "1099 0/1 08:00-16:00 (8h) single-neutral-actions" at bounding box center [1056, 301] width 158 height 48
drag, startPoint x: 913, startPoint y: 294, endPoint x: 921, endPoint y: 302, distance: 11.3
click at [914, 295] on app-card-role "1099 0/1 08:00-16:00 (8h) single-neutral-actions" at bounding box center [888, 301] width 158 height 48
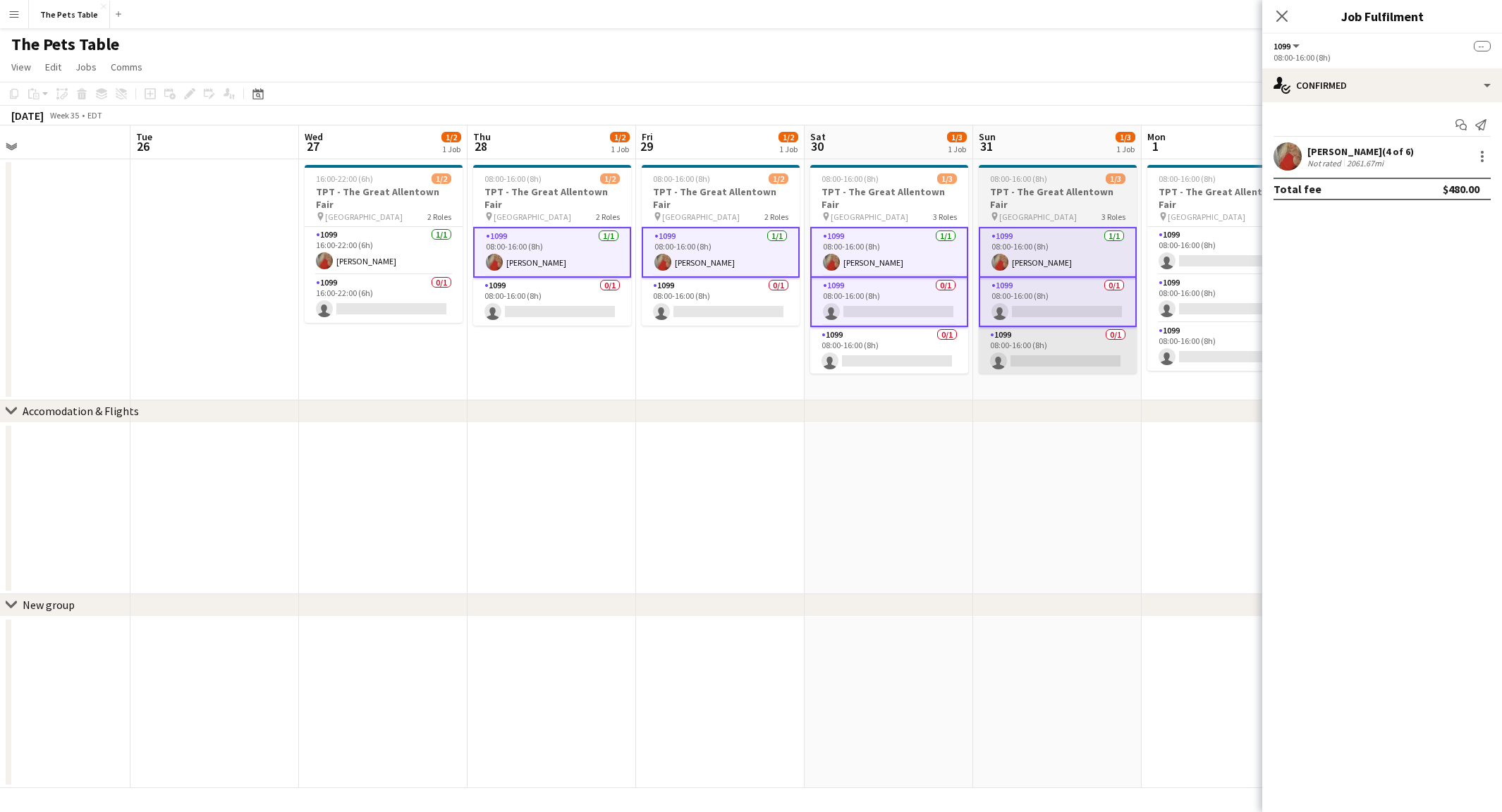
drag, startPoint x: 880, startPoint y: 333, endPoint x: 1008, endPoint y: 333, distance: 128.0
click at [895, 333] on app-calendar-viewport "Fri 22 2/2 1 Job Sat 23 3/3 1 Job Sun 24 3/3 1 Job Mon 25 Tue 26 Wed 27 1/2 1 J…" at bounding box center [751, 457] width 1502 height 663
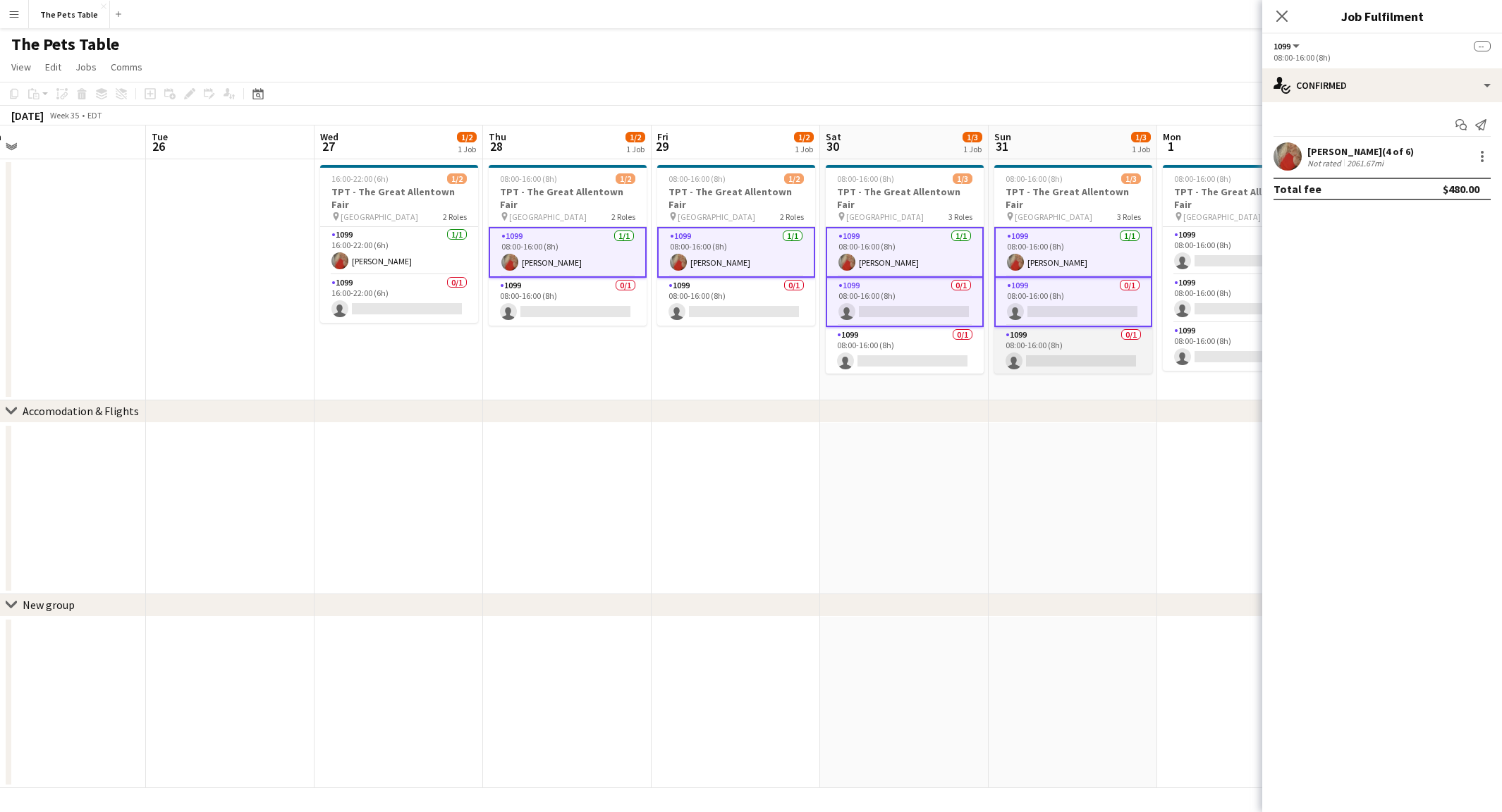
click at [1019, 332] on app-card-role "1099 0/1 08:00-16:00 (8h) single-neutral-actions" at bounding box center [1072, 350] width 158 height 48
drag, startPoint x: 706, startPoint y: 293, endPoint x: 694, endPoint y: 292, distance: 12.0
click at [705, 293] on app-card-role "1099 0/1 08:00-16:00 (8h) single-neutral-actions" at bounding box center [736, 301] width 158 height 48
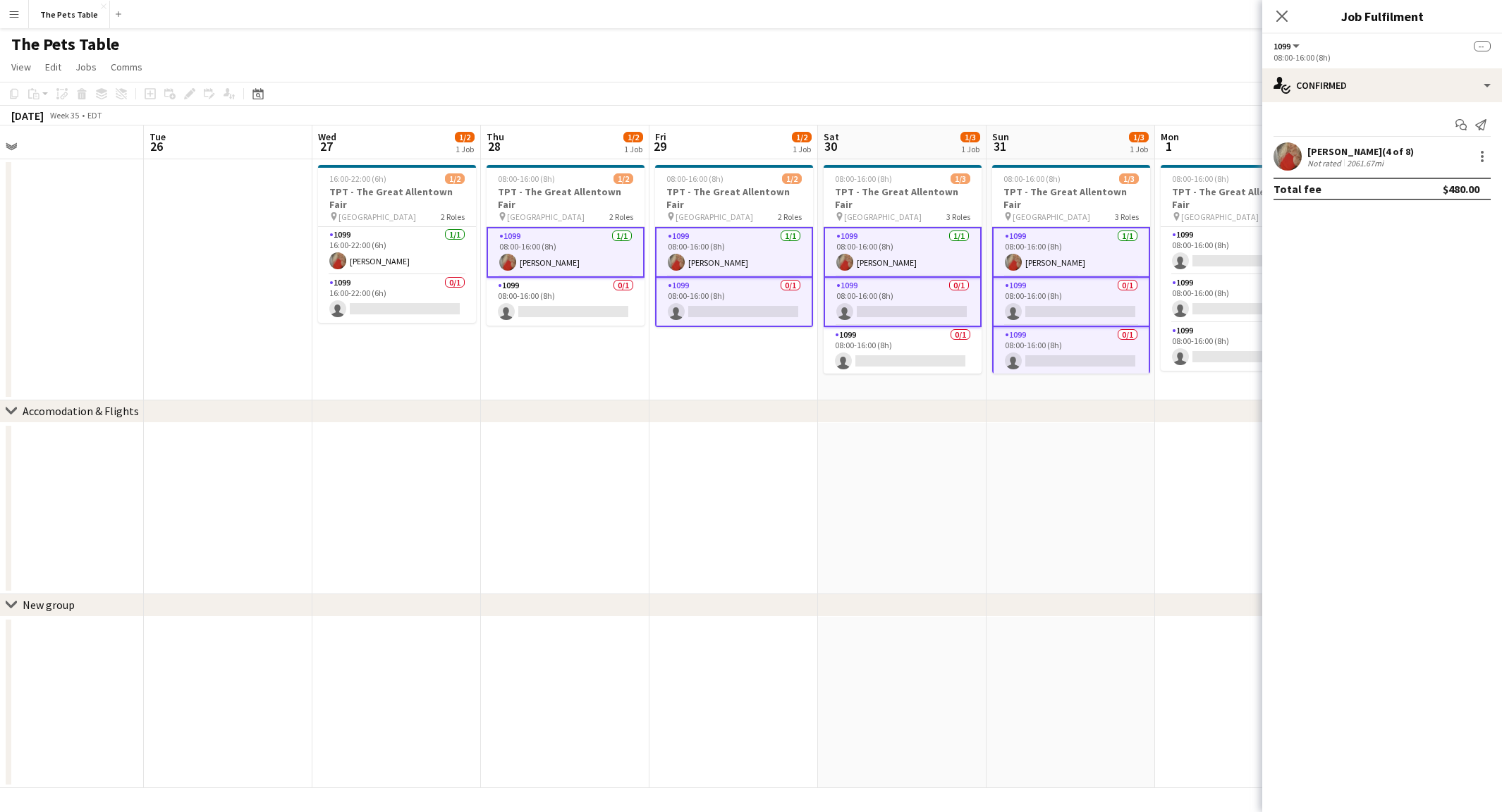
drag, startPoint x: 605, startPoint y: 293, endPoint x: 812, endPoint y: 335, distance: 211.2
click at [605, 293] on app-card-role "1099 0/1 08:00-16:00 (8h) single-neutral-actions" at bounding box center [565, 301] width 158 height 48
click at [882, 344] on app-card-role "1099 0/1 08:00-16:00 (8h) single-neutral-actions" at bounding box center [901, 350] width 158 height 48
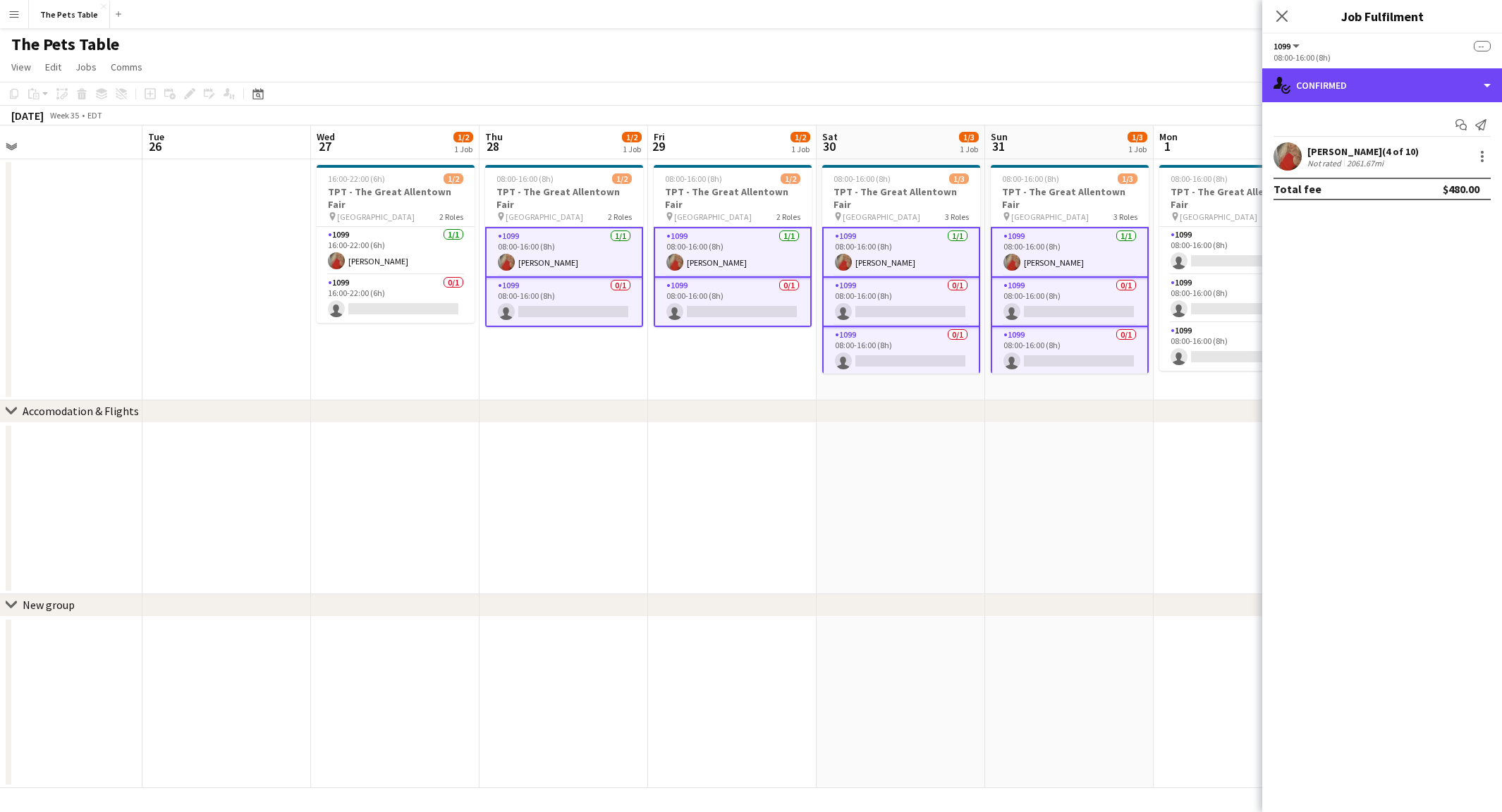
drag, startPoint x: 1446, startPoint y: 79, endPoint x: 1407, endPoint y: 179, distance: 107.3
click at [1449, 81] on div "single-neutral-actions-check-2 Confirmed" at bounding box center [1382, 85] width 240 height 34
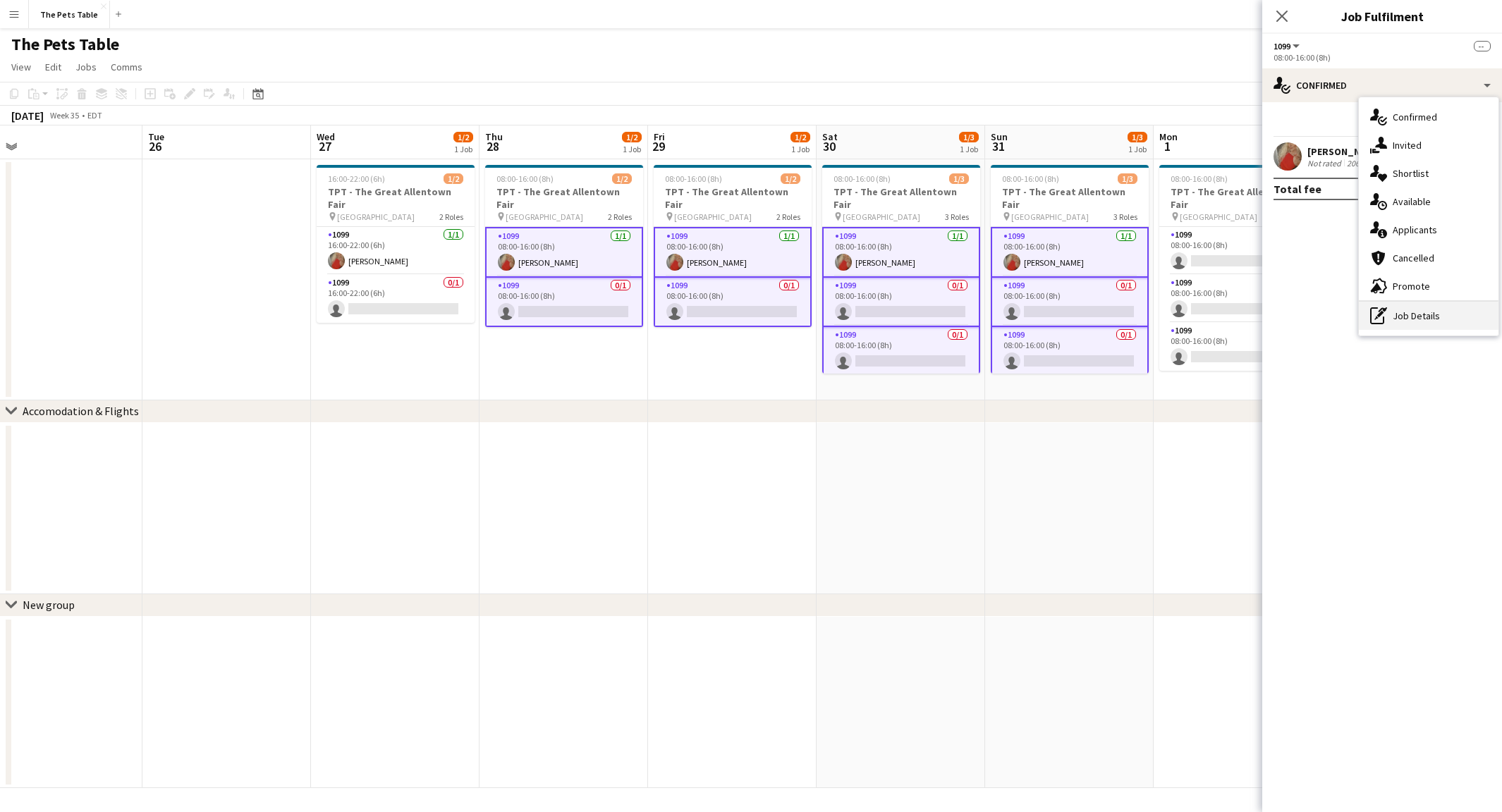
click at [1416, 324] on div "pen-write Job Details" at bounding box center [1429, 316] width 140 height 28
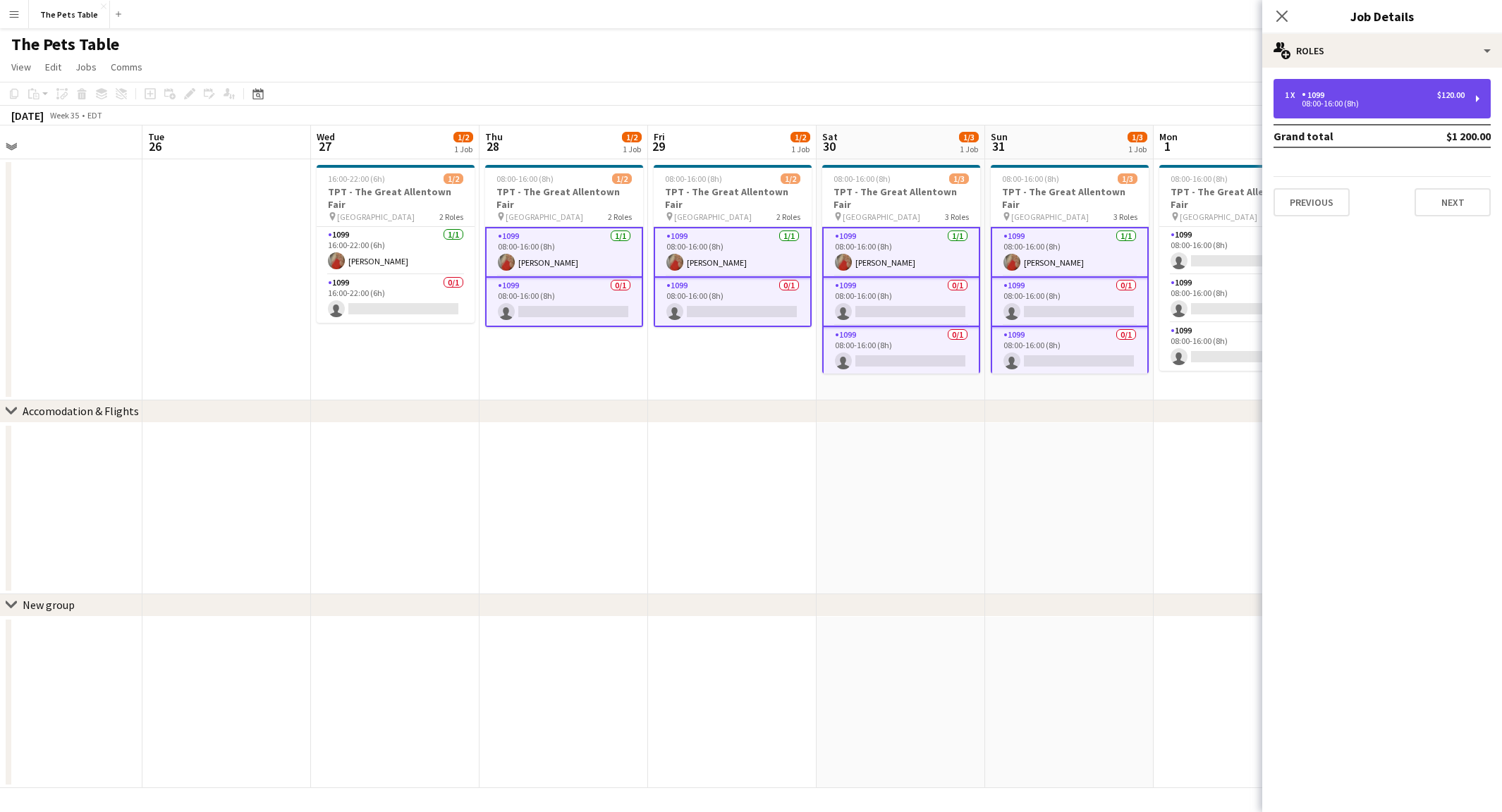
click at [1329, 93] on div "1099" at bounding box center [1316, 95] width 28 height 10
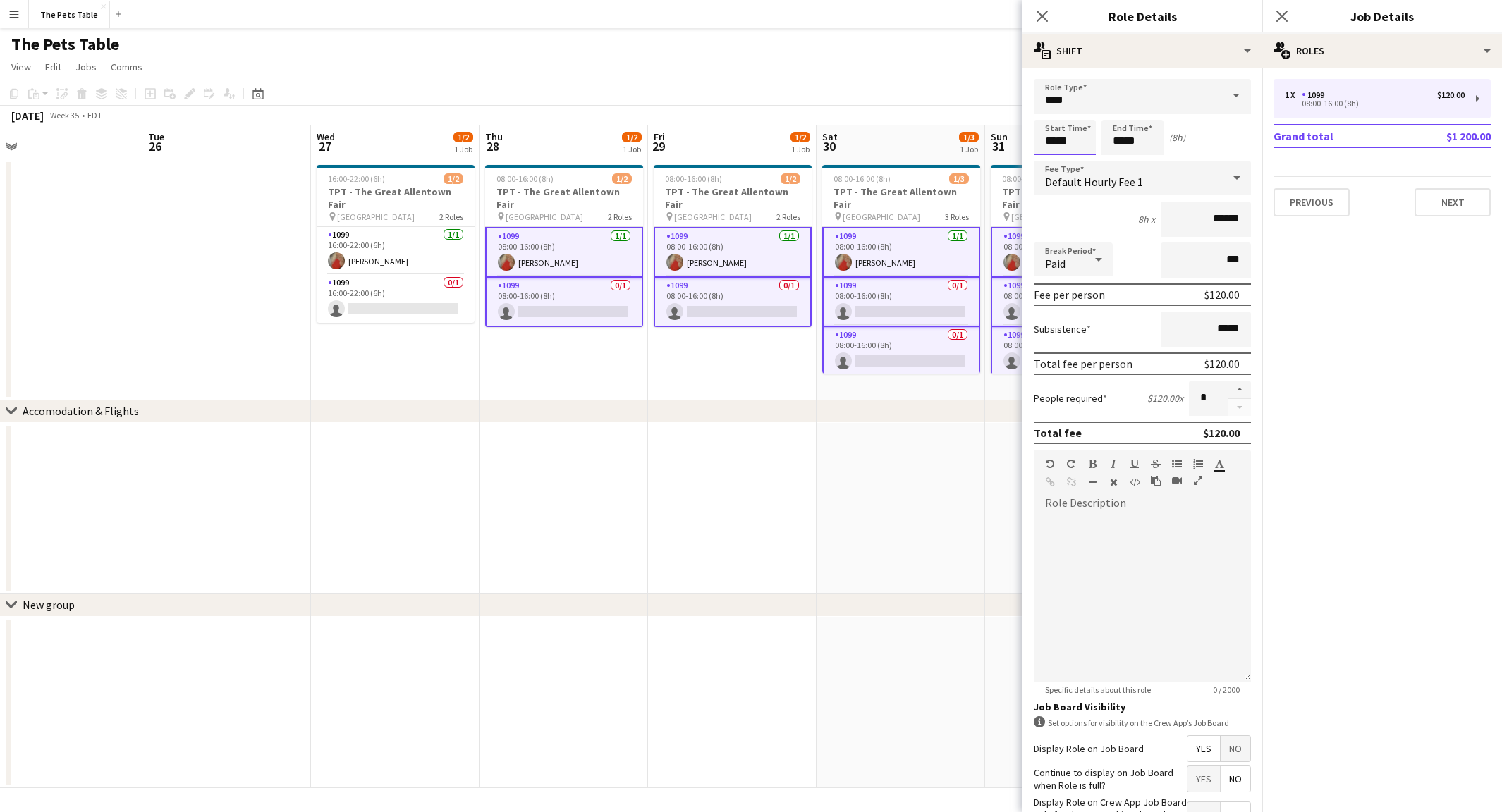
click at [1065, 136] on input "*****" at bounding box center [1065, 138] width 62 height 35
click at [1046, 112] on div at bounding box center [1051, 113] width 28 height 14
type input "*****"
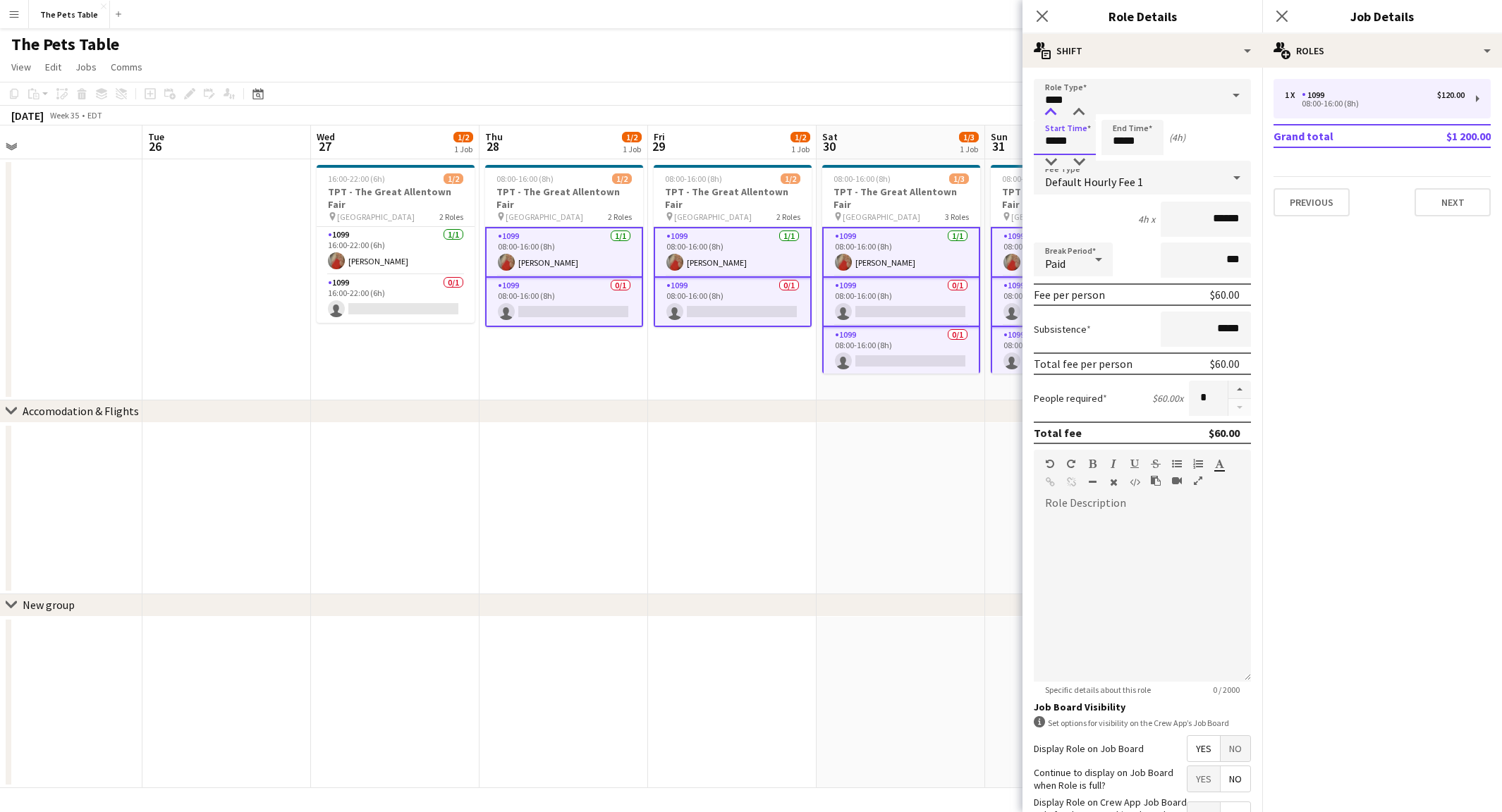
click at [1046, 112] on div at bounding box center [1051, 113] width 28 height 14
click at [1108, 143] on input "*****" at bounding box center [1132, 138] width 62 height 35
click at [1124, 106] on div at bounding box center [1118, 113] width 28 height 14
click at [1123, 107] on div at bounding box center [1118, 113] width 28 height 14
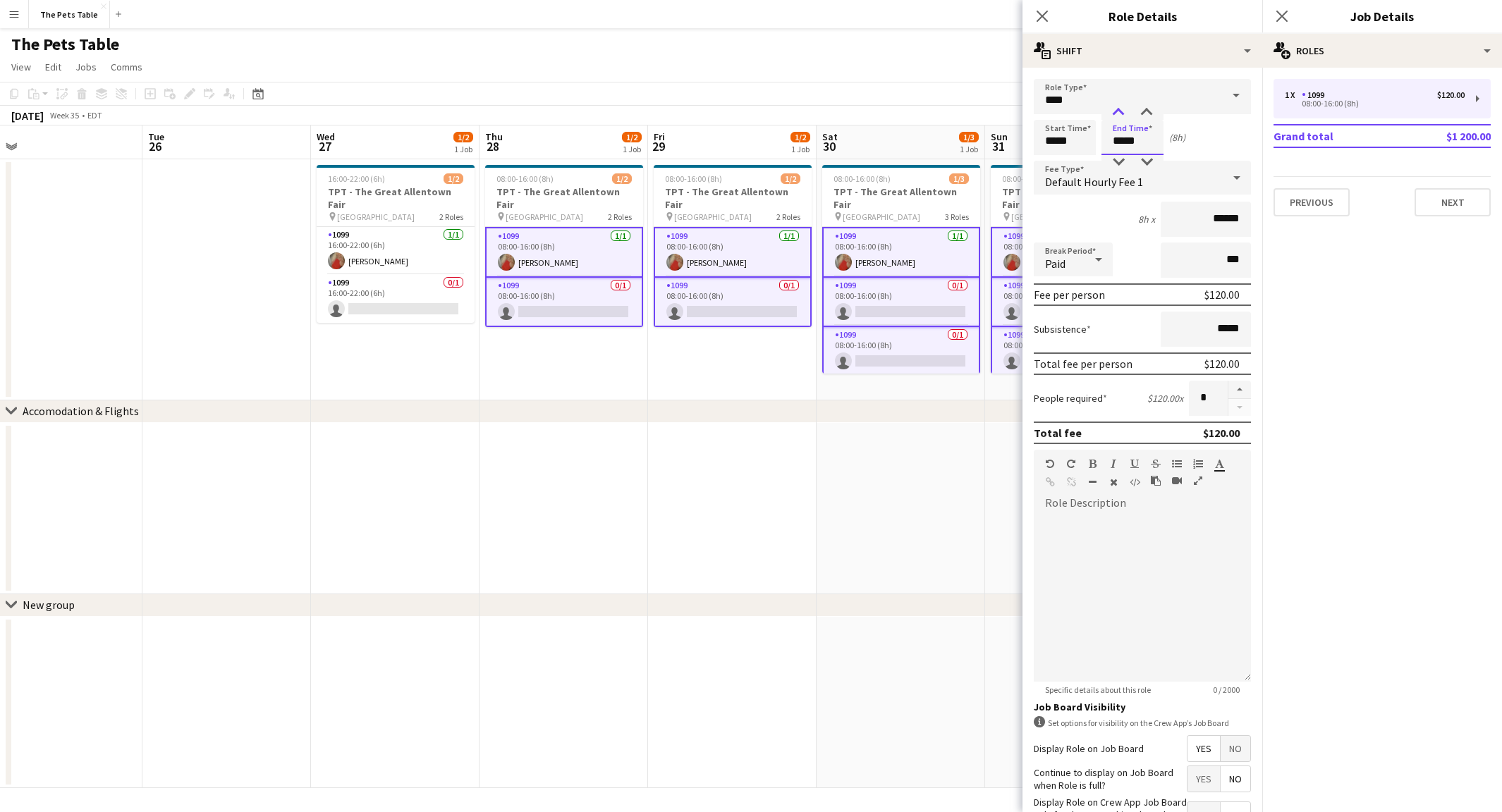
click at [1123, 107] on div at bounding box center [1118, 113] width 28 height 14
type input "*****"
click at [1123, 107] on div at bounding box center [1118, 113] width 28 height 14
click at [1282, 22] on icon "Close pop-in" at bounding box center [1282, 16] width 14 height 14
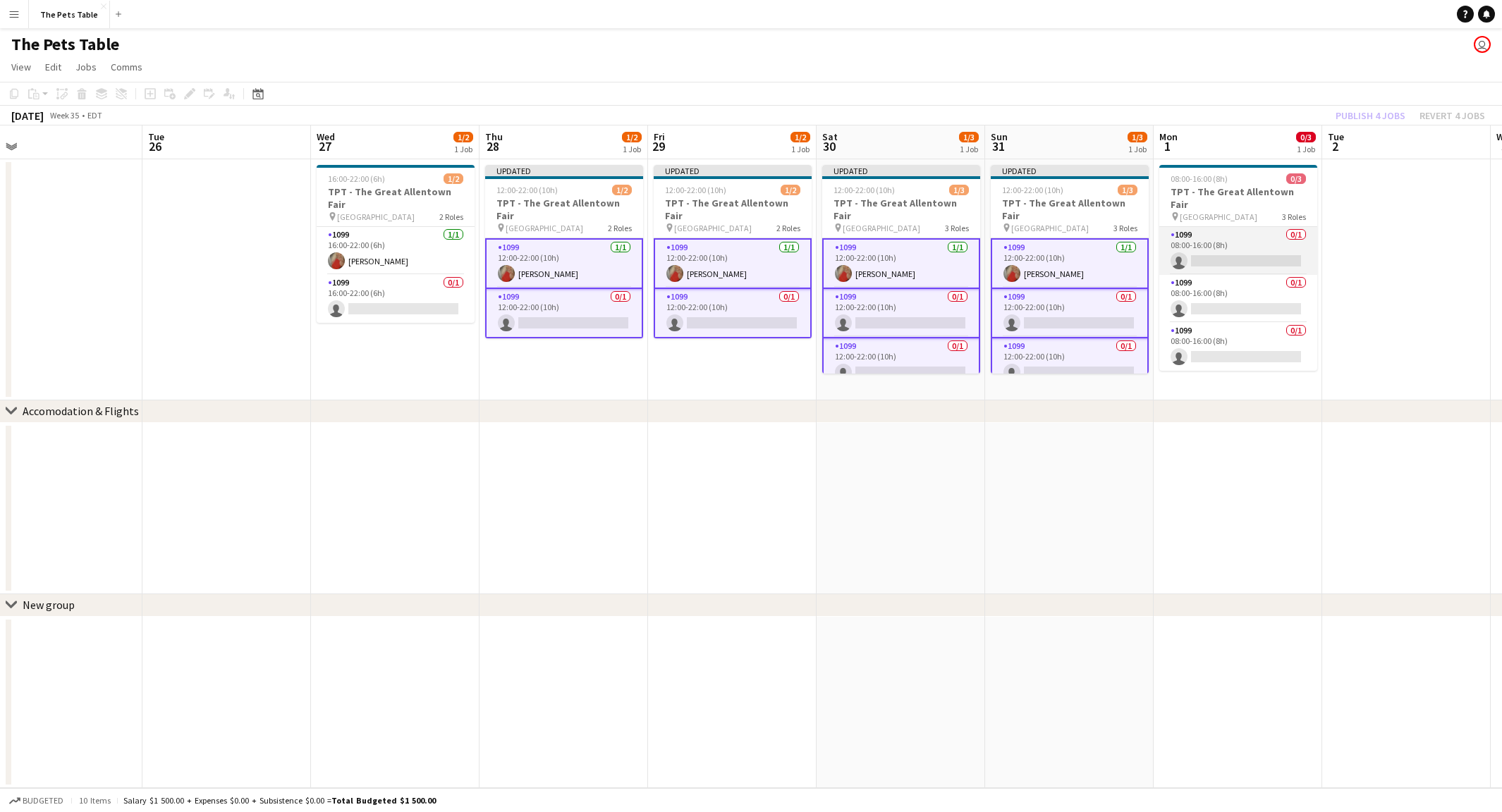
click at [1270, 239] on app-card-role "1099 0/1 08:00-16:00 (8h) single-neutral-actions" at bounding box center [1238, 250] width 158 height 48
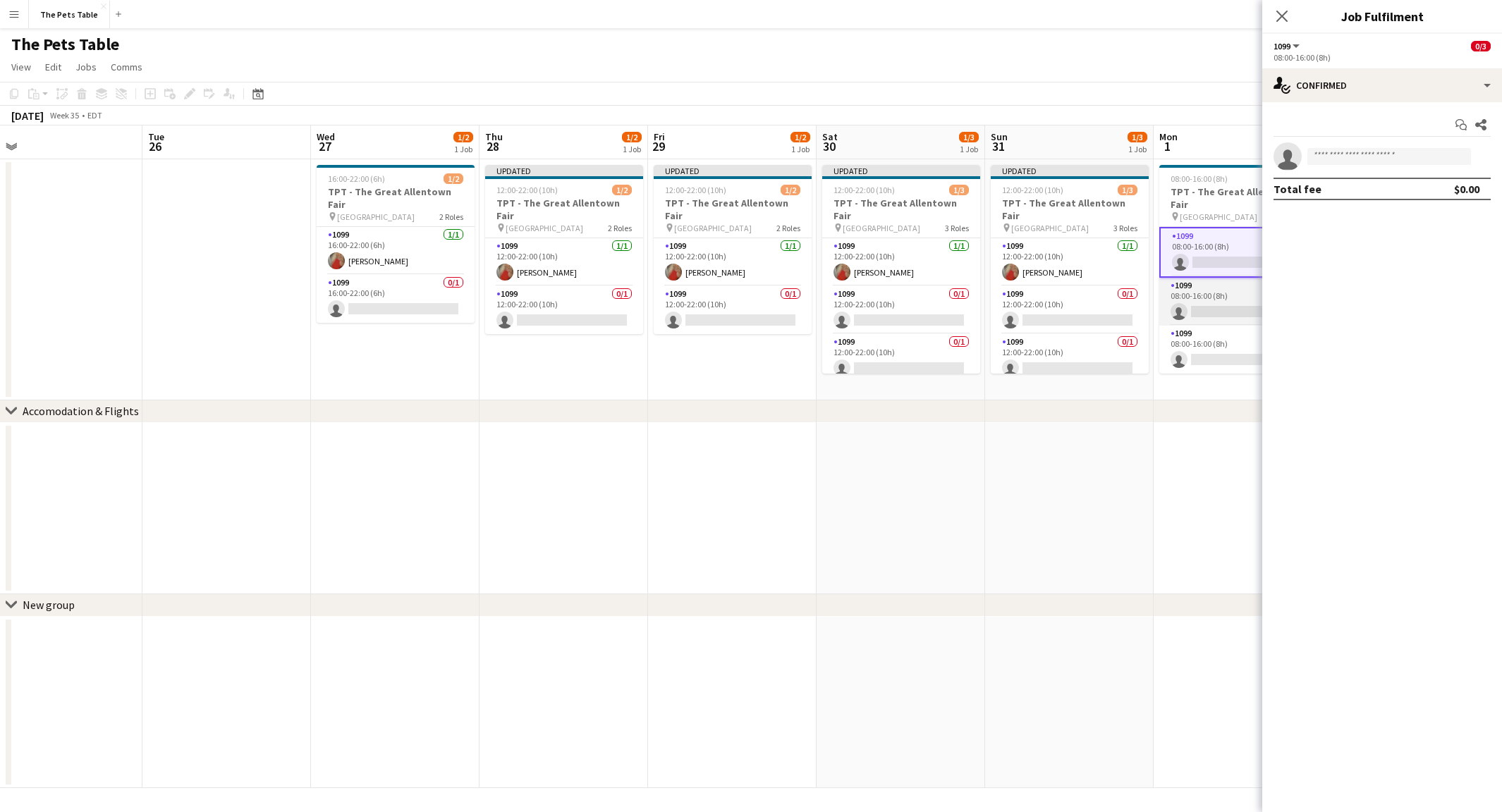
click at [1211, 292] on app-calendar-viewport "Fri 22 2/2 1 Job Sat 23 3/3 1 Job Sun 24 3/3 1 Job Mon 25 Tue 26 Wed 27 1/2 1 J…" at bounding box center [751, 457] width 1502 height 663
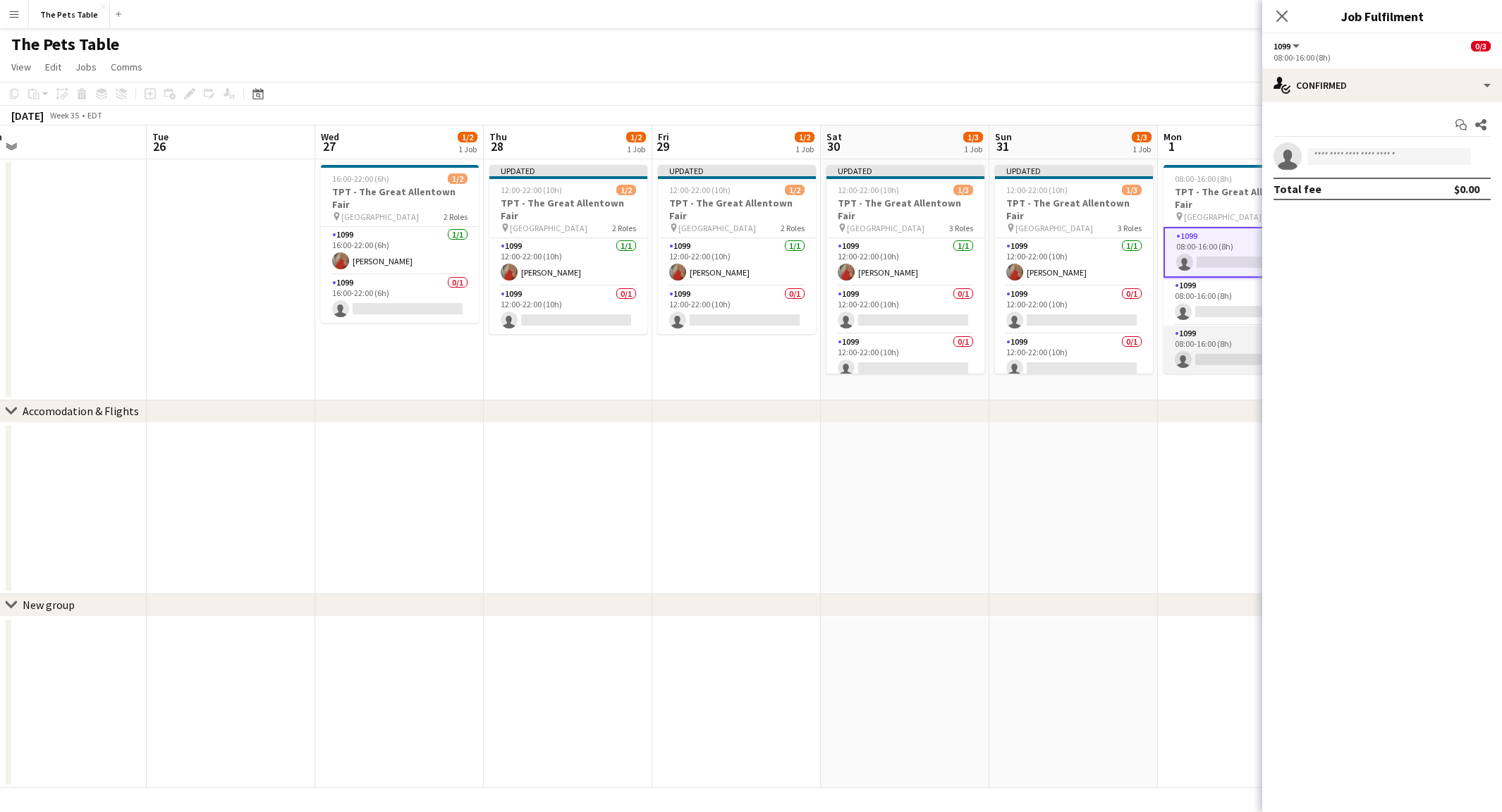
drag, startPoint x: 1217, startPoint y: 324, endPoint x: 1223, endPoint y: 317, distance: 9.2
click at [1217, 326] on app-card-role "1099 0/1 08:00-16:00 (8h) single-neutral-actions" at bounding box center [1242, 349] width 158 height 48
click at [1224, 289] on app-card-role "1099 0/1 08:00-16:00 (8h) single-neutral-actions" at bounding box center [1242, 301] width 158 height 48
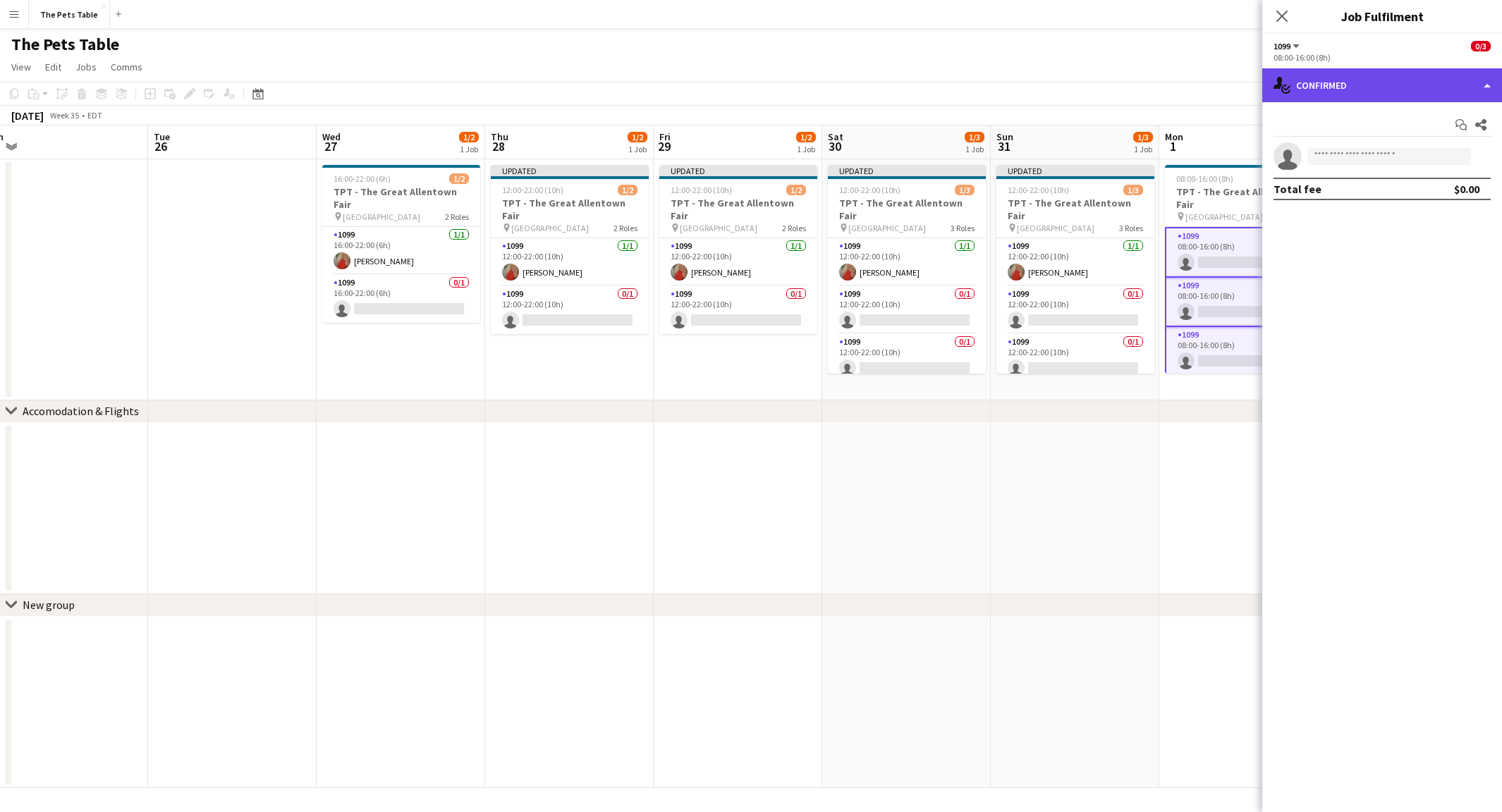
drag, startPoint x: 1406, startPoint y: 77, endPoint x: 1403, endPoint y: 93, distance: 16.3
click at [1406, 77] on div "single-neutral-actions-check-2 Confirmed" at bounding box center [1382, 85] width 240 height 34
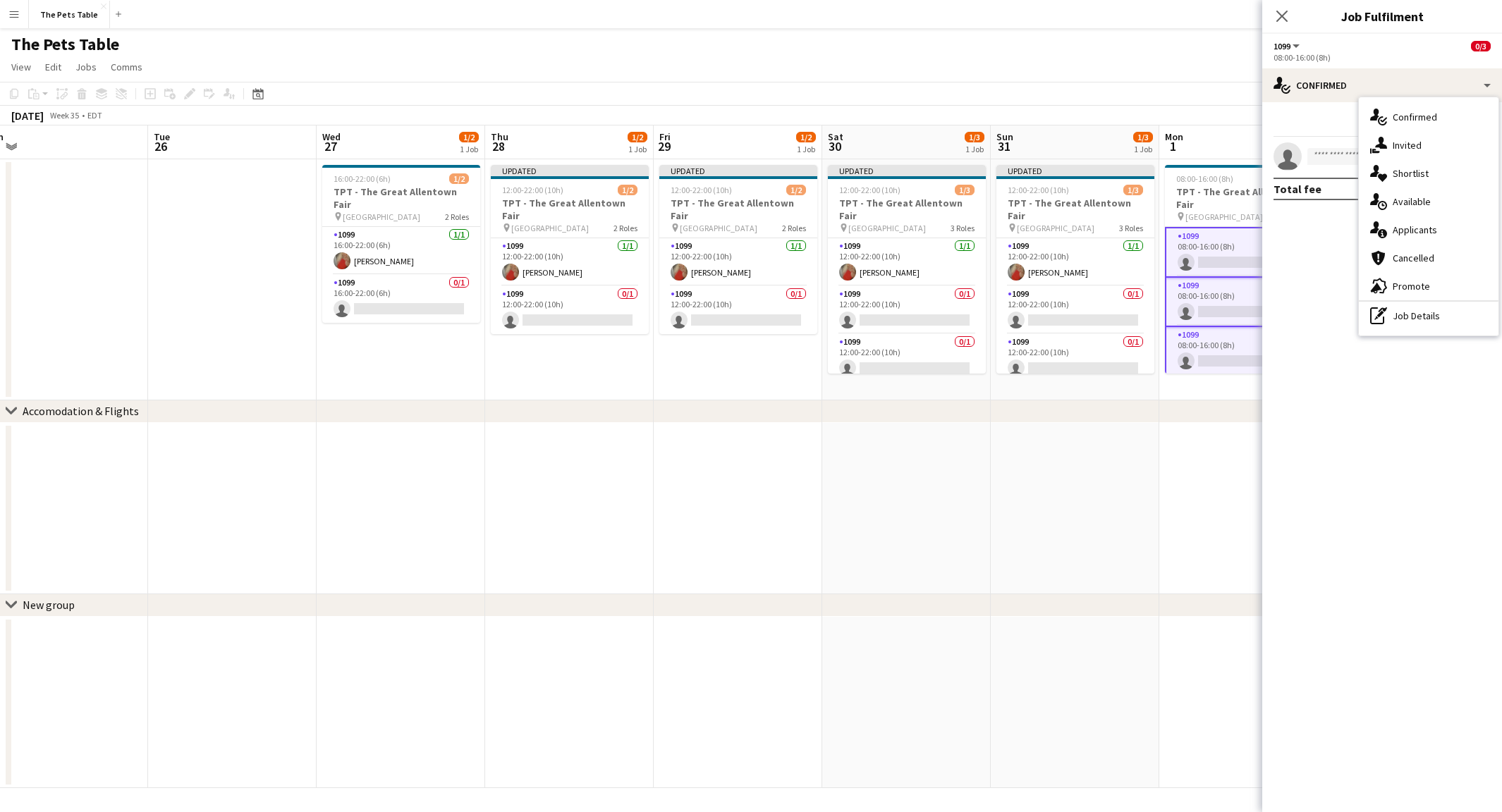
click at [1417, 317] on div "pen-write Job Details" at bounding box center [1429, 316] width 140 height 28
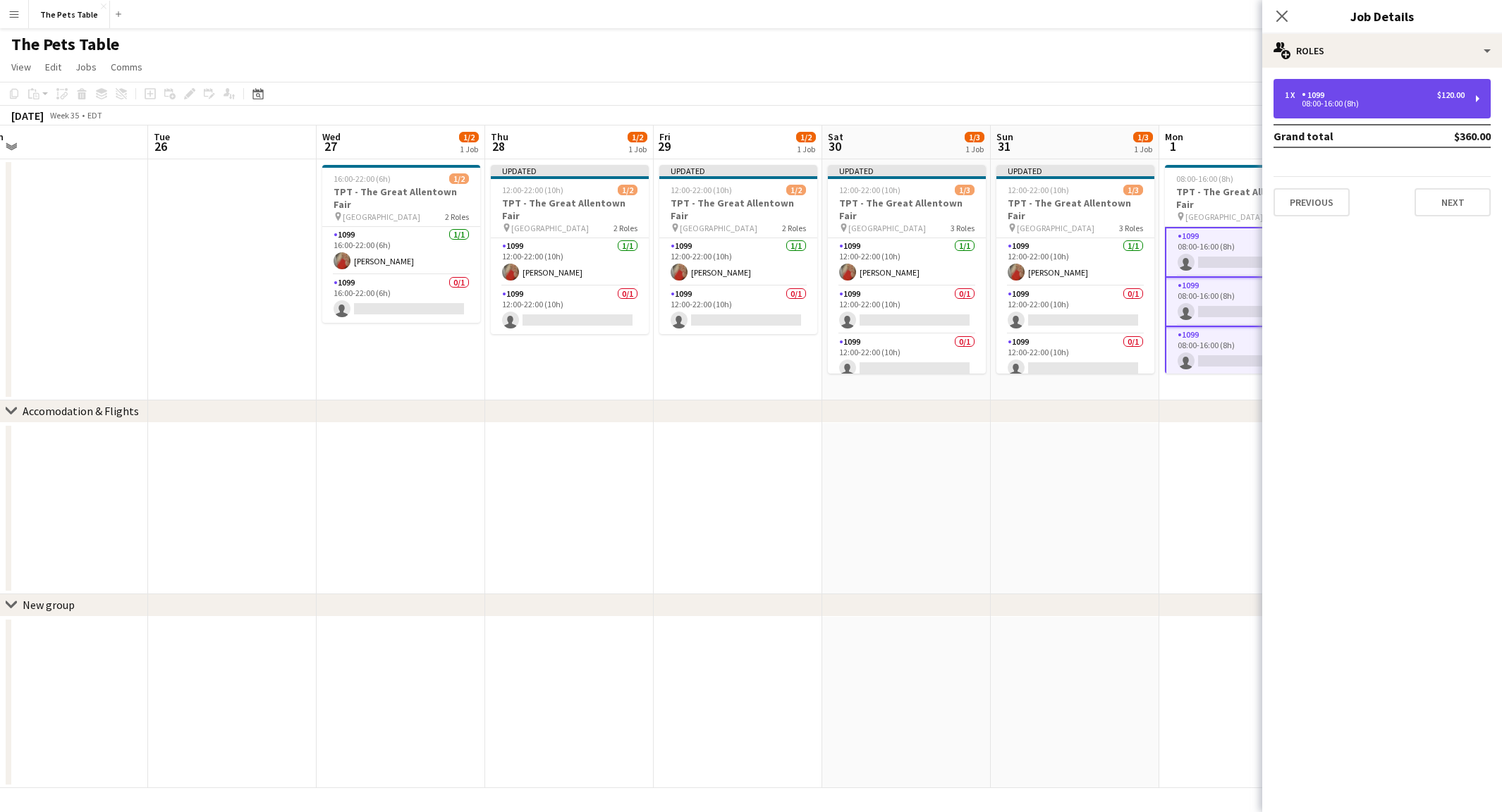
click at [1338, 114] on div "1 x 1099 $120.00 08:00-16:00 (8h)" at bounding box center [1383, 99] width 217 height 39
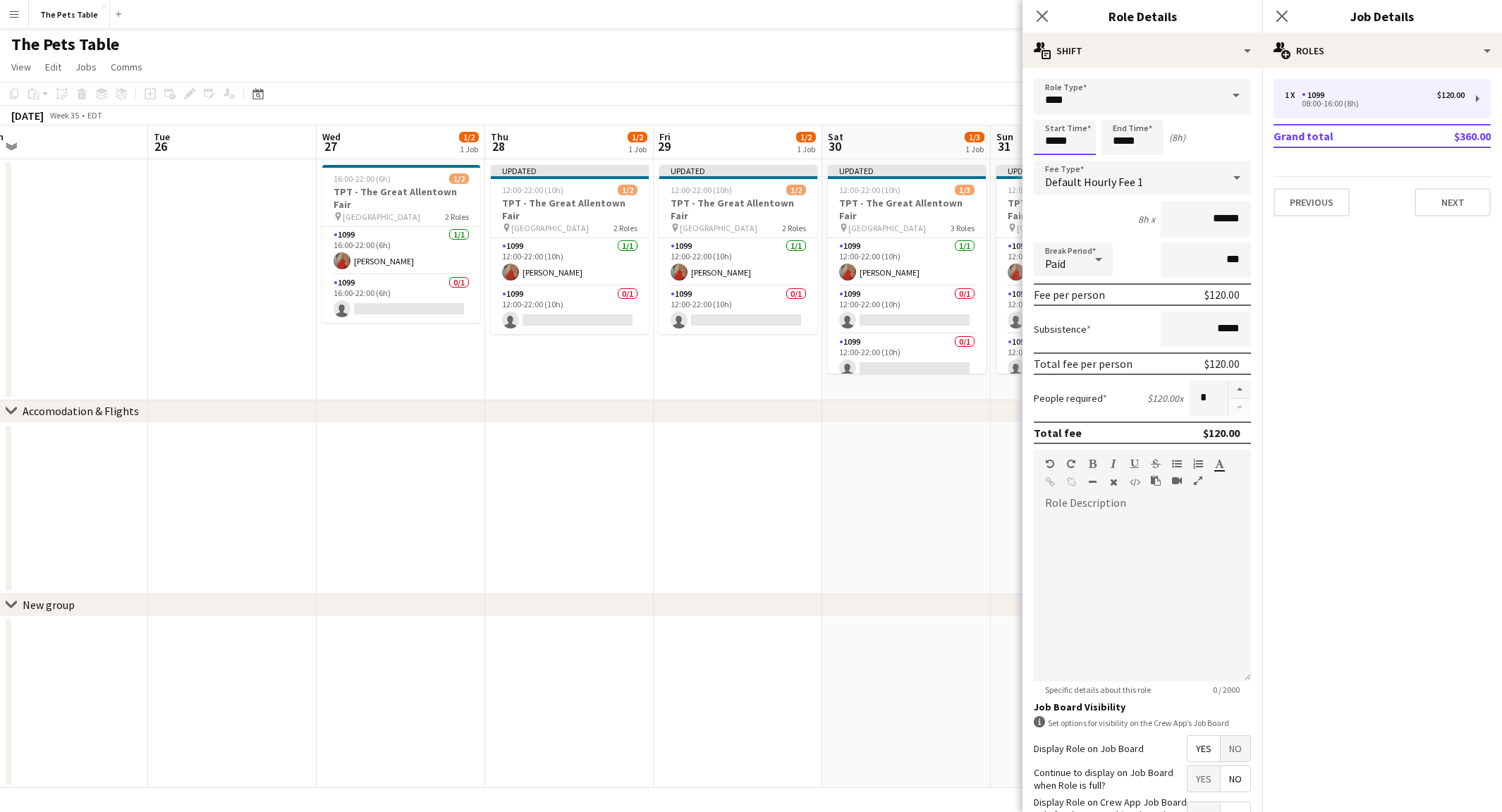
click at [1065, 137] on input "*****" at bounding box center [1065, 138] width 62 height 35
click at [1045, 118] on div at bounding box center [1051, 113] width 28 height 14
type input "*****"
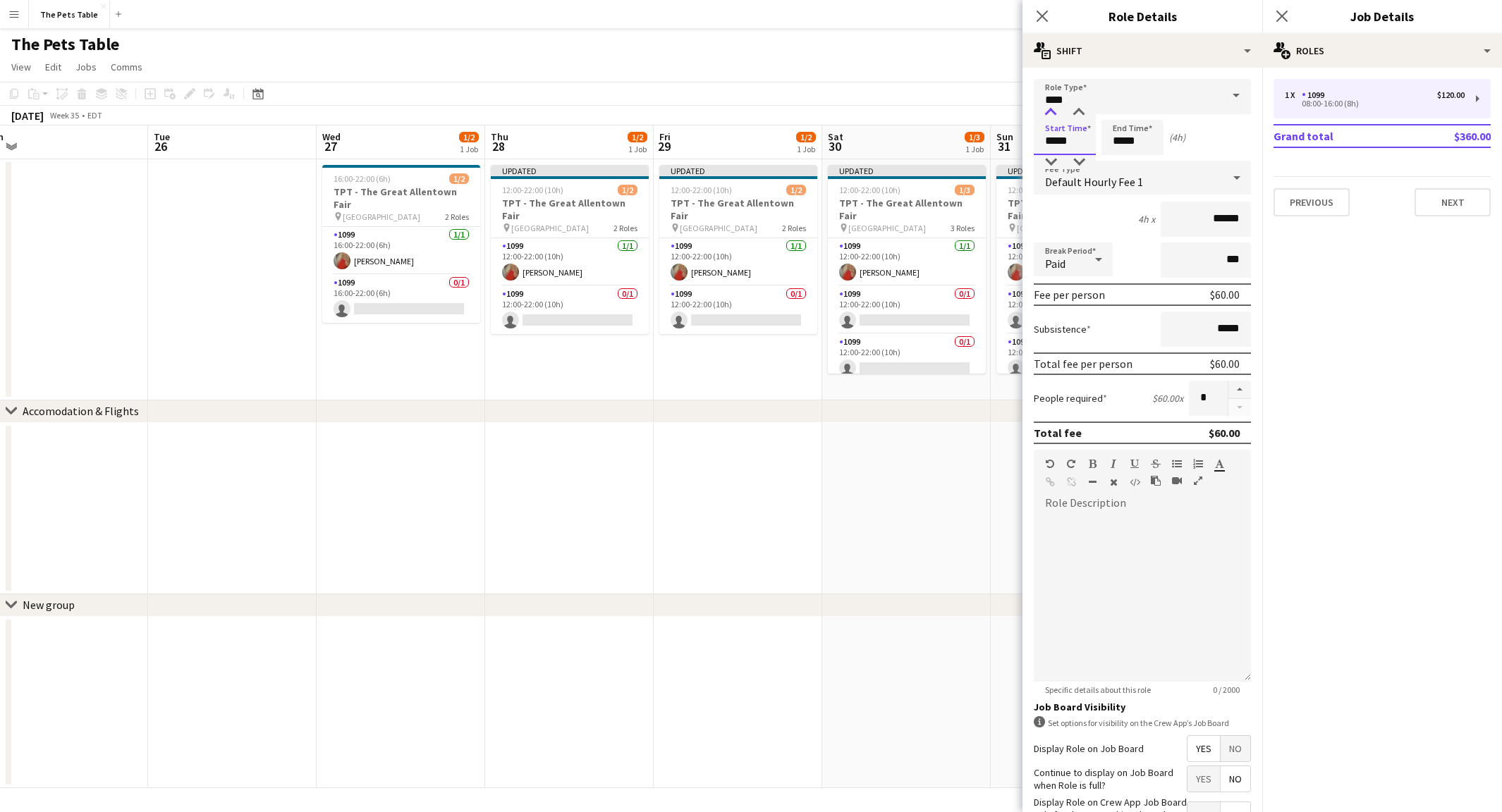
click at [1045, 118] on div at bounding box center [1051, 113] width 28 height 14
drag, startPoint x: 1133, startPoint y: 148, endPoint x: 1125, endPoint y: 114, distance: 34.9
click at [1132, 143] on input "*****" at bounding box center [1132, 138] width 62 height 35
click at [1125, 113] on div at bounding box center [1118, 113] width 28 height 14
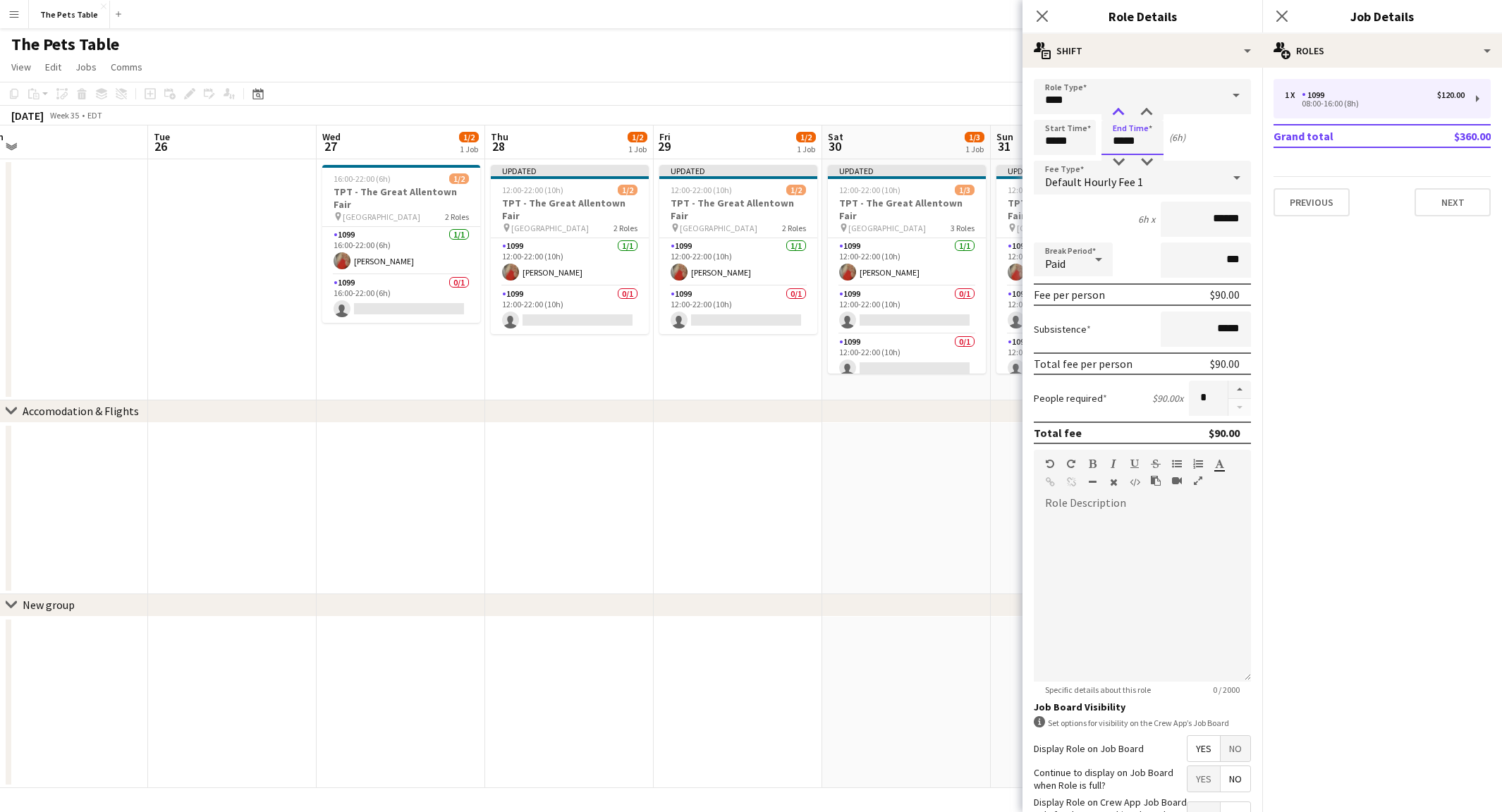
click at [1125, 113] on div at bounding box center [1118, 113] width 28 height 14
type input "*****"
click at [1128, 113] on div at bounding box center [1118, 113] width 28 height 14
drag, startPoint x: 1293, startPoint y: 16, endPoint x: 1295, endPoint y: 30, distance: 14.1
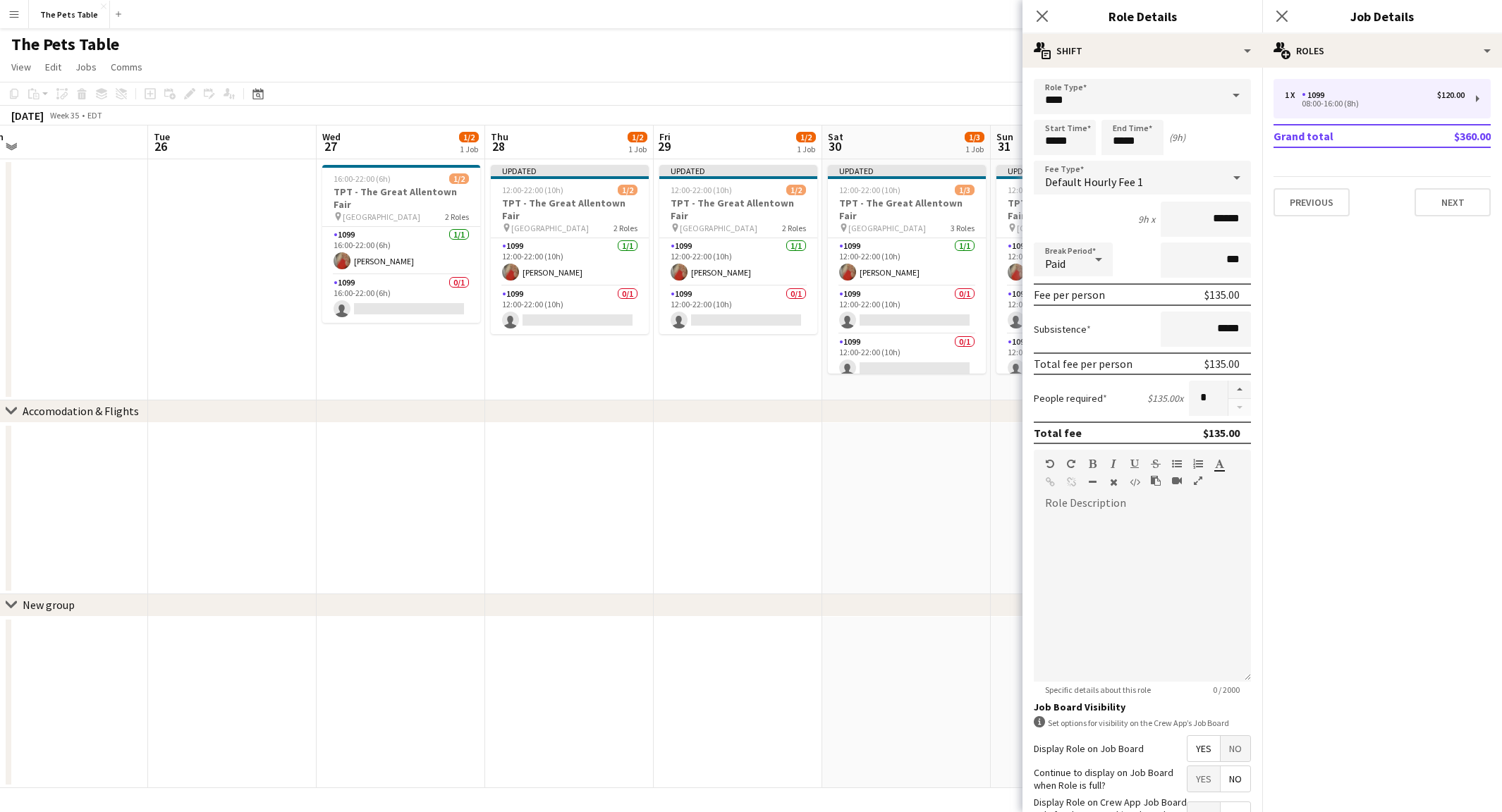
click at [1294, 16] on div "Close pop-in" at bounding box center [1282, 16] width 39 height 32
click at [1284, 20] on icon "Close pop-in" at bounding box center [1282, 16] width 14 height 14
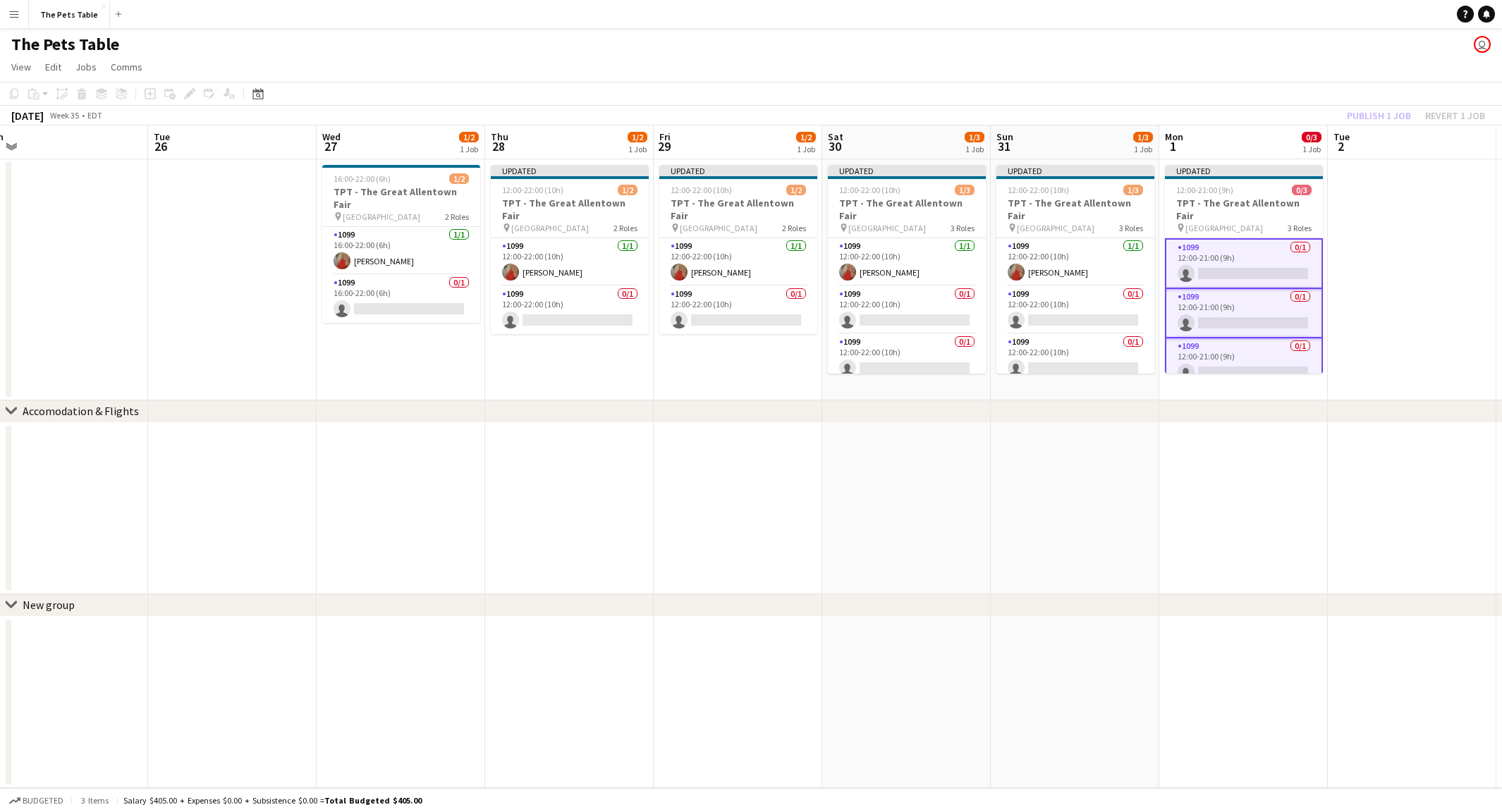
click at [1355, 110] on div "Publish 1 job Revert 1 job" at bounding box center [1417, 115] width 172 height 19
click at [1355, 110] on button "Publish 1 job" at bounding box center [1379, 115] width 75 height 19
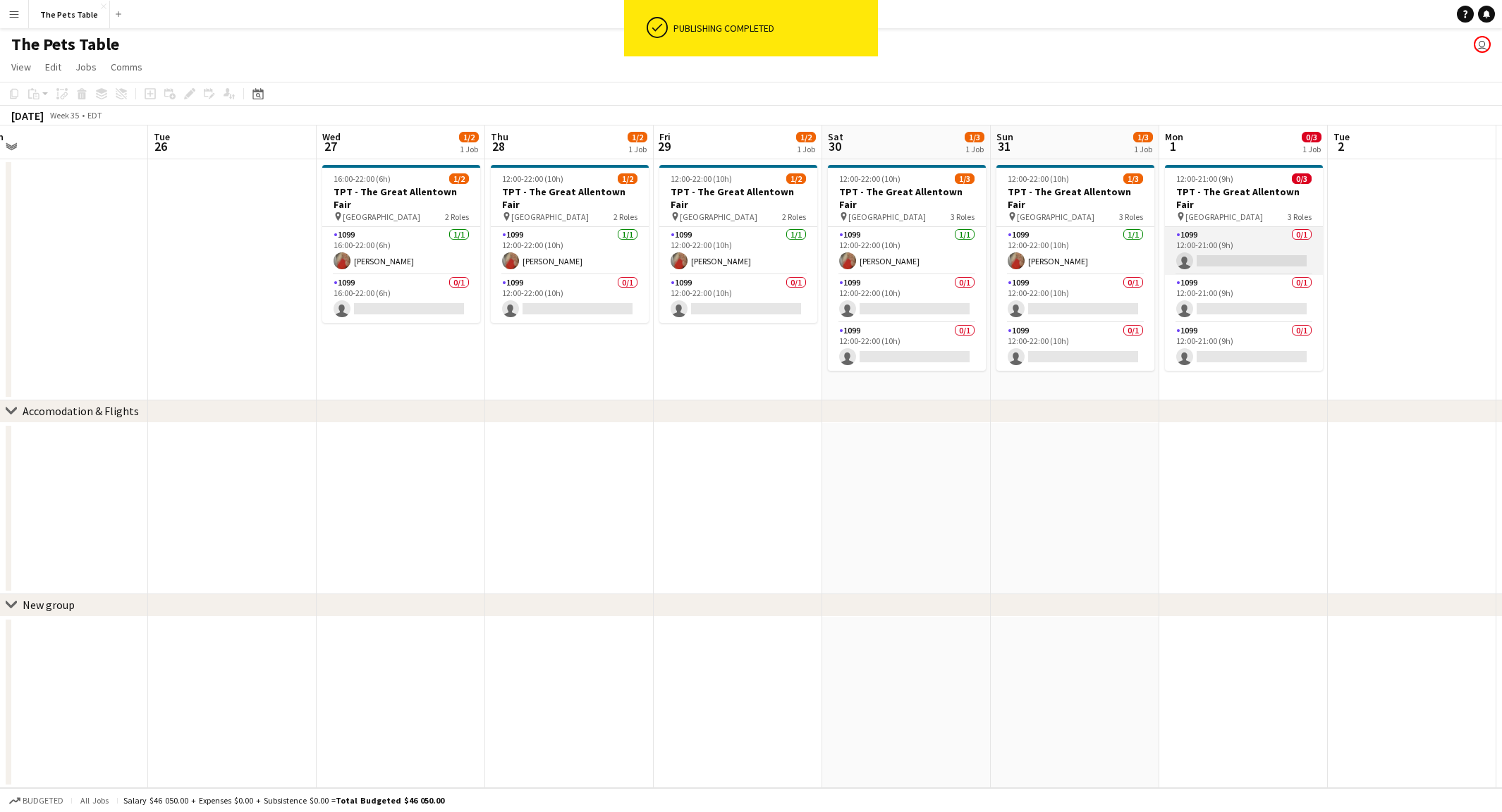
click at [1261, 248] on app-card-role "1099 0/1 12:00-21:00 (9h) single-neutral-actions" at bounding box center [1244, 250] width 158 height 48
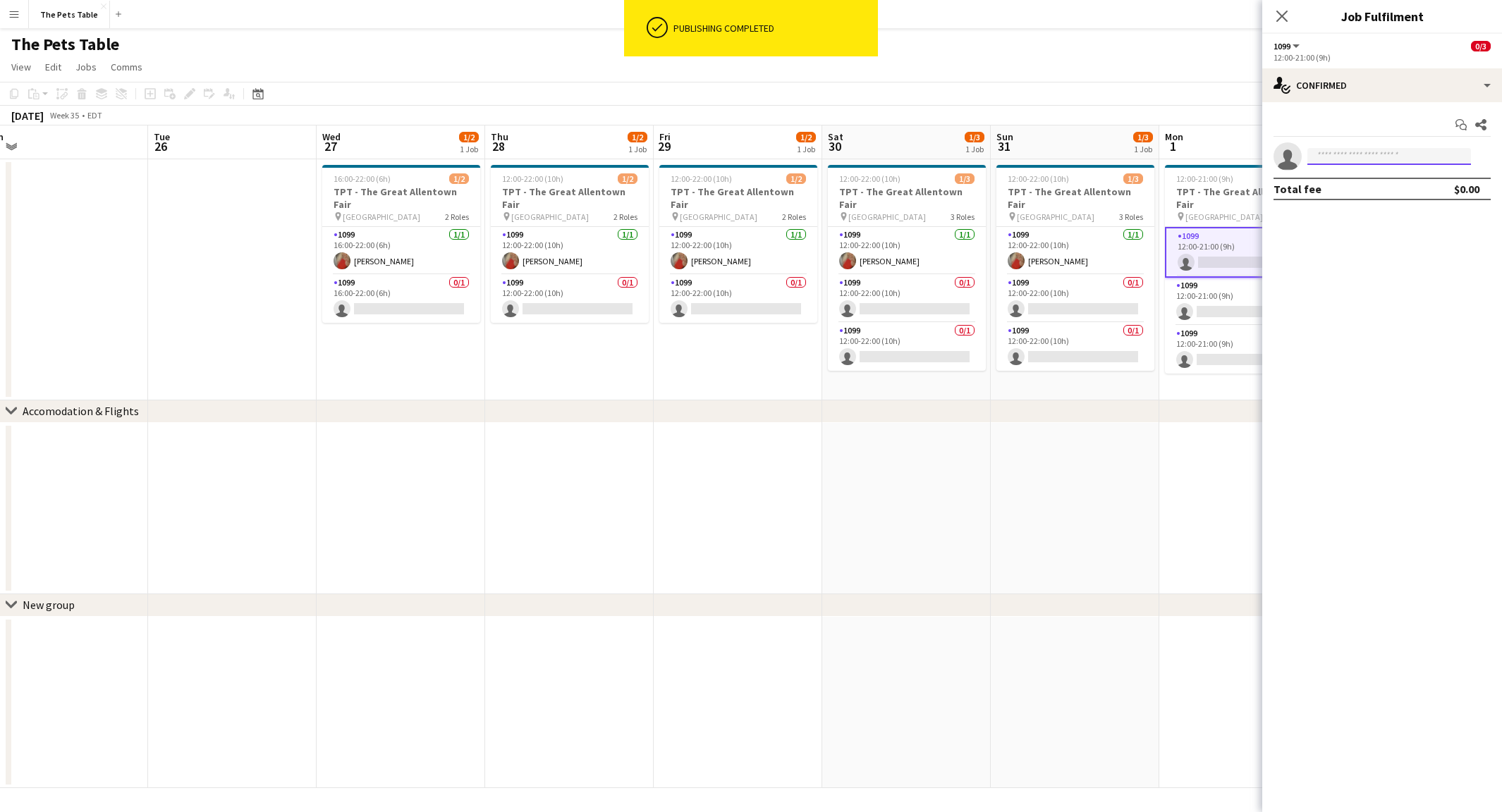
click at [1337, 161] on input at bounding box center [1388, 156] width 163 height 17
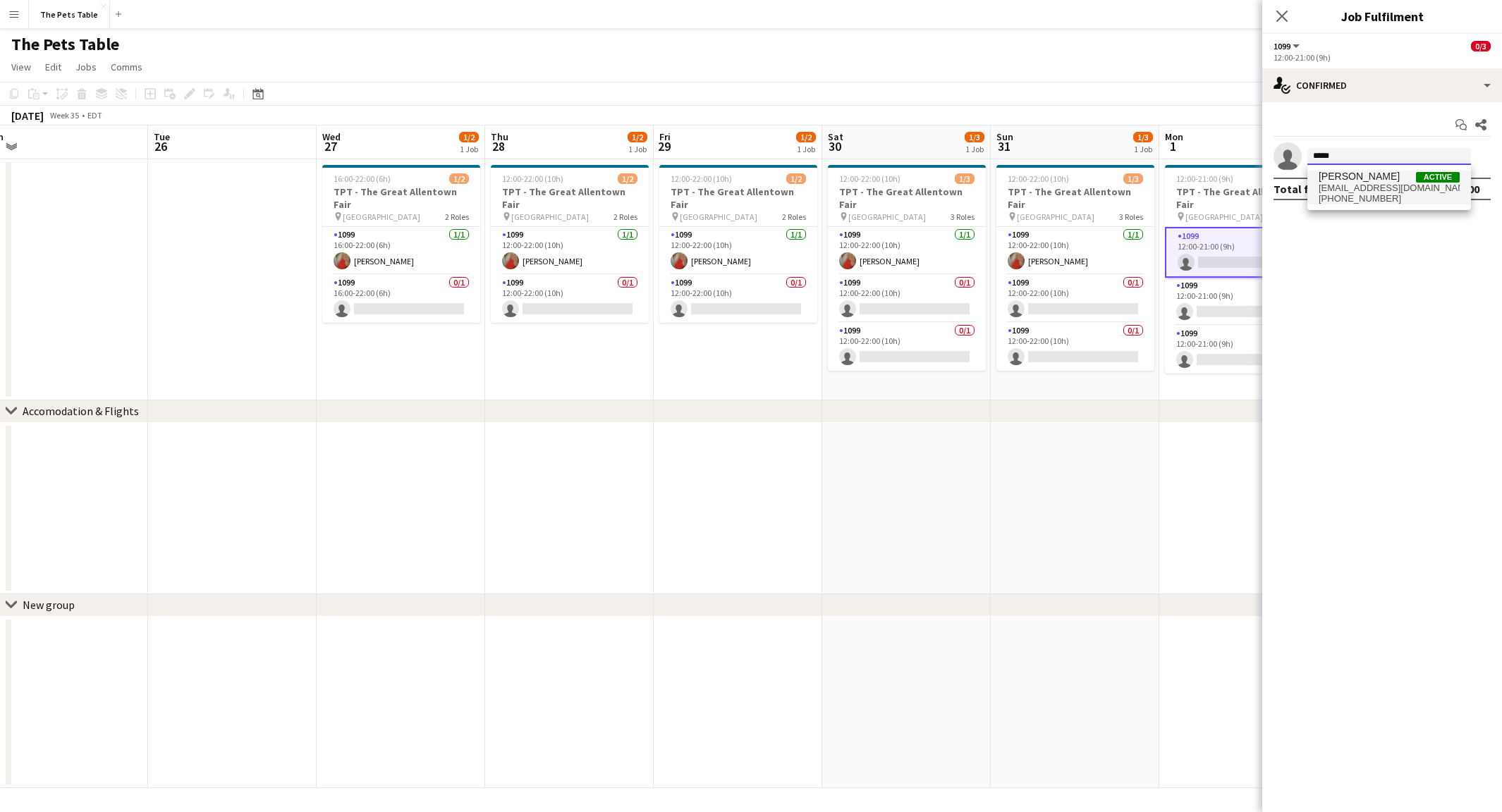
type input "*****"
click at [1323, 179] on span "[PERSON_NAME]" at bounding box center [1359, 176] width 81 height 12
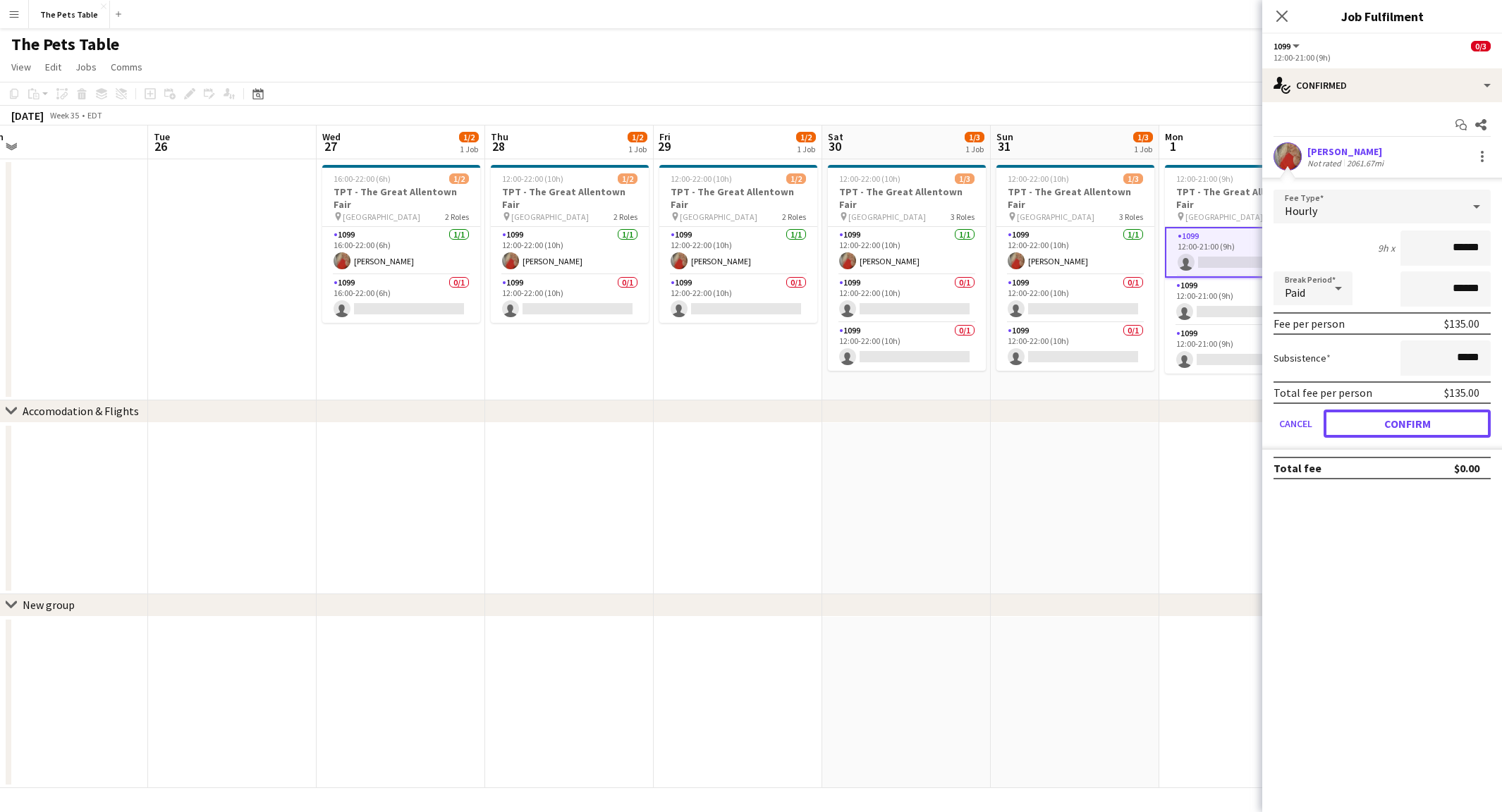
click at [1398, 424] on button "Confirm" at bounding box center [1407, 424] width 167 height 28
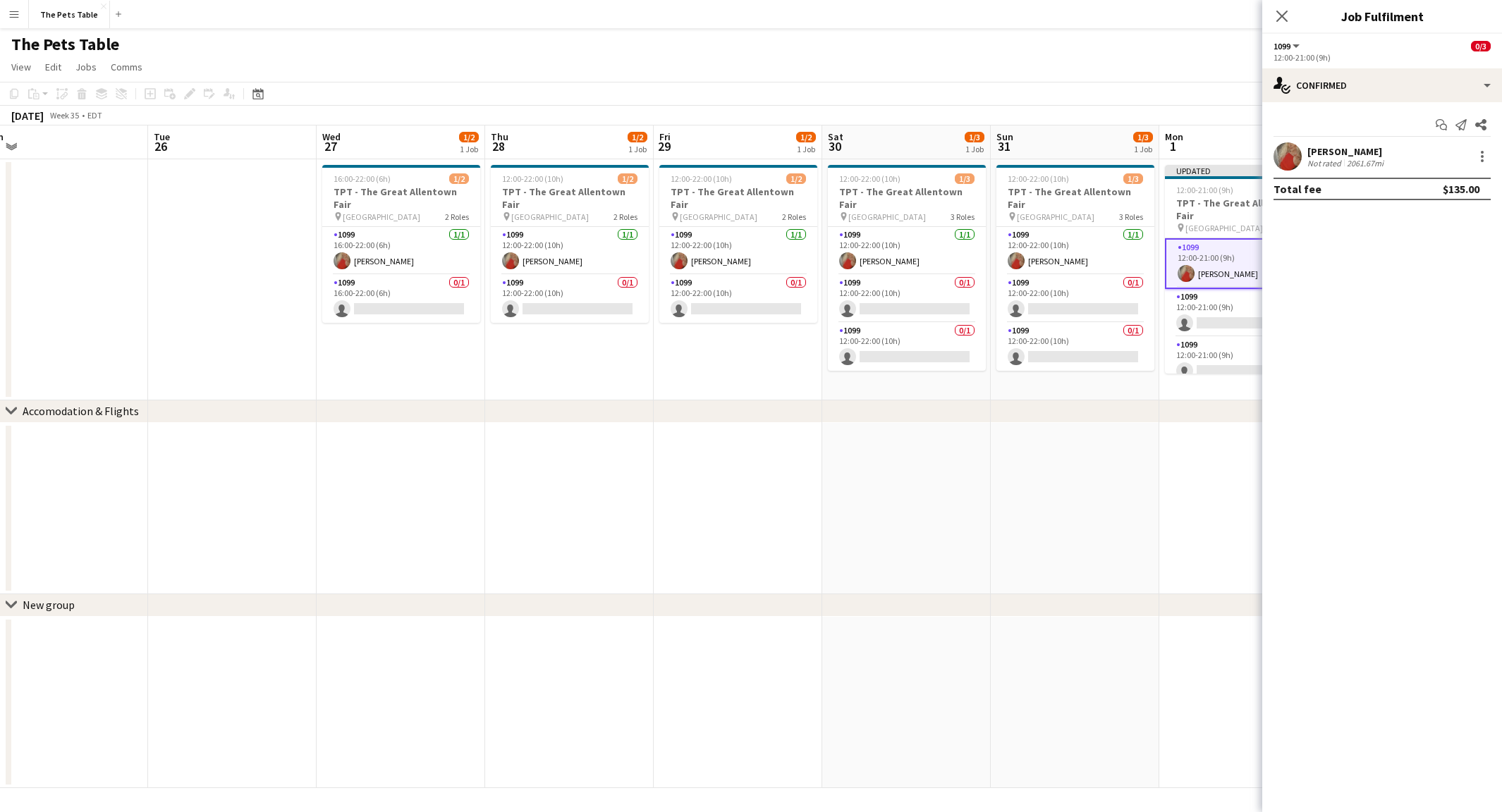
drag, startPoint x: 1285, startPoint y: 11, endPoint x: 1318, endPoint y: 47, distance: 48.8
click at [1288, 12] on icon "Close pop-in" at bounding box center [1283, 17] width 12 height 12
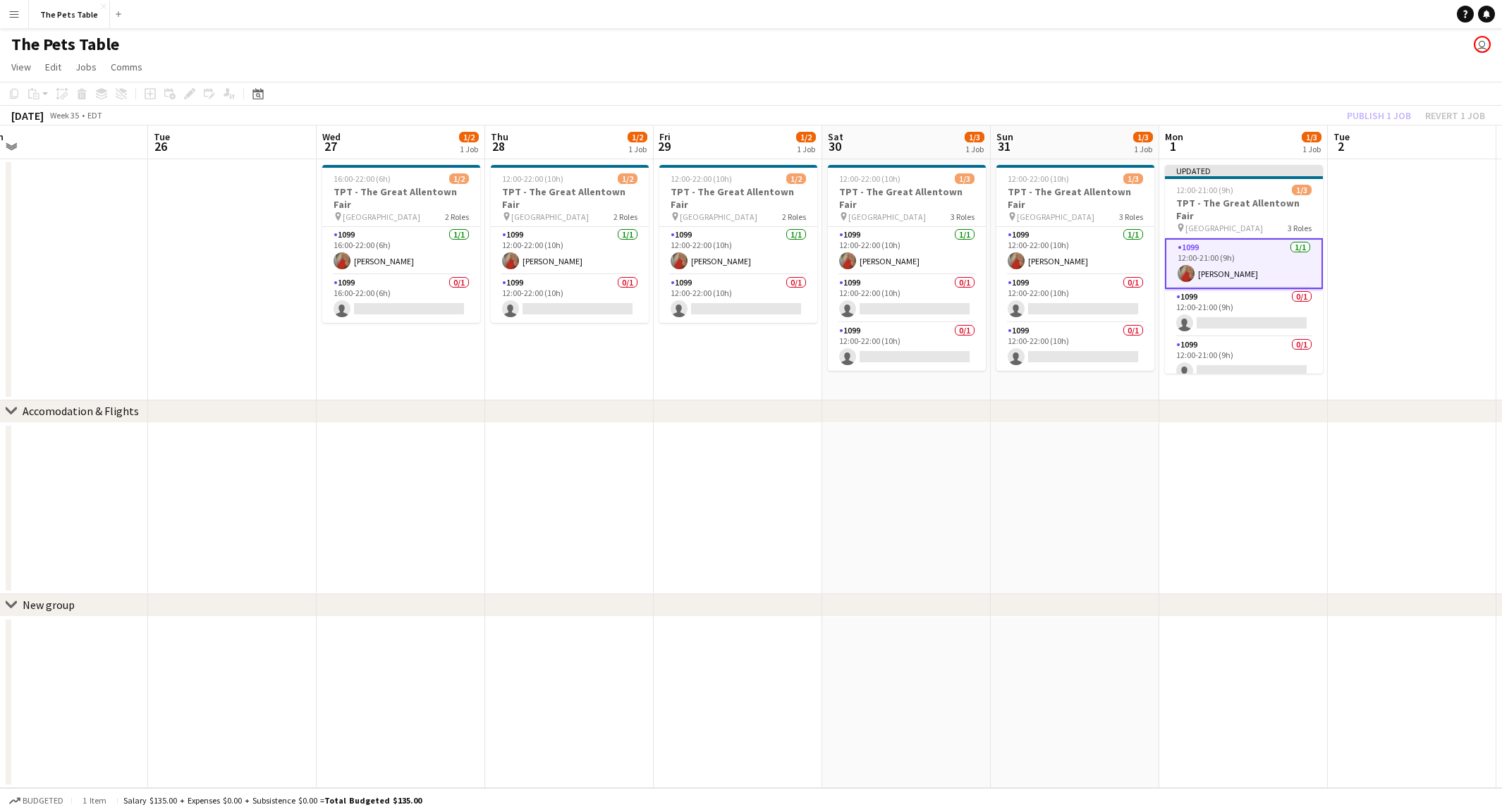
click at [1370, 110] on div "Publish 1 job Revert 1 job" at bounding box center [1417, 115] width 172 height 19
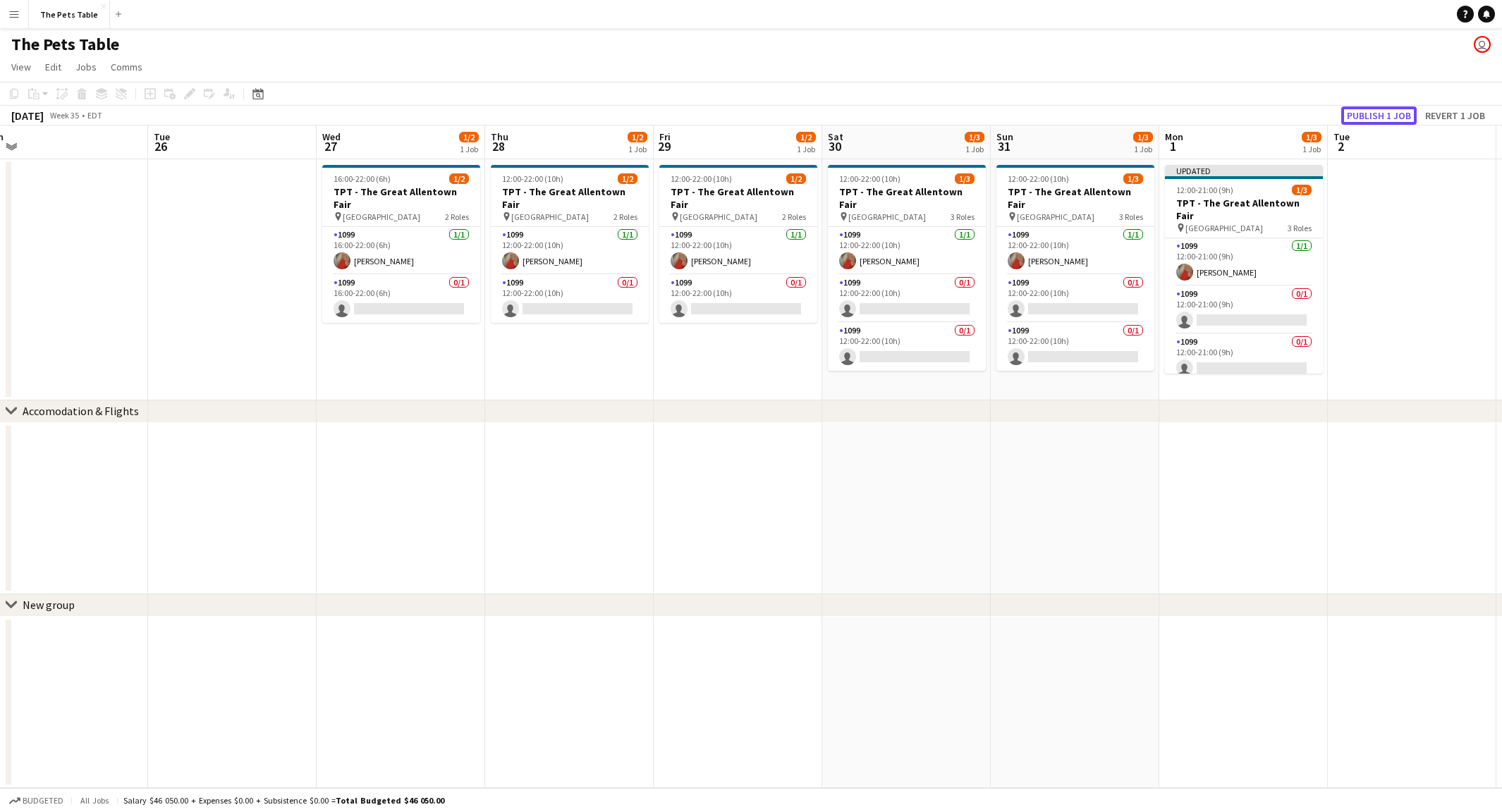
click at [1370, 110] on button "Publish 1 job" at bounding box center [1379, 115] width 75 height 19
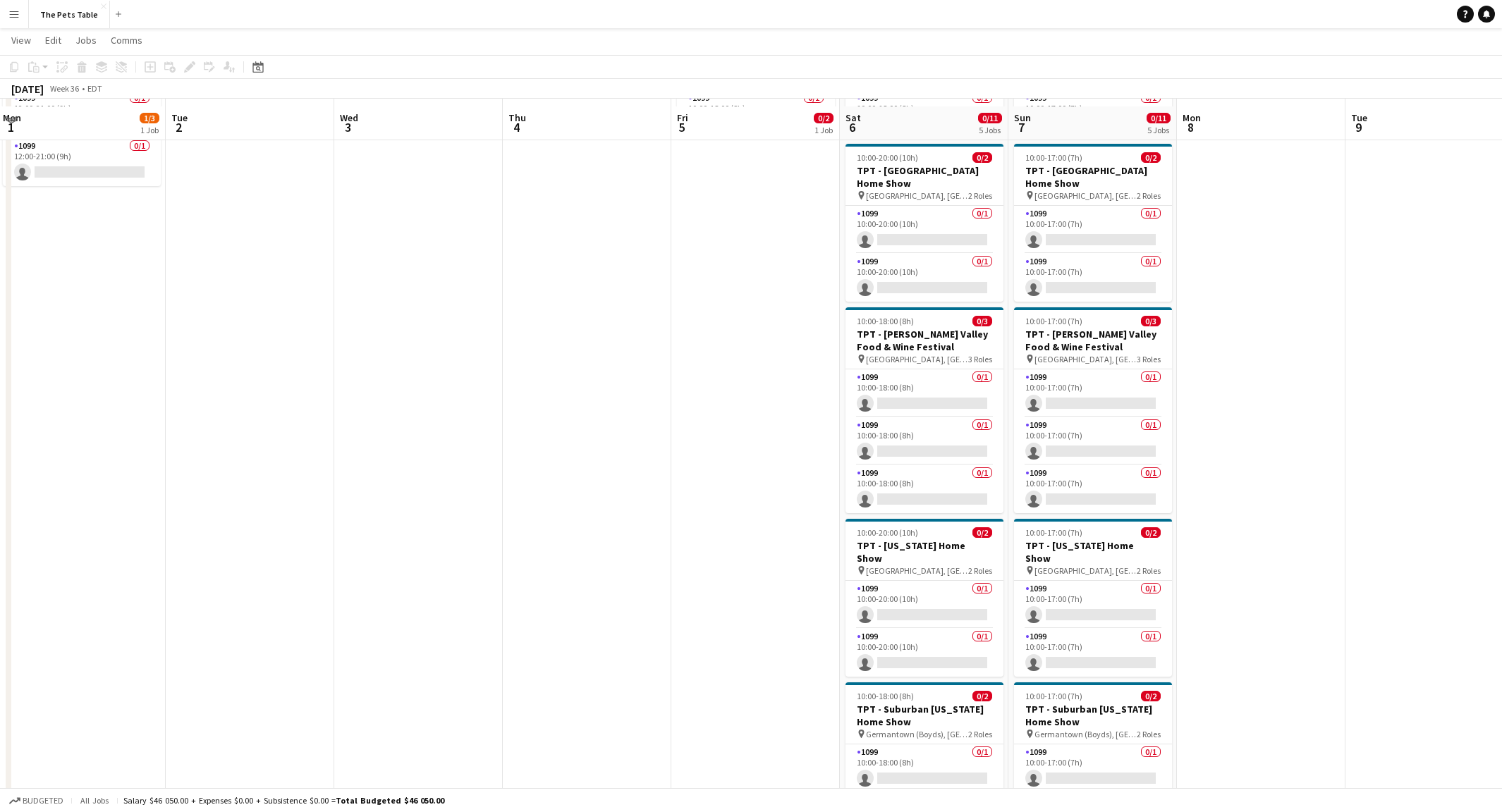
scroll to position [168, 0]
